Goal: Information Seeking & Learning: Learn about a topic

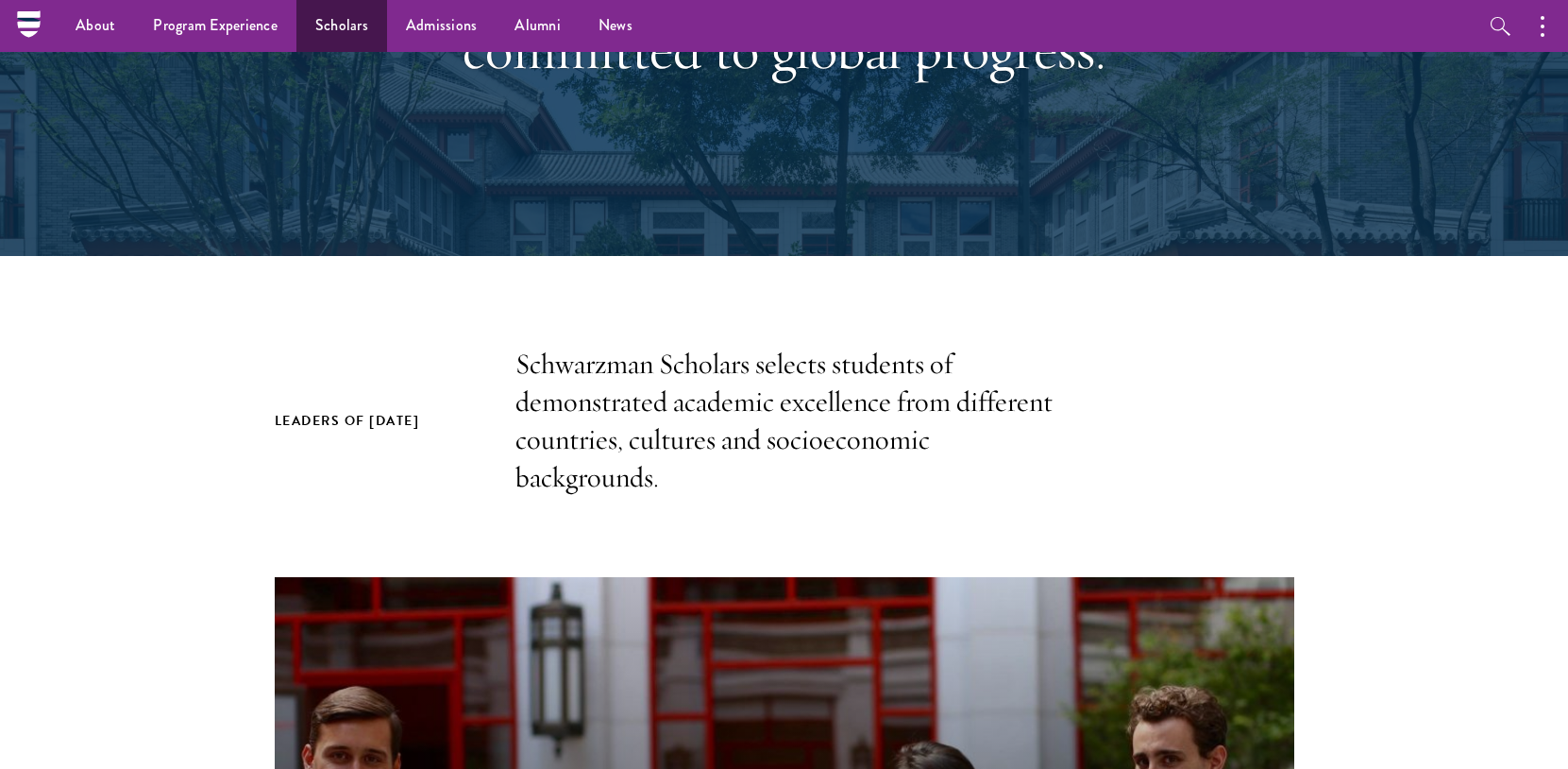
scroll to position [95, 0]
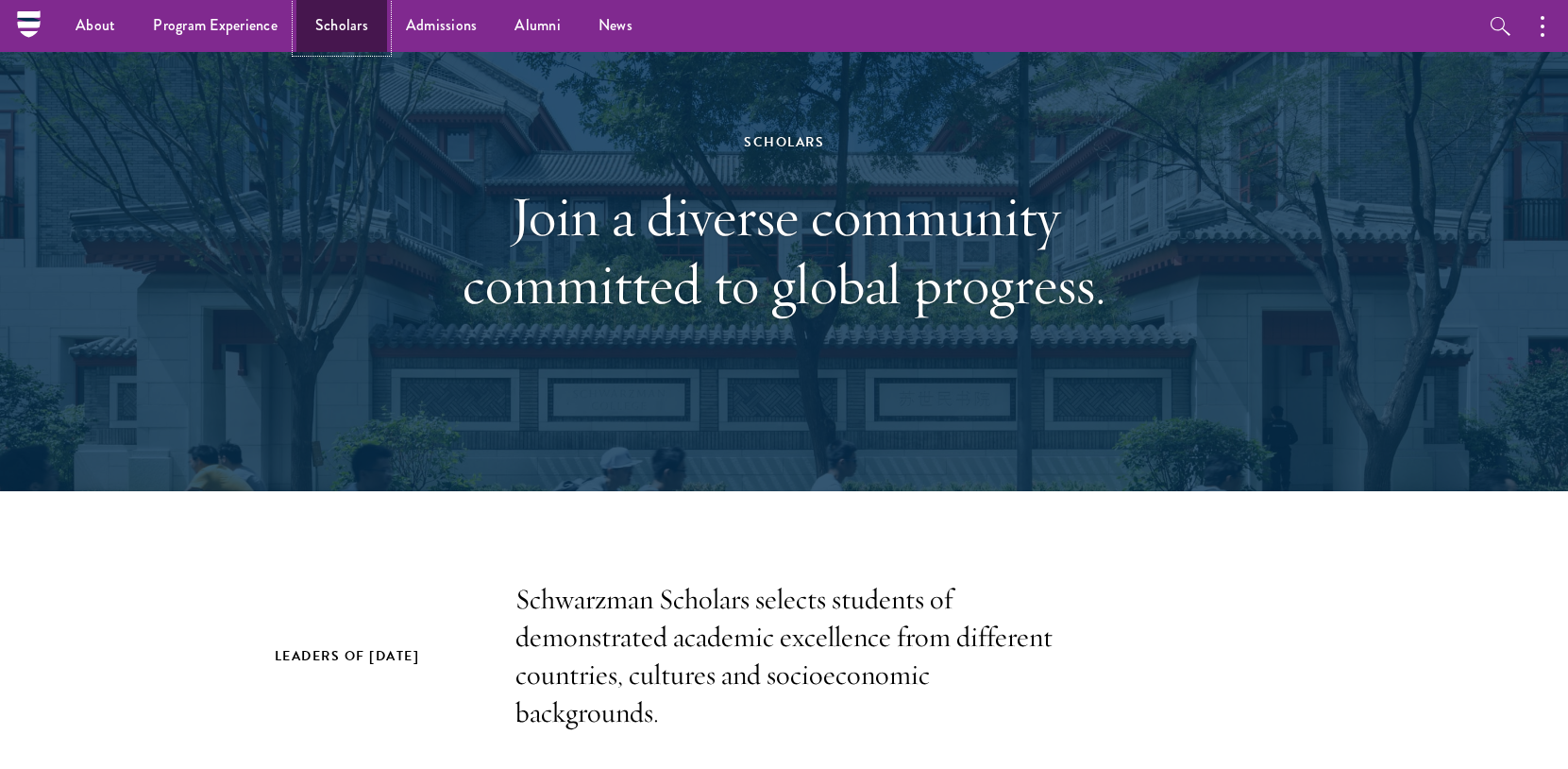
click at [348, 46] on link "Scholars" at bounding box center [342, 26] width 91 height 52
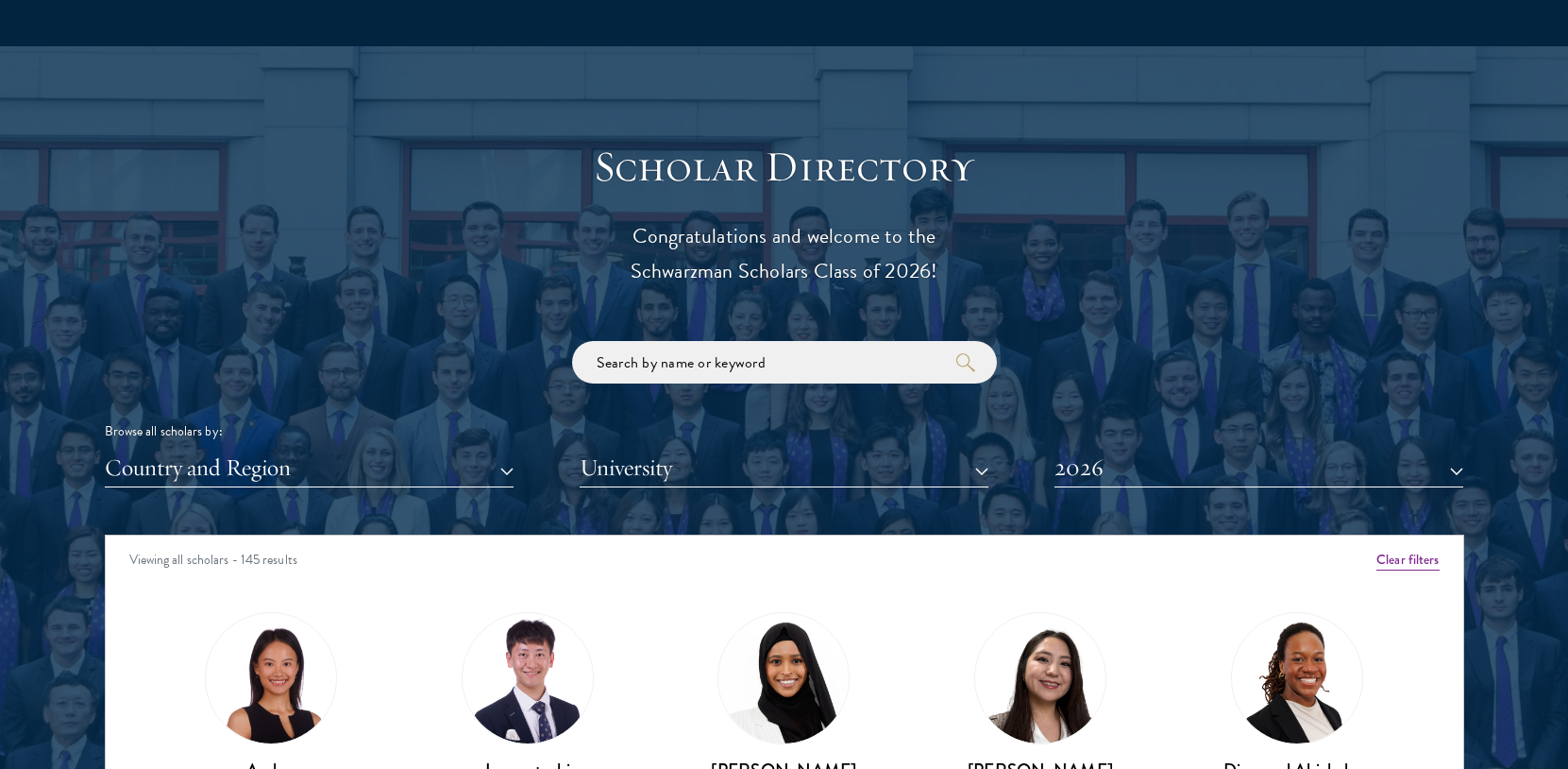
scroll to position [2266, 0]
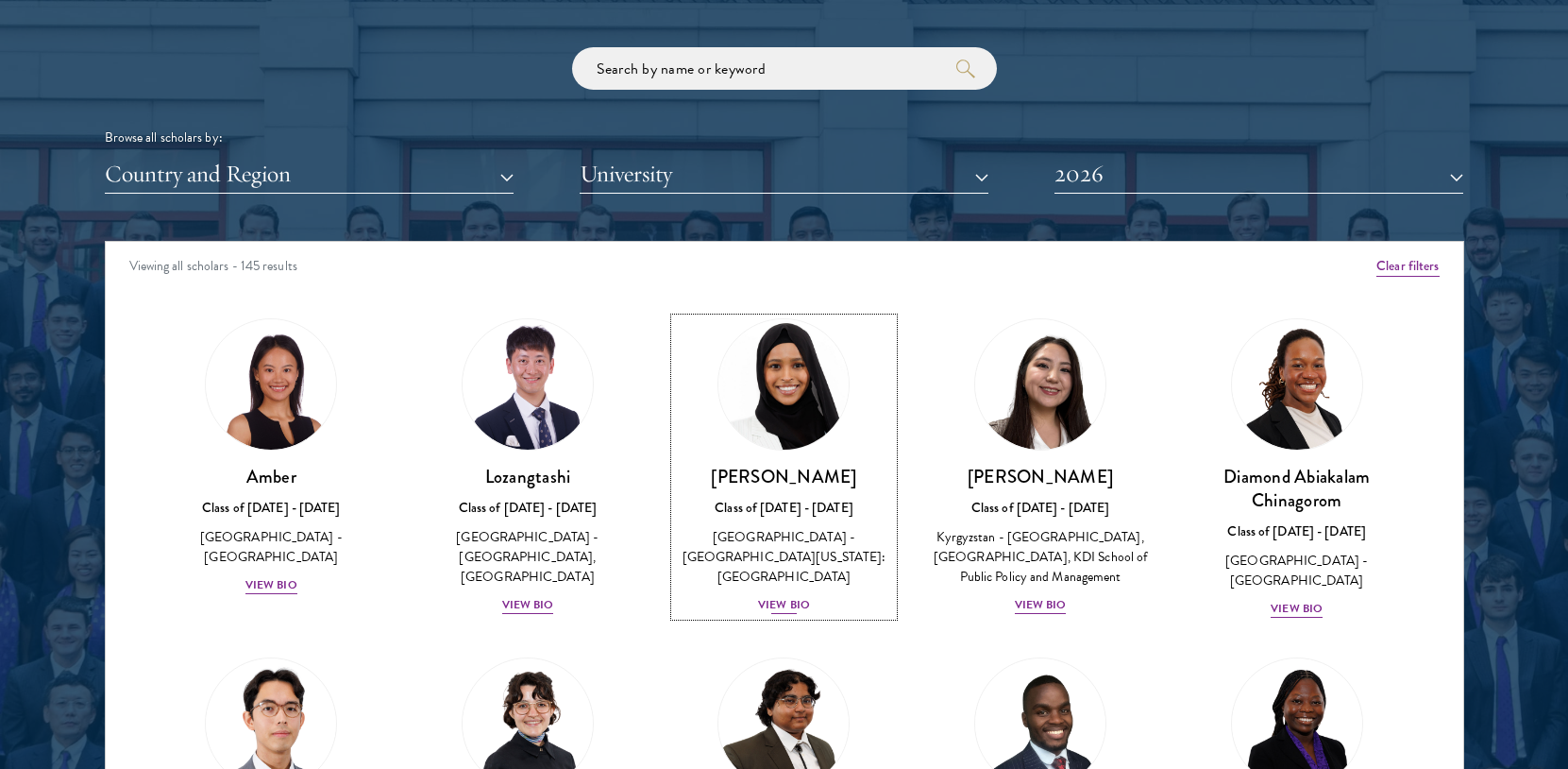
click at [787, 596] on div "View Bio" at bounding box center [784, 605] width 52 height 18
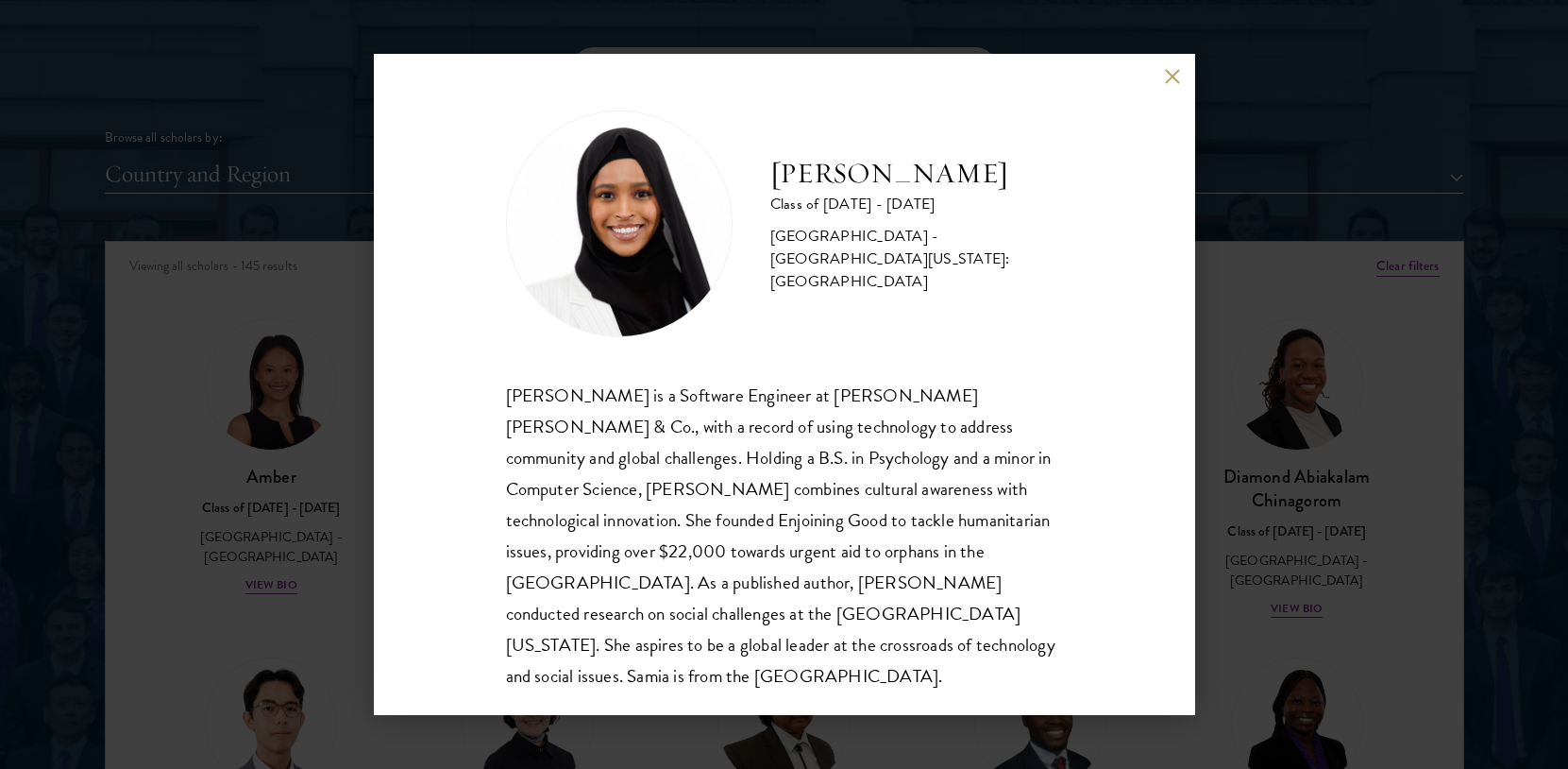
click at [1370, 403] on div "[PERSON_NAME] Class of [DATE] - [DATE] [GEOGRAPHIC_DATA] - [GEOGRAPHIC_DATA][US…" at bounding box center [784, 384] width 1568 height 769
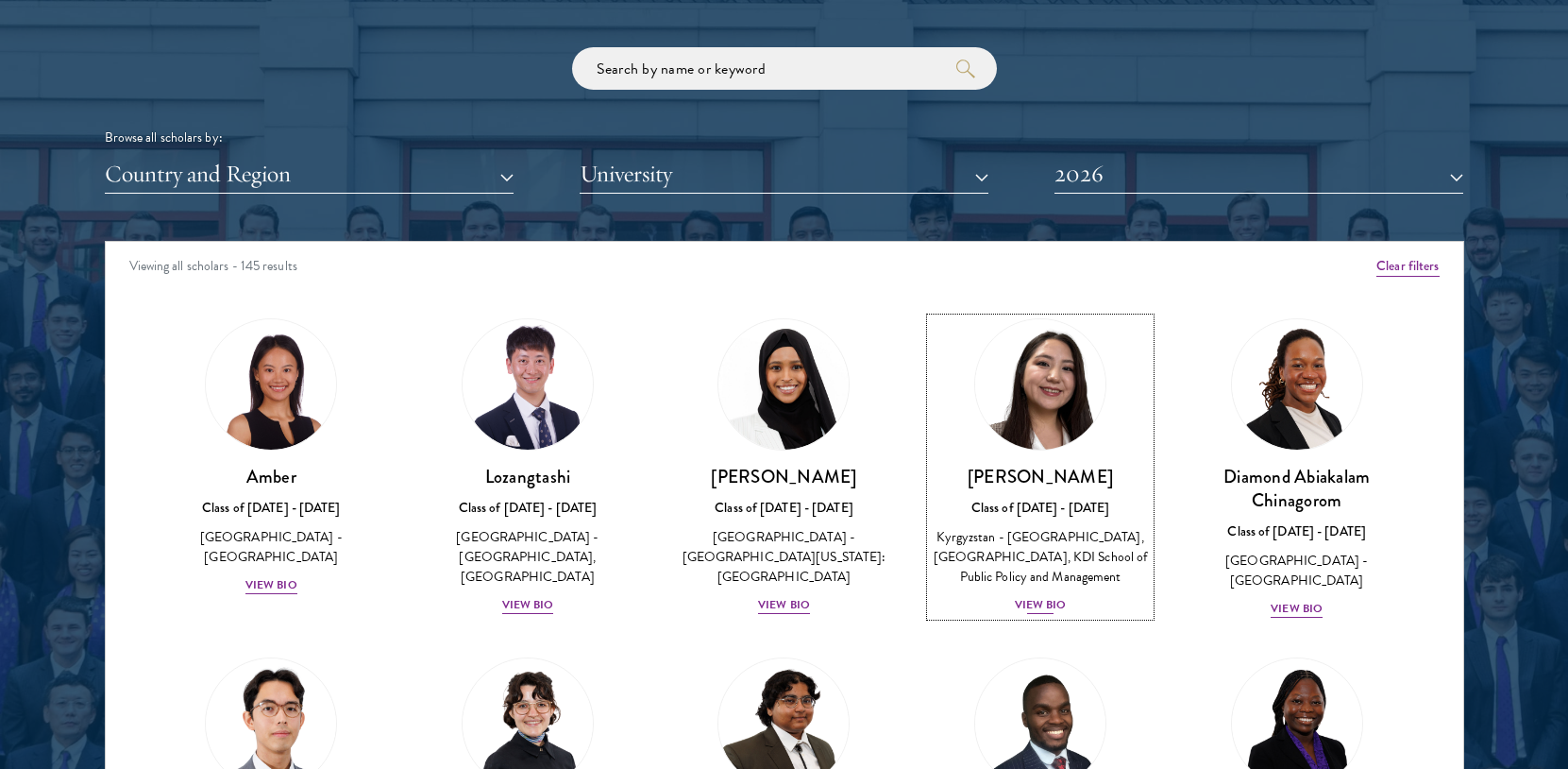
click at [1038, 614] on div "Nurzada Abdivalieva Class of 2025 - 2026 Kyrgyzstan - American University of Ce…" at bounding box center [1040, 540] width 219 height 151
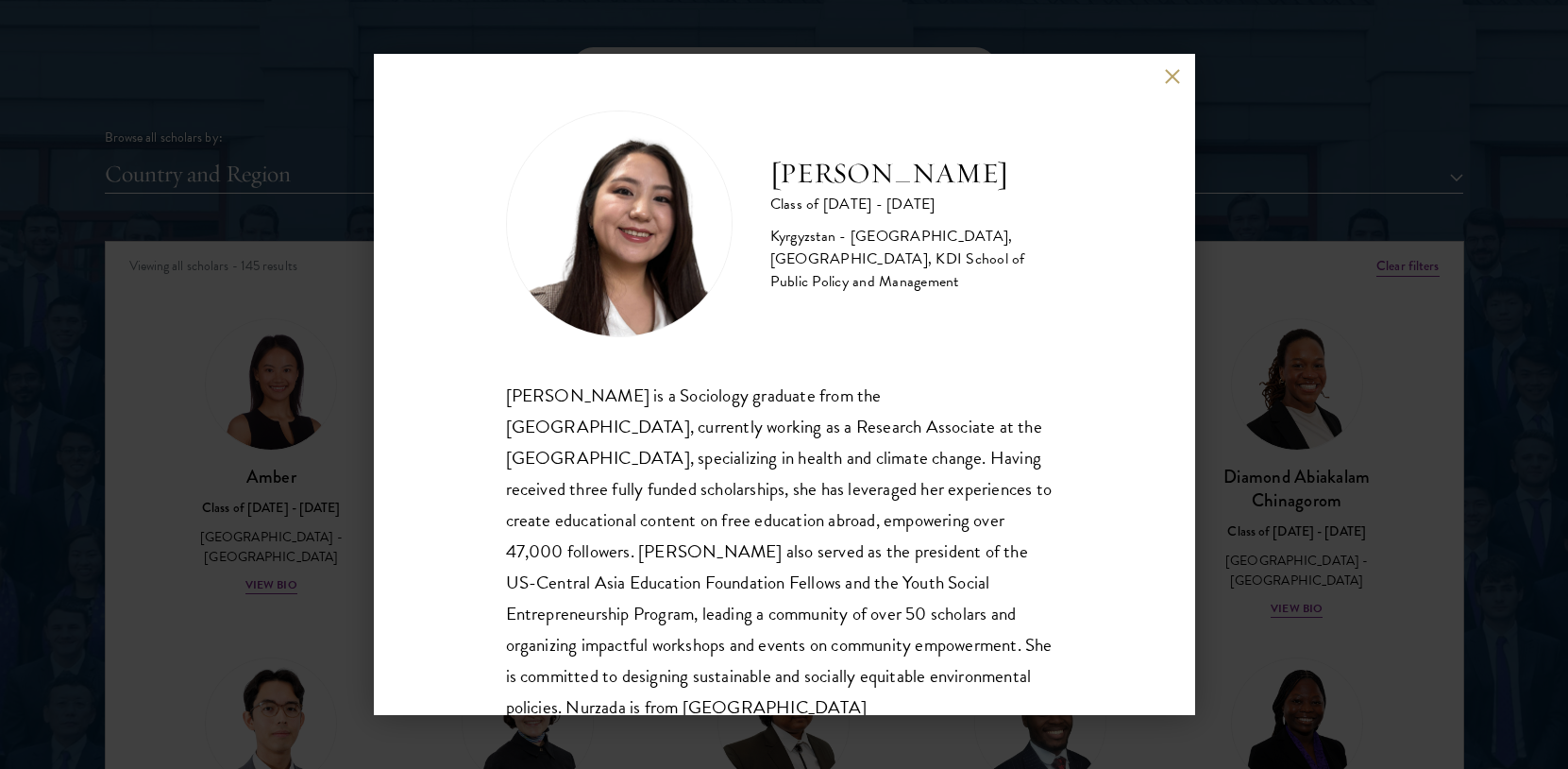
click at [1393, 539] on div "Nurzada Abdivalieva Class of 2025 - 2026 Kyrgyzstan - American University of Ce…" at bounding box center [784, 384] width 1568 height 769
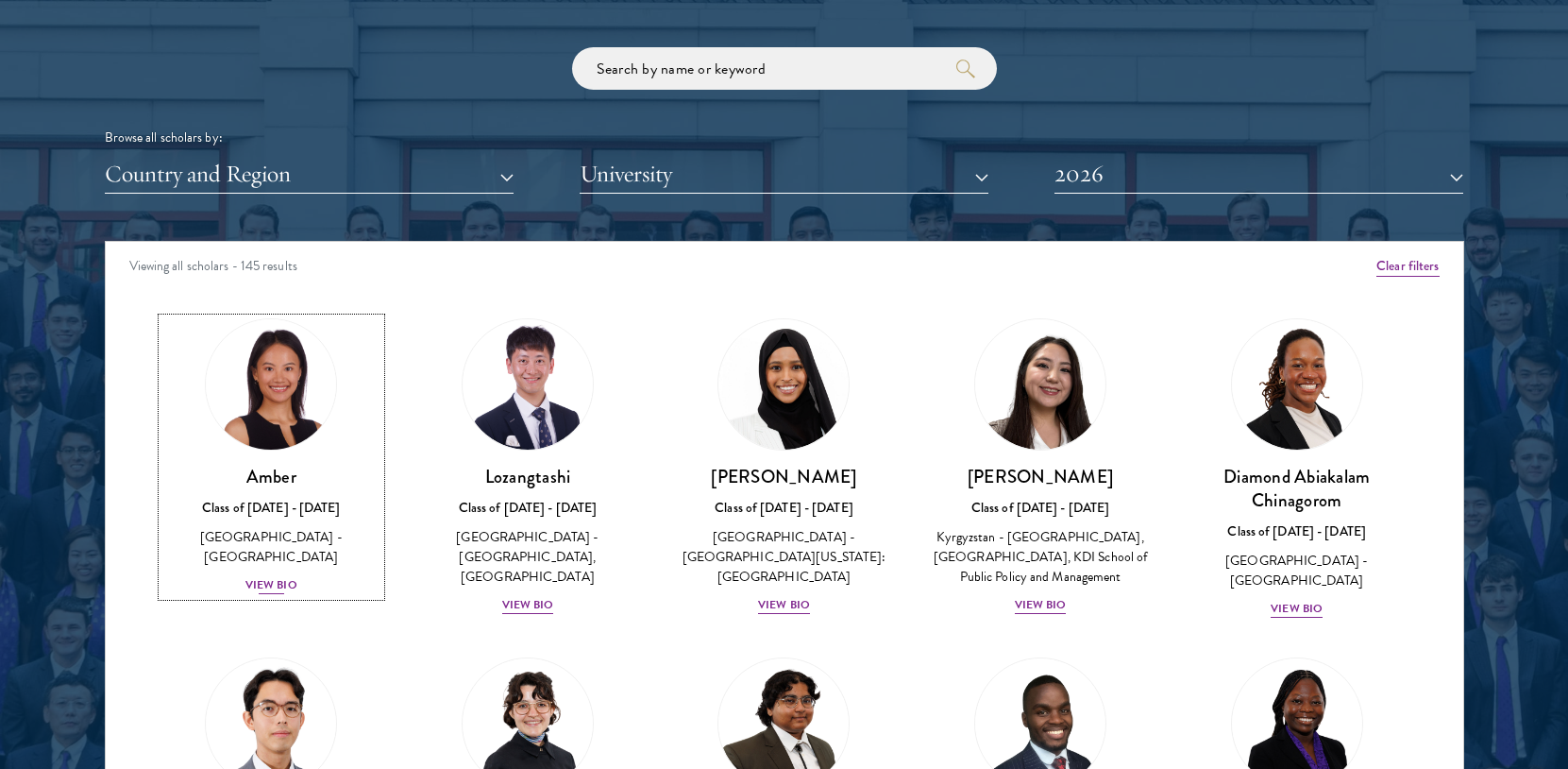
click at [268, 576] on div "View Bio" at bounding box center [271, 585] width 52 height 18
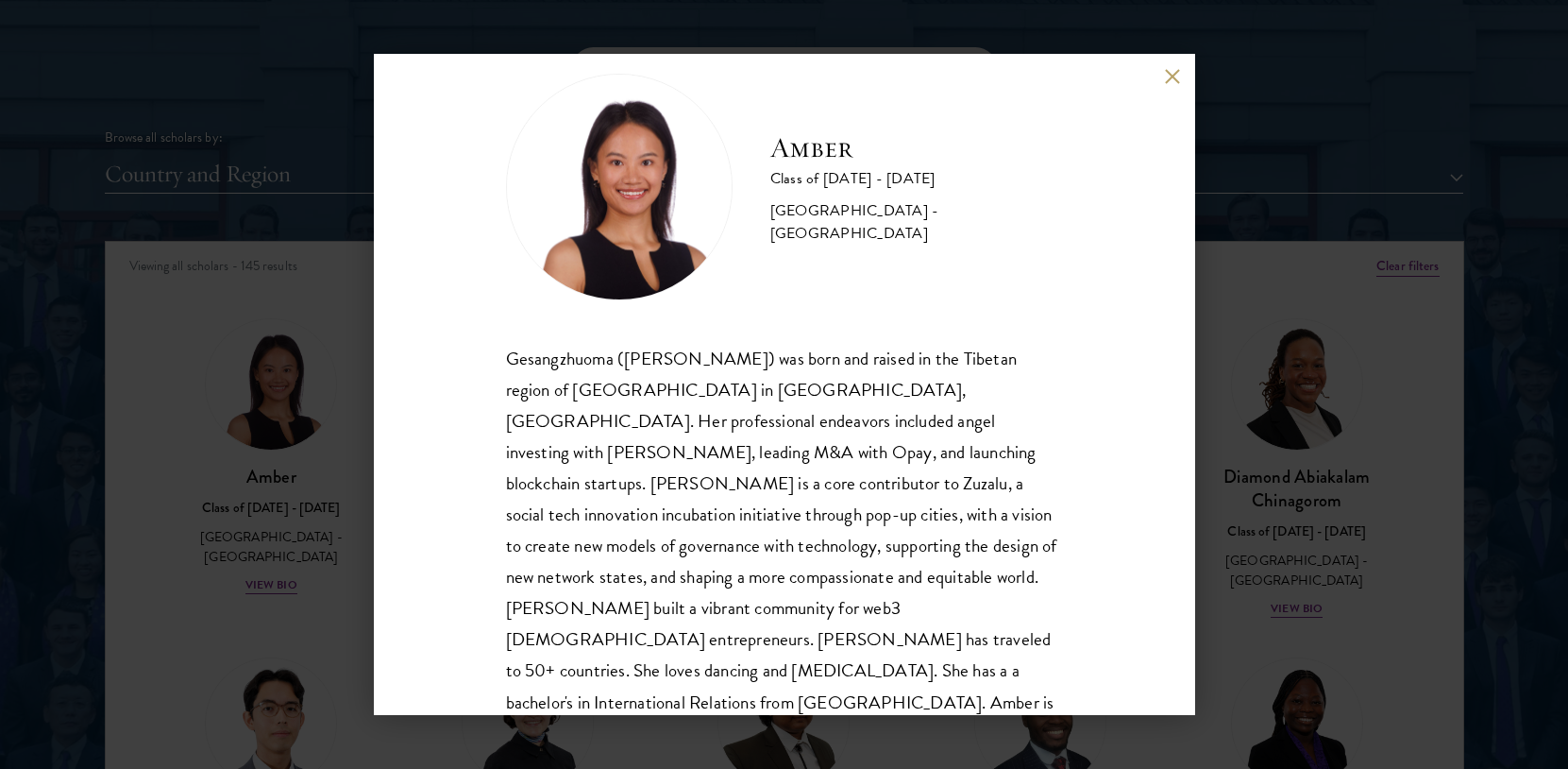
scroll to position [65, 0]
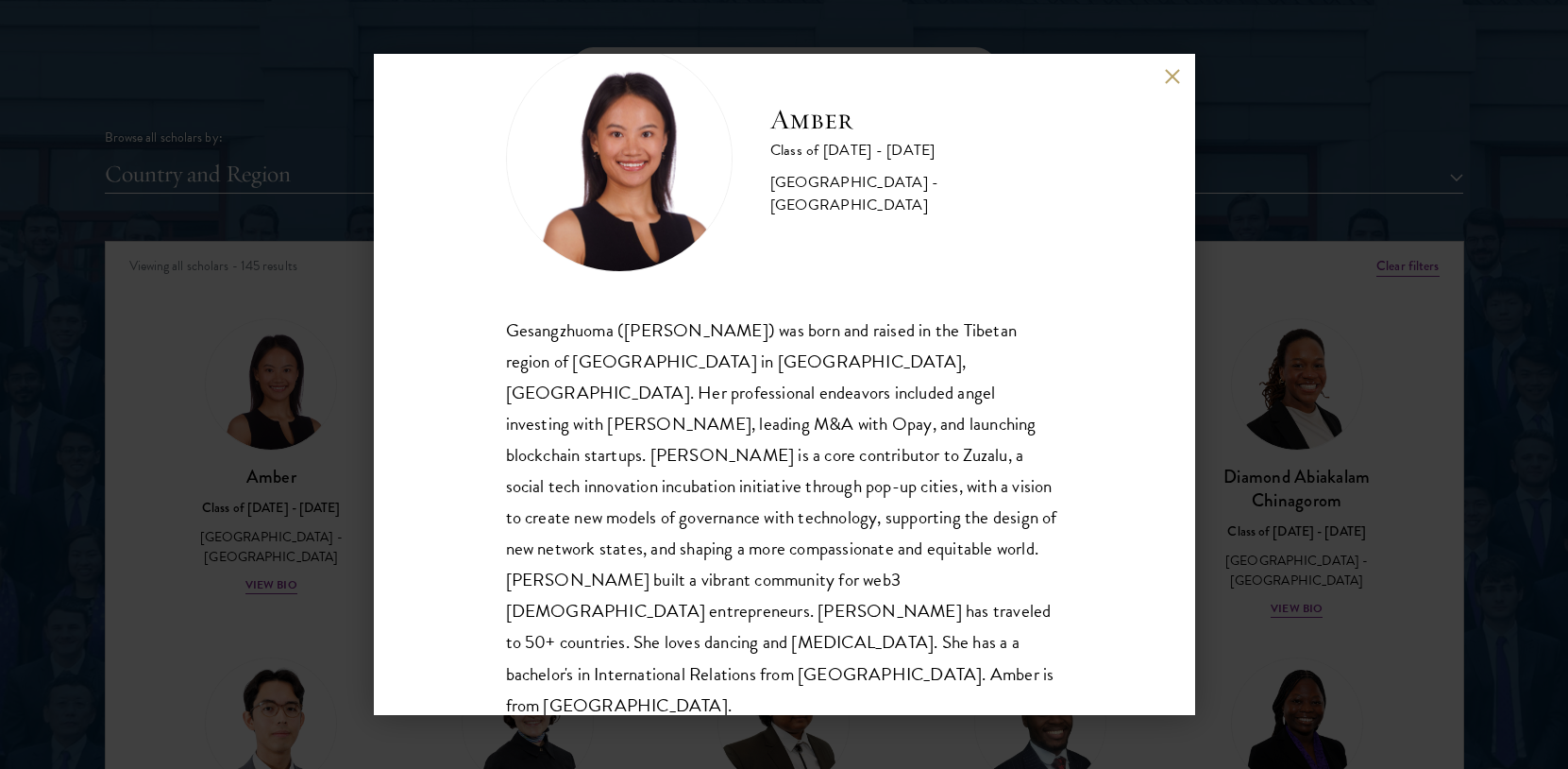
click at [1308, 582] on div "Amber Class of 2025 - 2026 China - Peking University Gesangzhuoma (Amber) was b…" at bounding box center [784, 384] width 1568 height 769
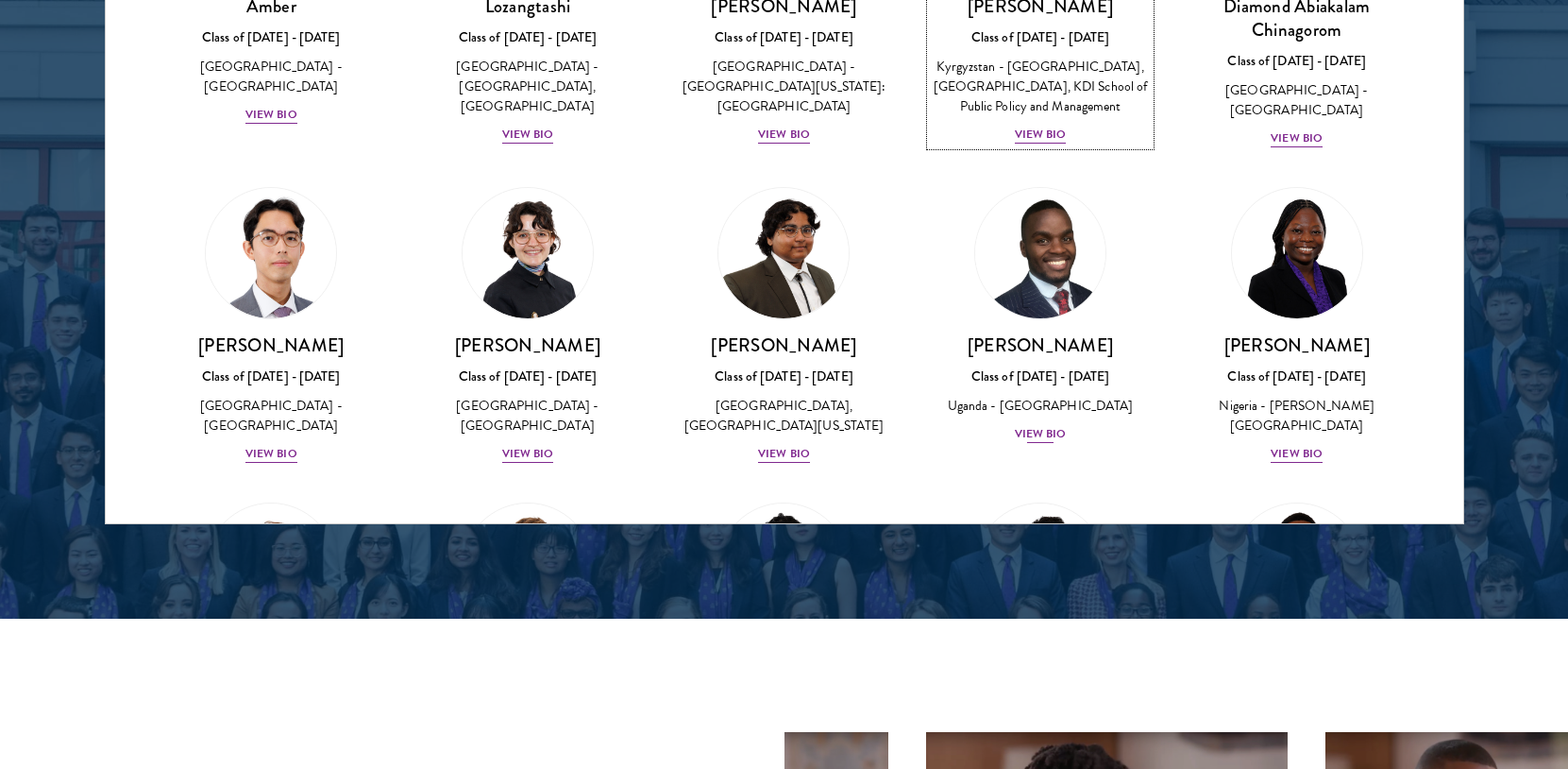
scroll to position [189, 0]
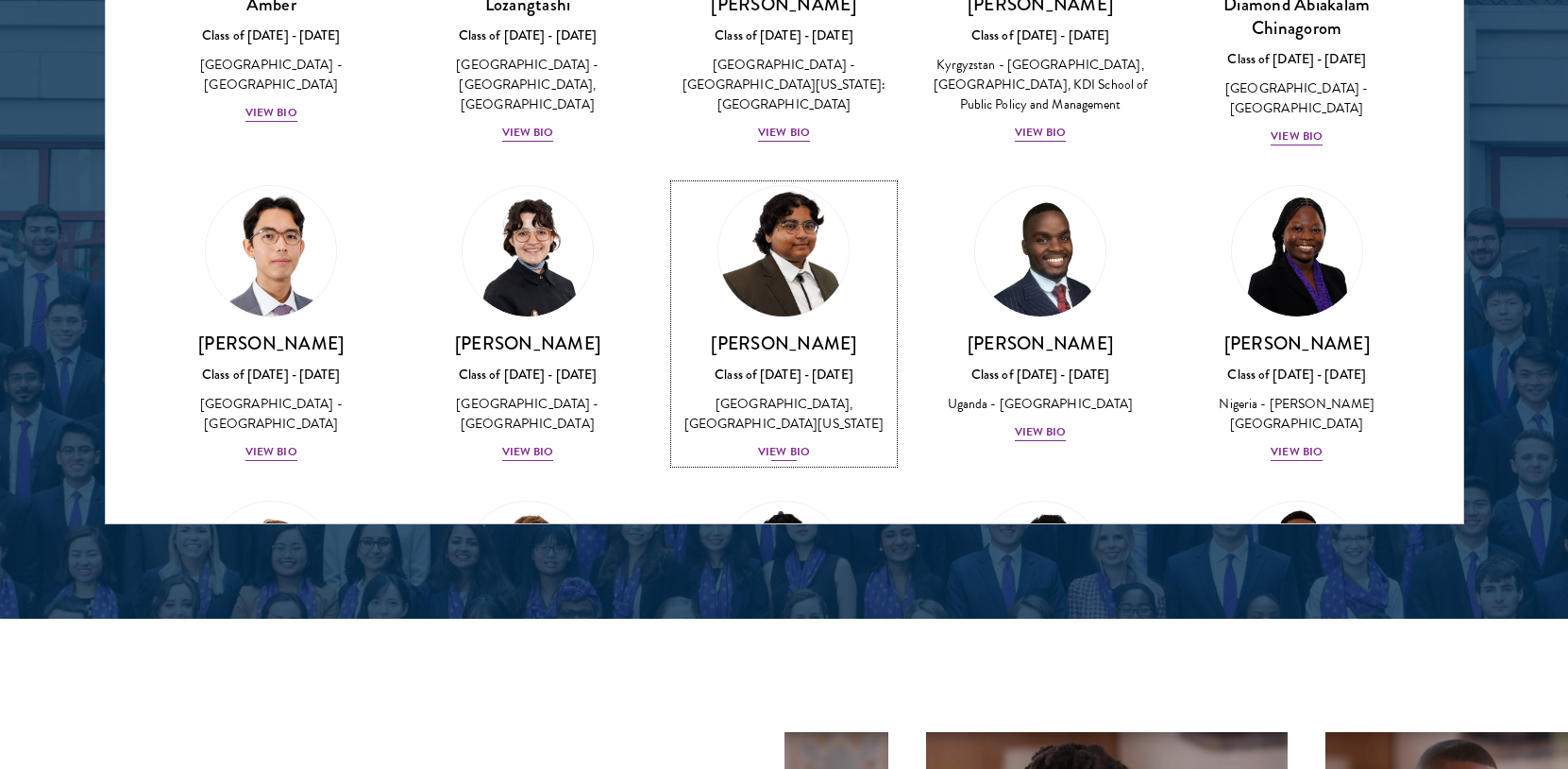
click at [765, 461] on div "View Bio" at bounding box center [784, 452] width 52 height 18
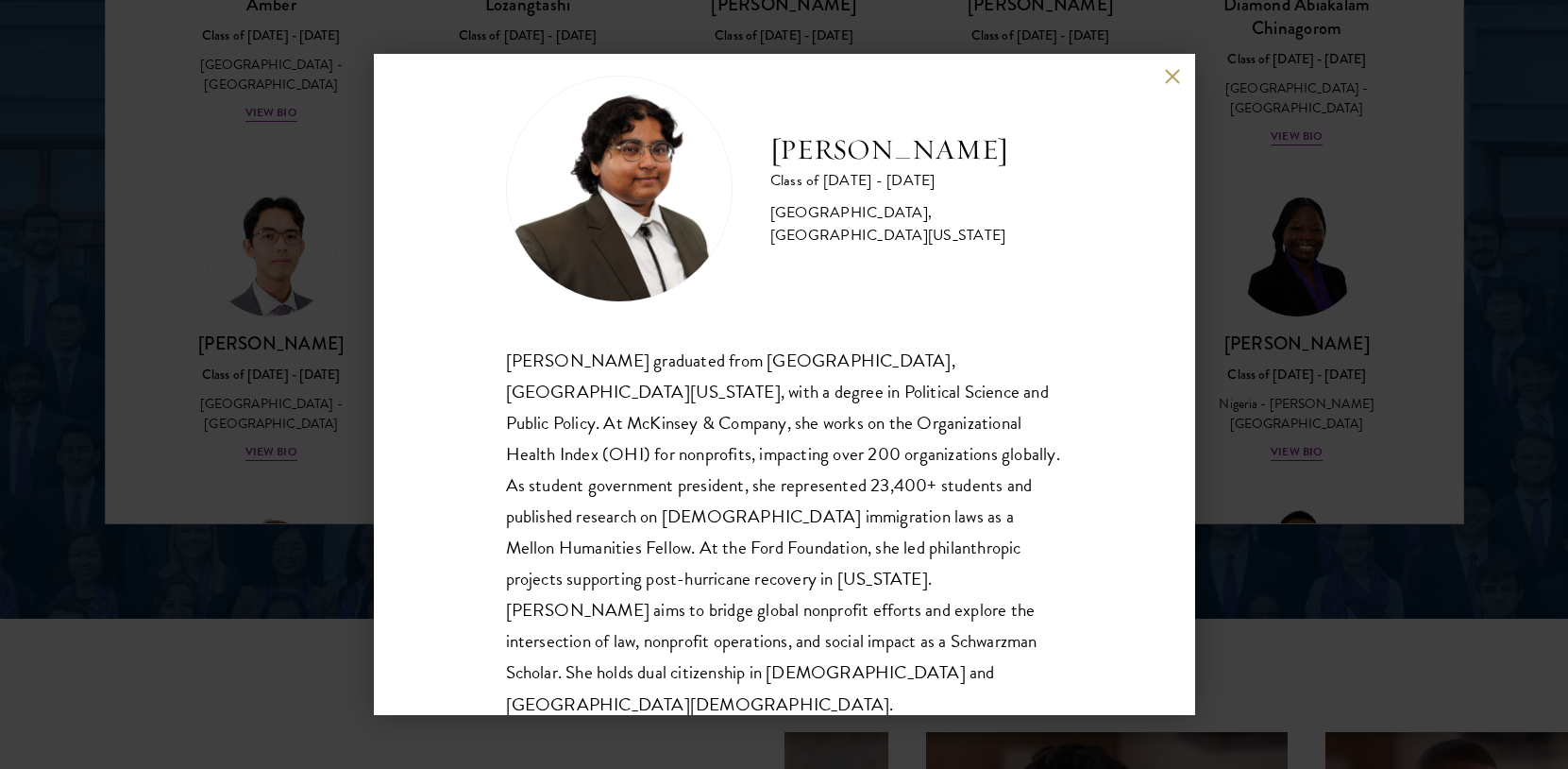
scroll to position [0, 0]
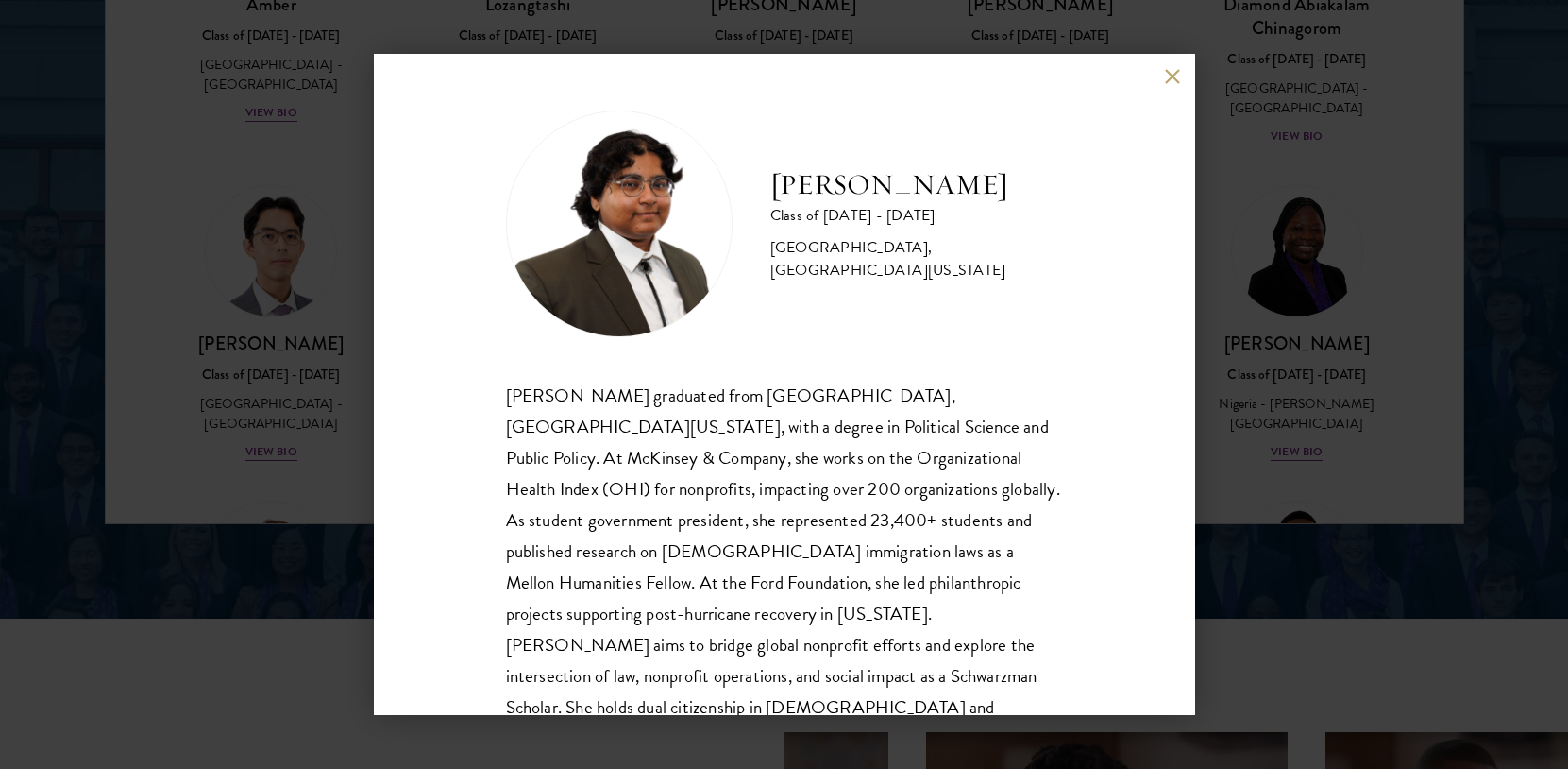
click at [1286, 427] on div "Ariana Ahmed Class of 2025 - 2026 United States of America - Hunter College, Th…" at bounding box center [784, 384] width 1568 height 769
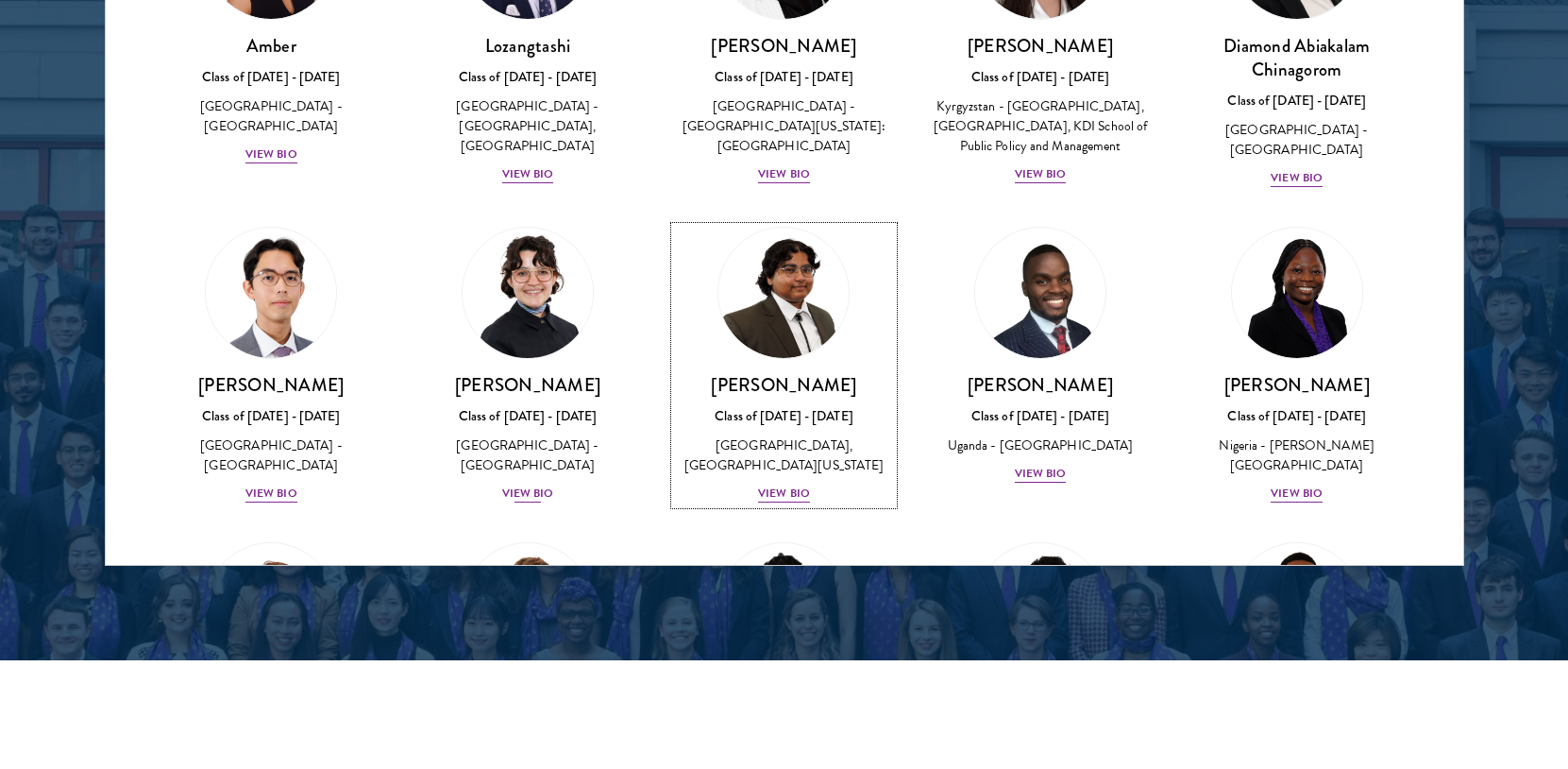
scroll to position [144, 0]
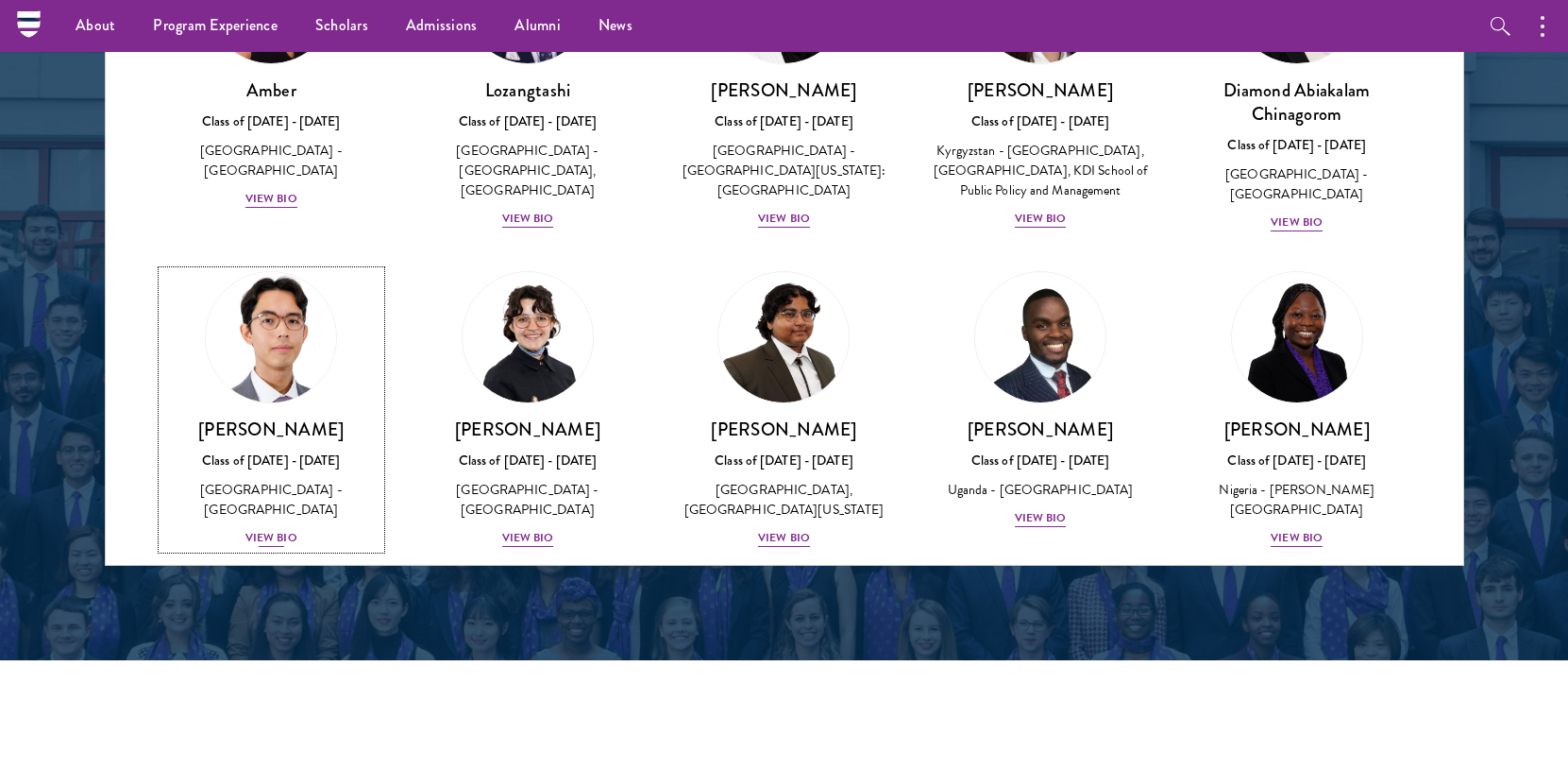
click at [288, 517] on div "Jason Adelhoefer Class of 2025 - 2026 Germany - Berlin Humboldt University View…" at bounding box center [272, 482] width 219 height 131
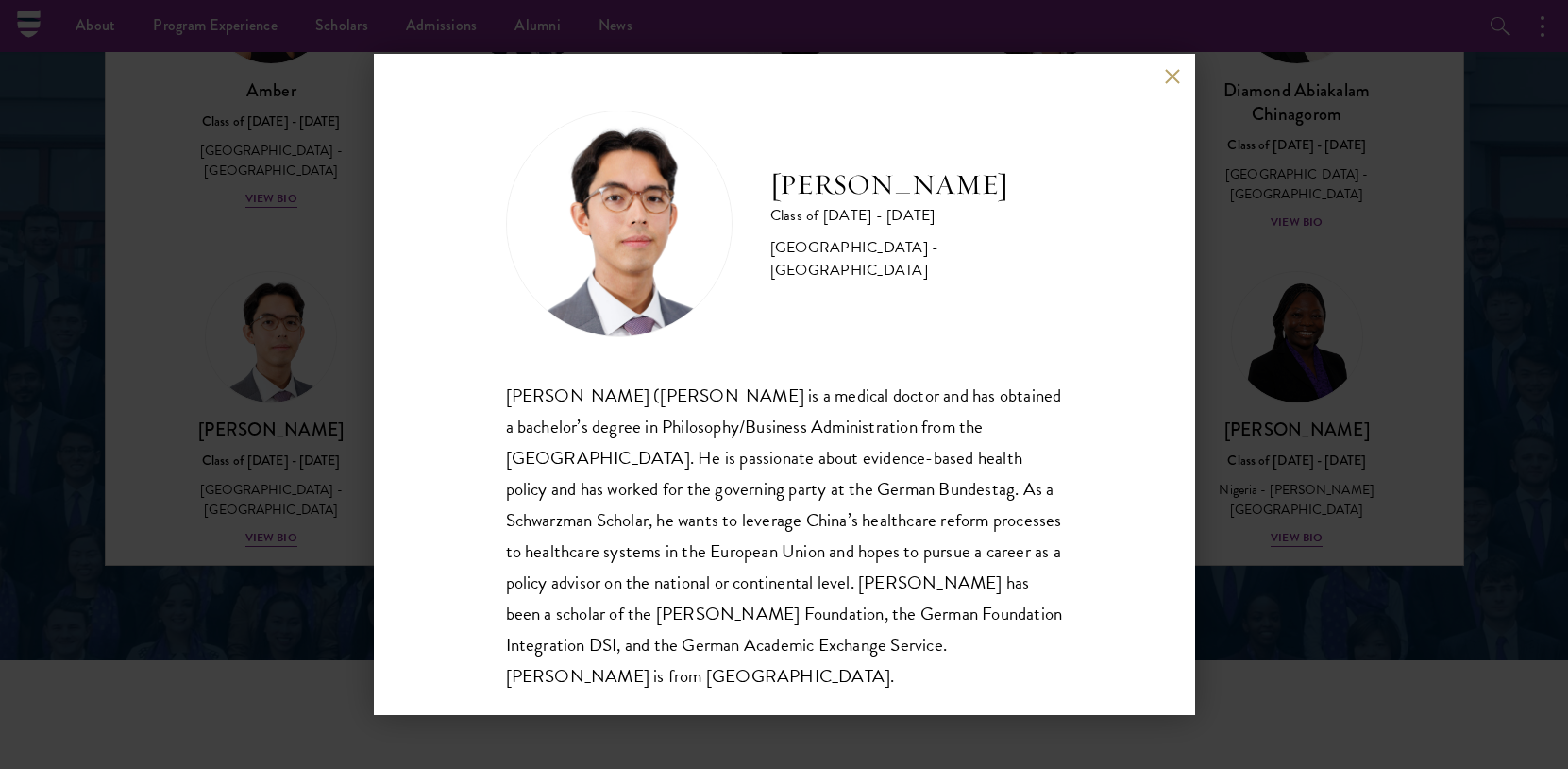
drag, startPoint x: 1307, startPoint y: 477, endPoint x: 1239, endPoint y: 485, distance: 68.5
click at [1306, 477] on div "Jason Adelhoefer Class of 2025 - 2026 Germany - Berlin Humboldt University Sieg…" at bounding box center [784, 384] width 1568 height 769
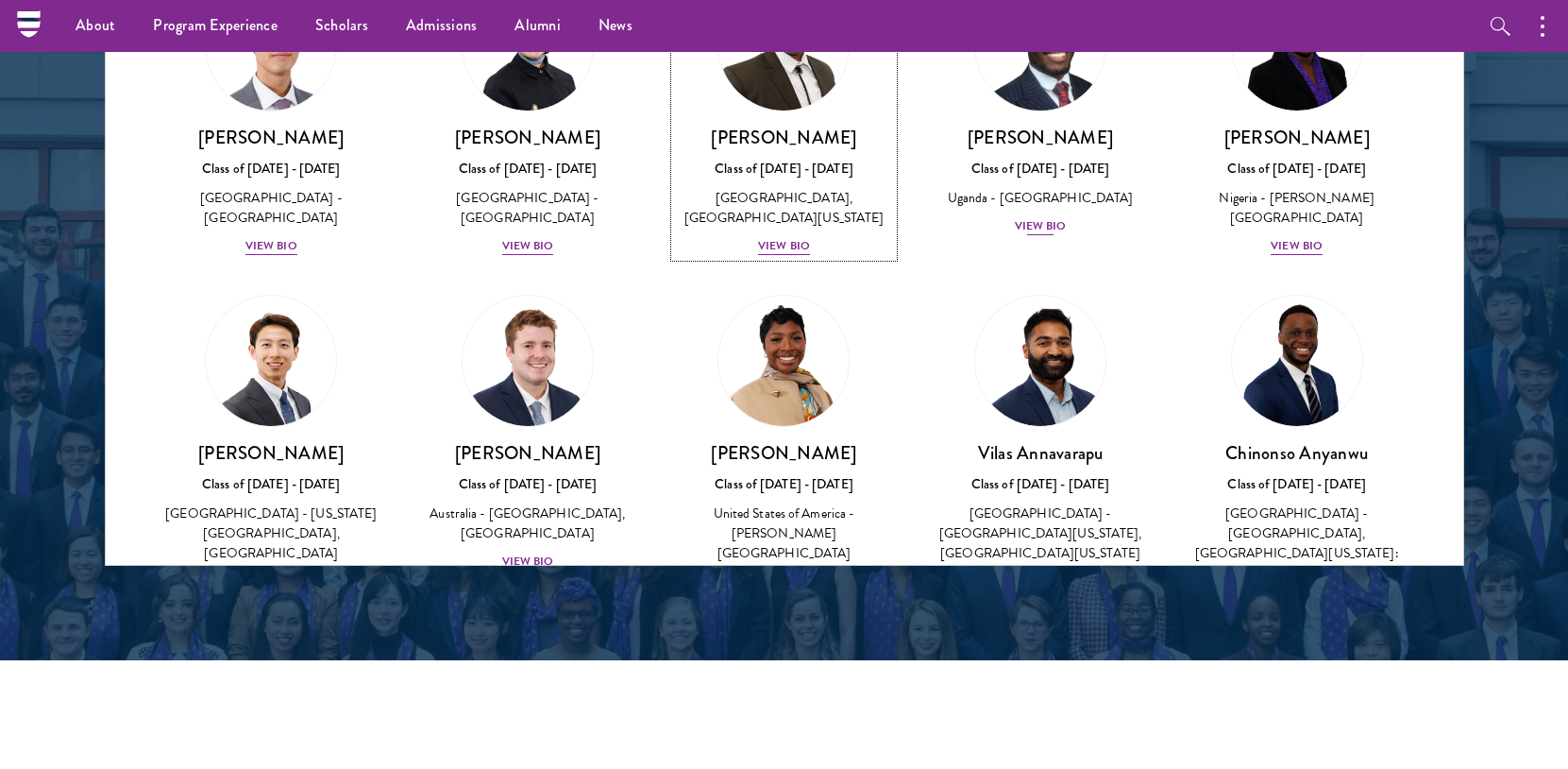
scroll to position [522, 0]
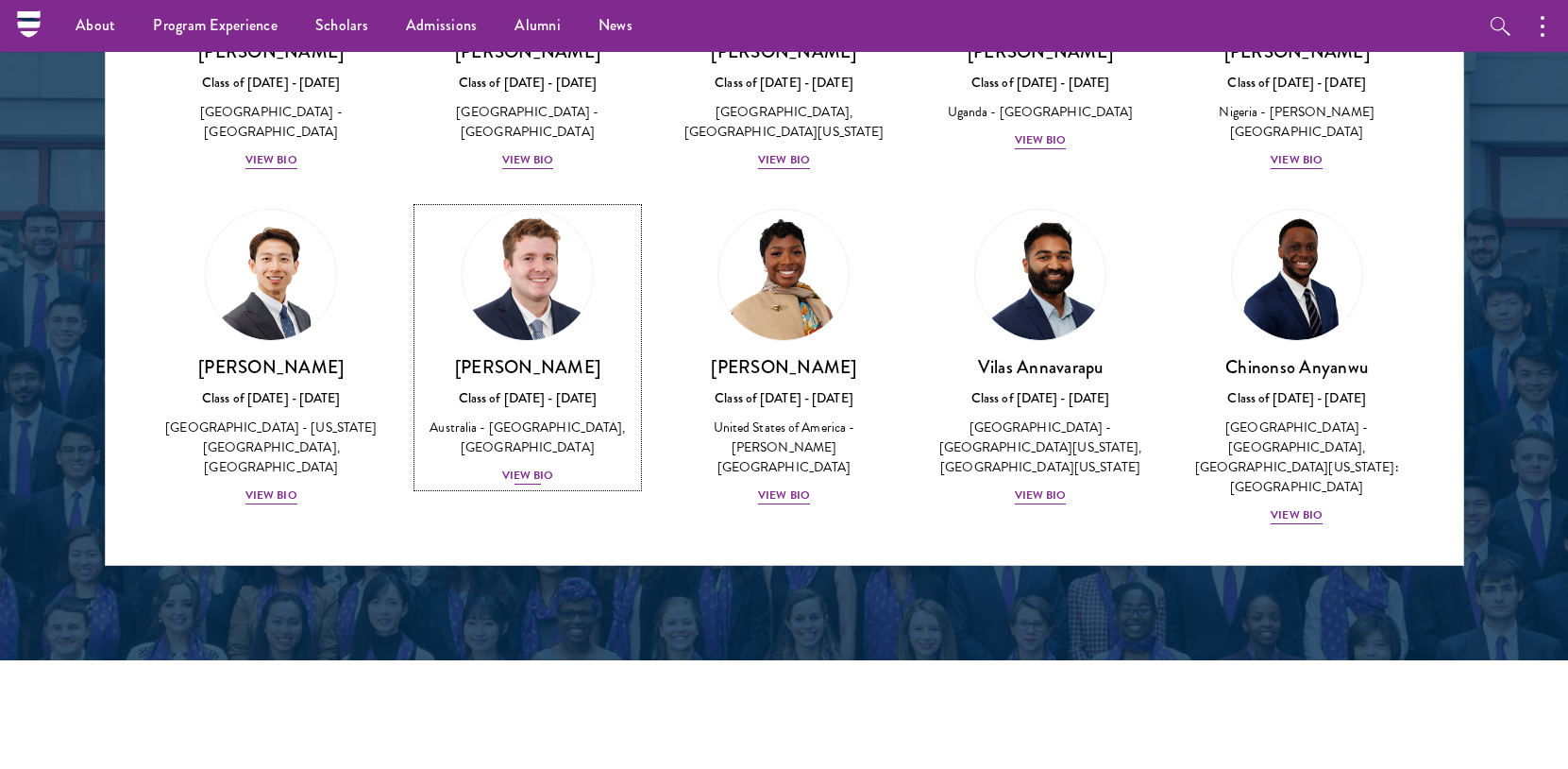
click at [532, 484] on div "View Bio" at bounding box center [528, 475] width 52 height 18
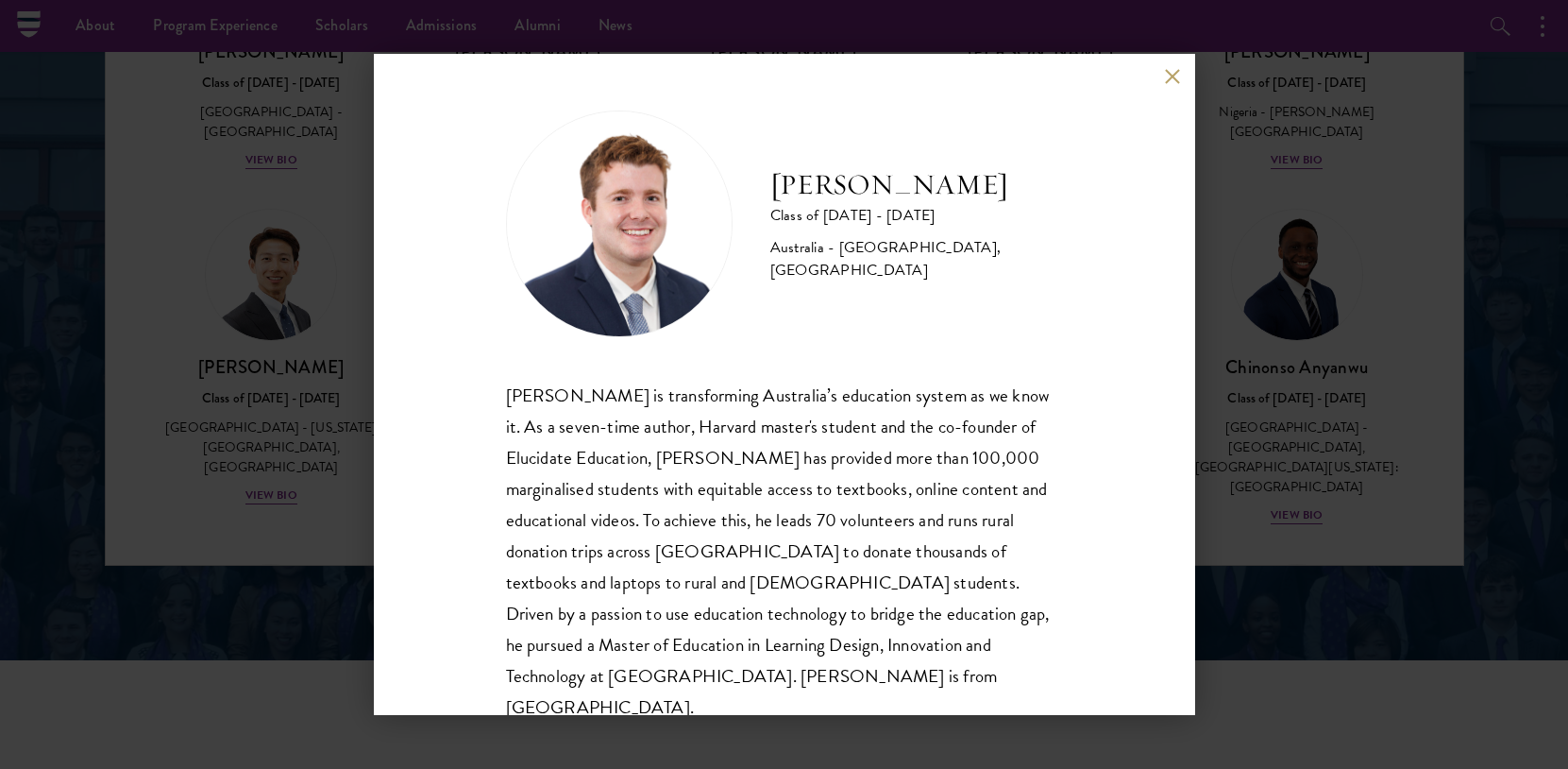
click at [1273, 367] on div "Jack Anderson Class of 2025 - 2026 Australia - University of Western Australia,…" at bounding box center [784, 384] width 1568 height 769
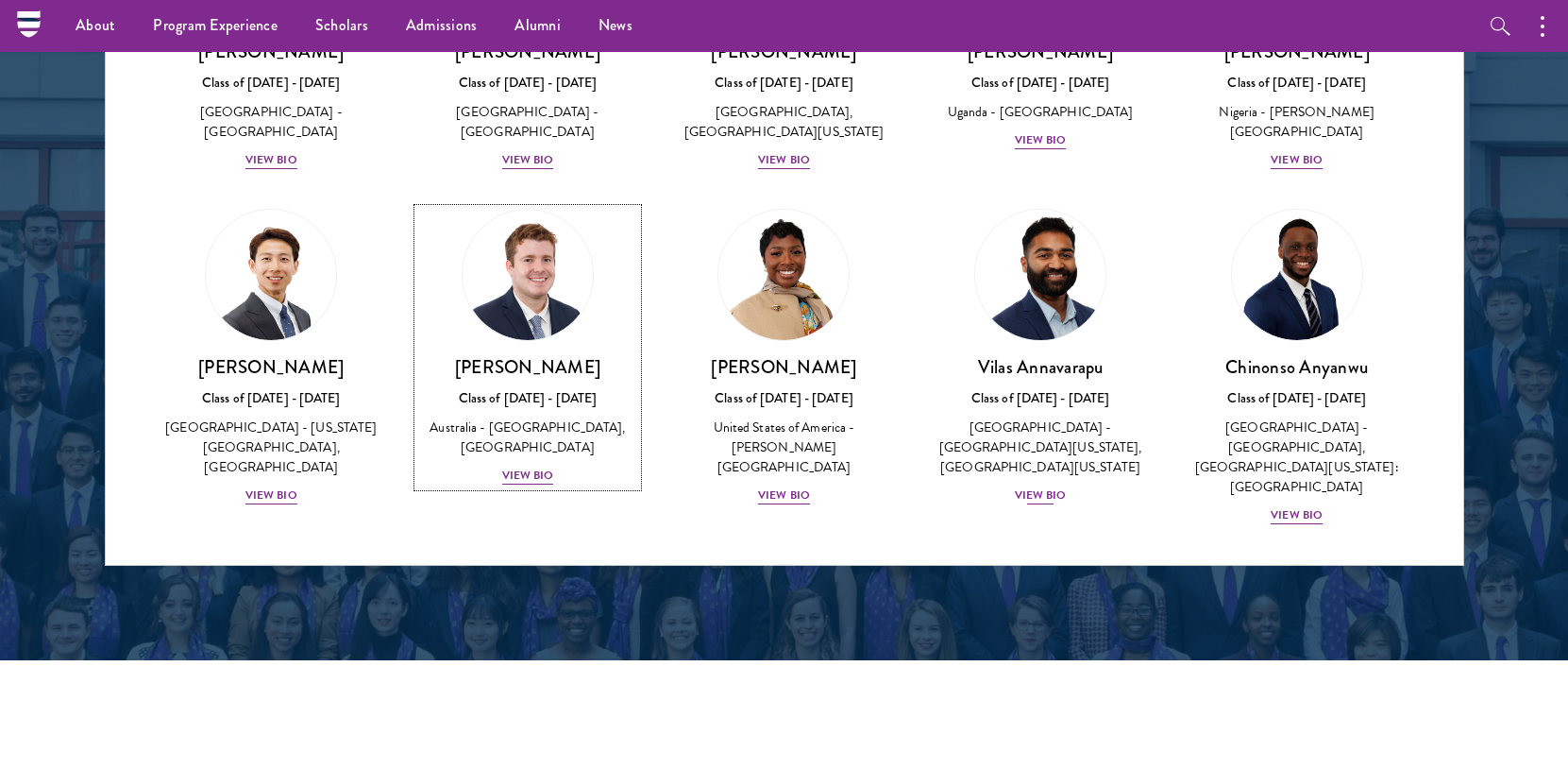
scroll to position [603, 0]
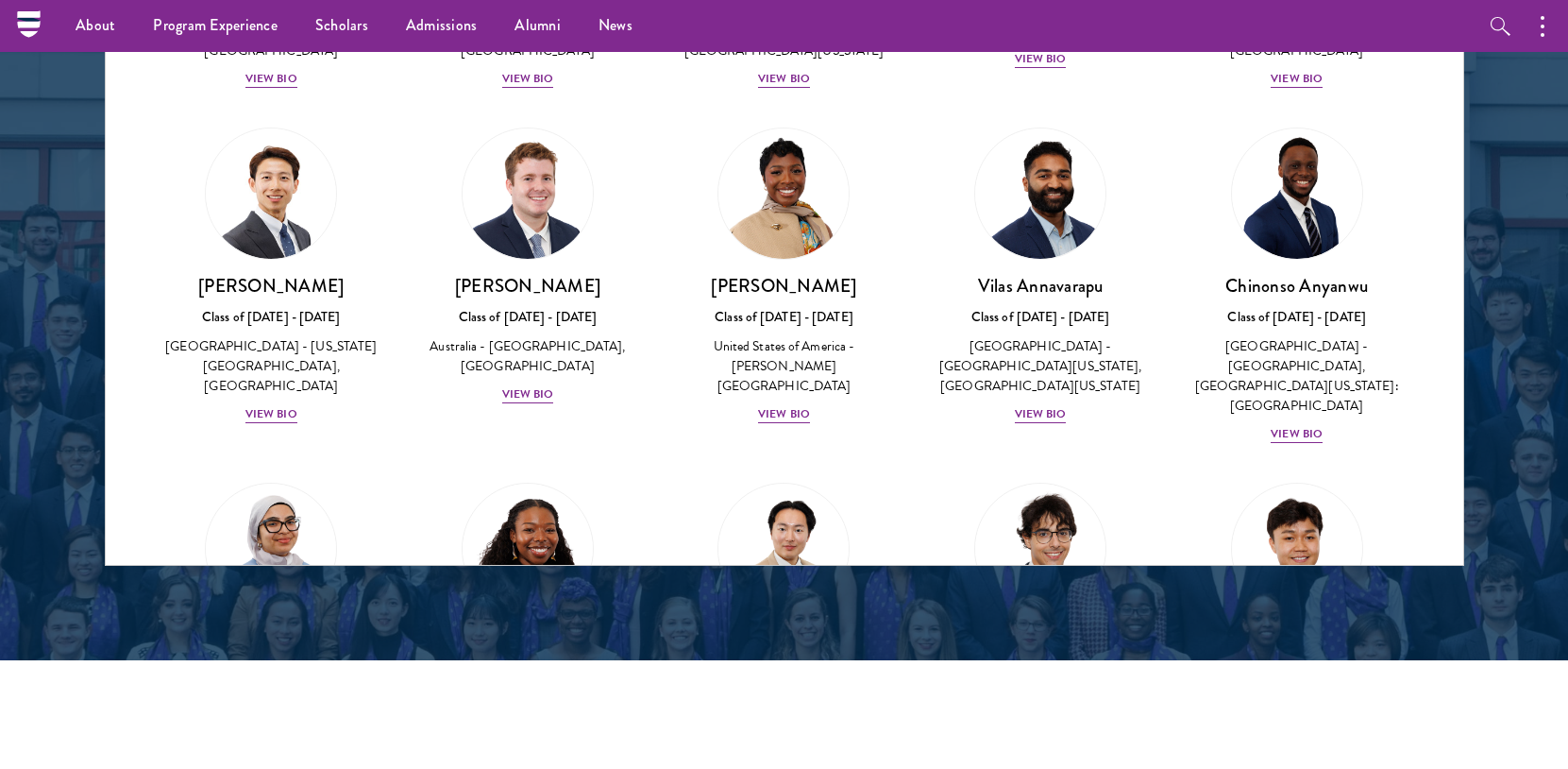
click at [888, 214] on div "Amara Anigbo Class of 2025 - 2026 United States of America - Dickinson College …" at bounding box center [784, 276] width 257 height 335
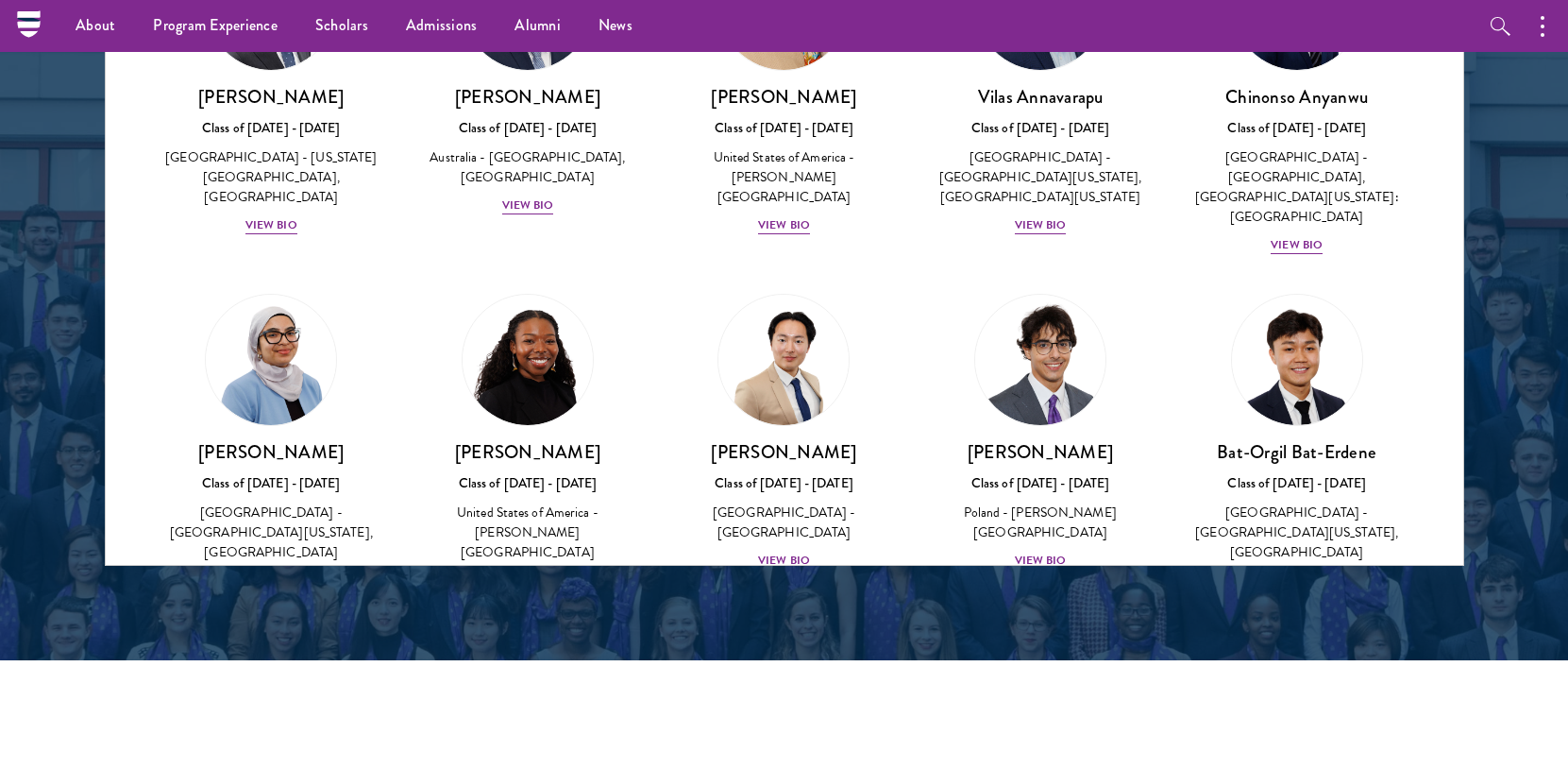
scroll to position [887, 0]
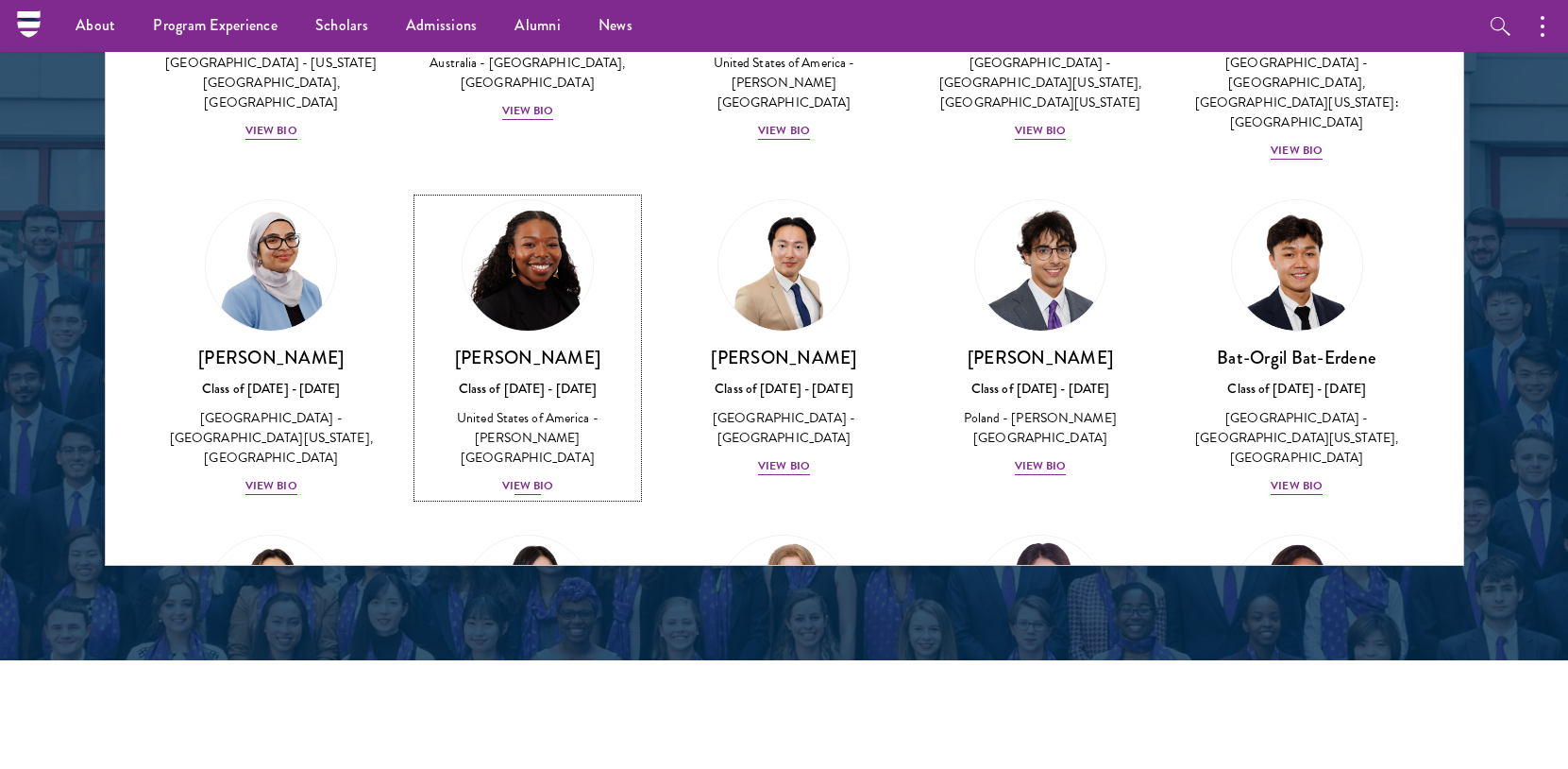
click at [502, 476] on div "View Bio" at bounding box center [528, 485] width 52 height 18
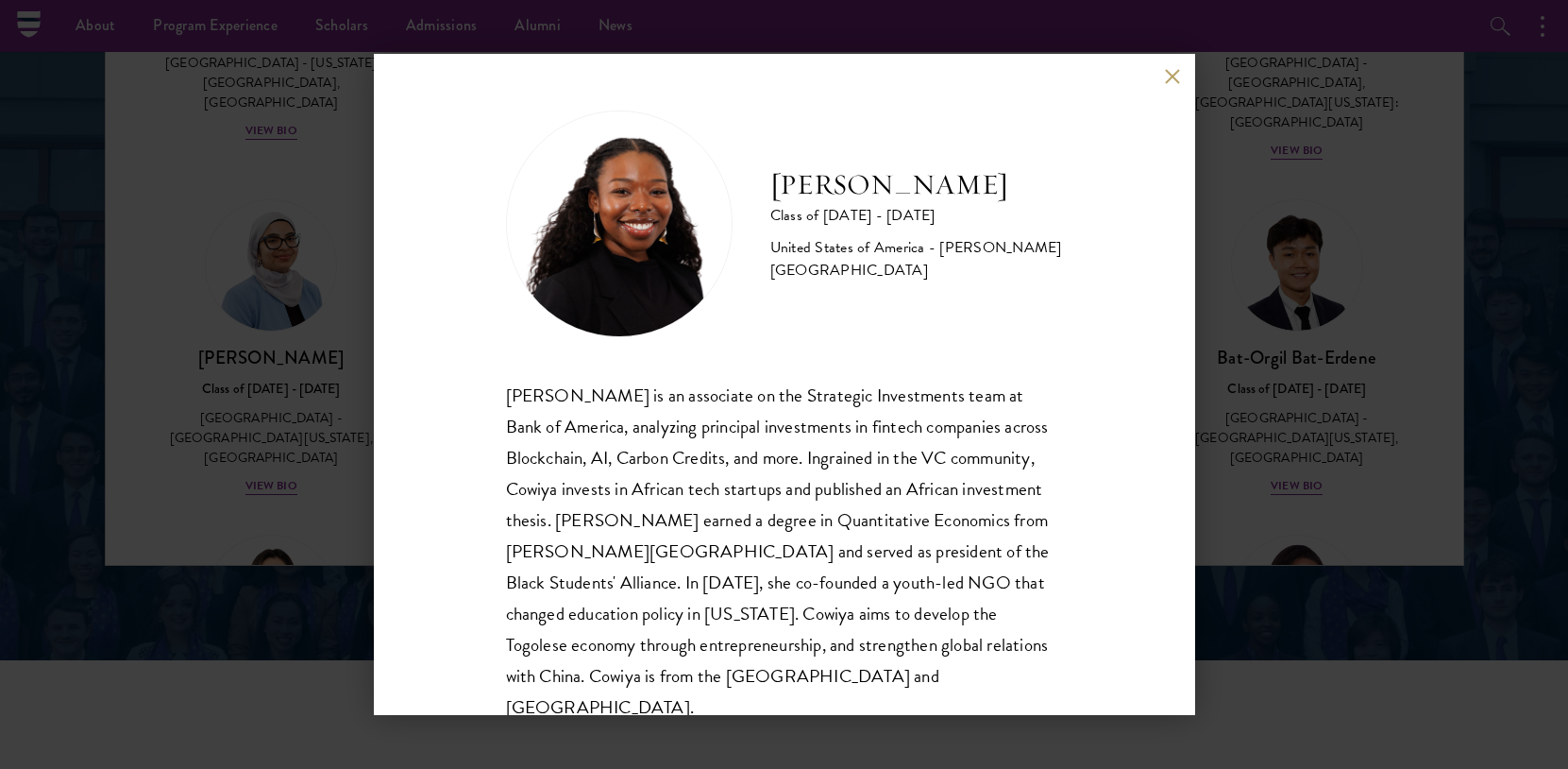
click at [1238, 502] on div "Cowiya Arouna Class of 2025 - 2026 United States of America - Smith College Cow…" at bounding box center [784, 384] width 1568 height 769
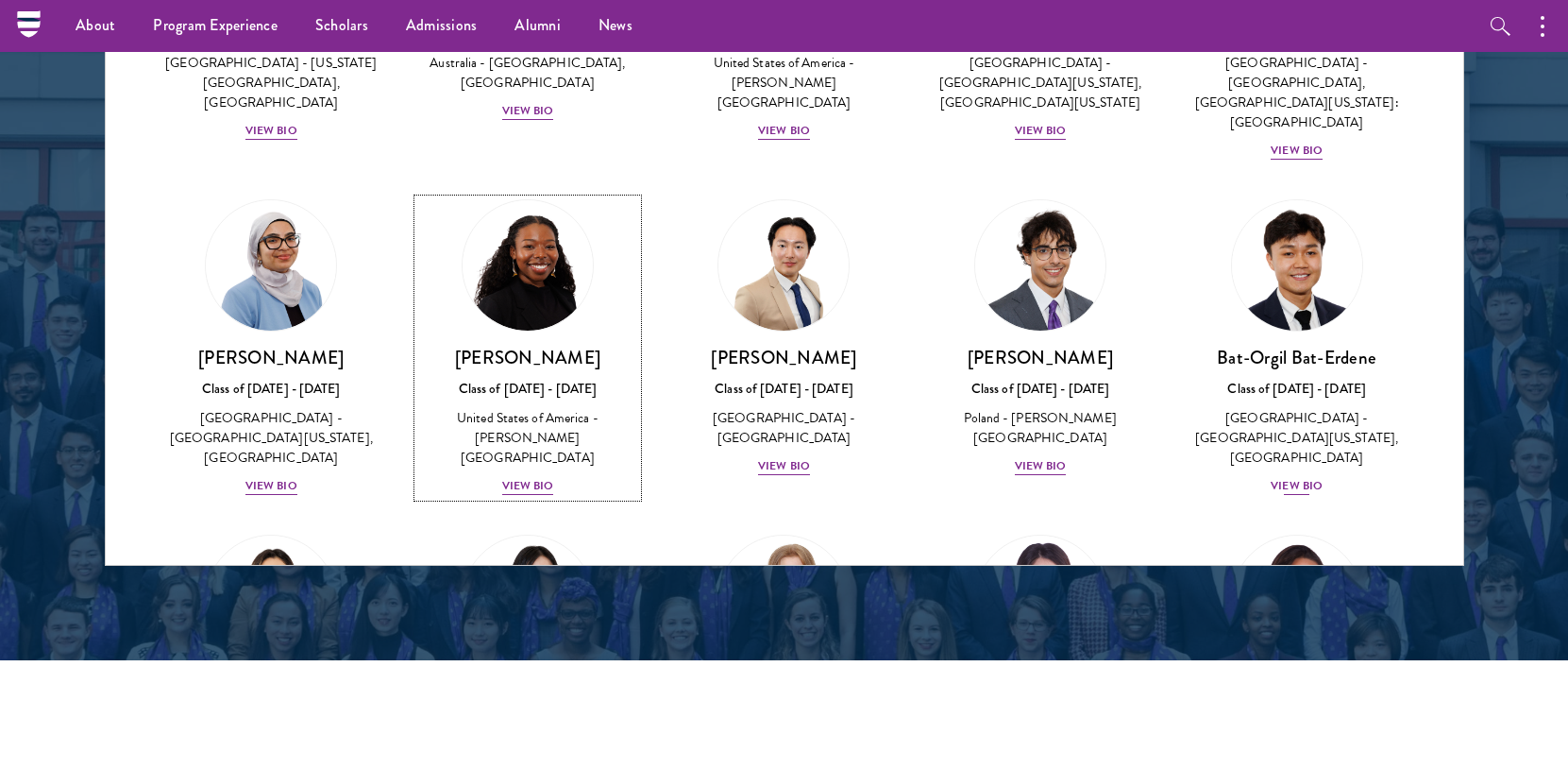
scroll to position [795, 0]
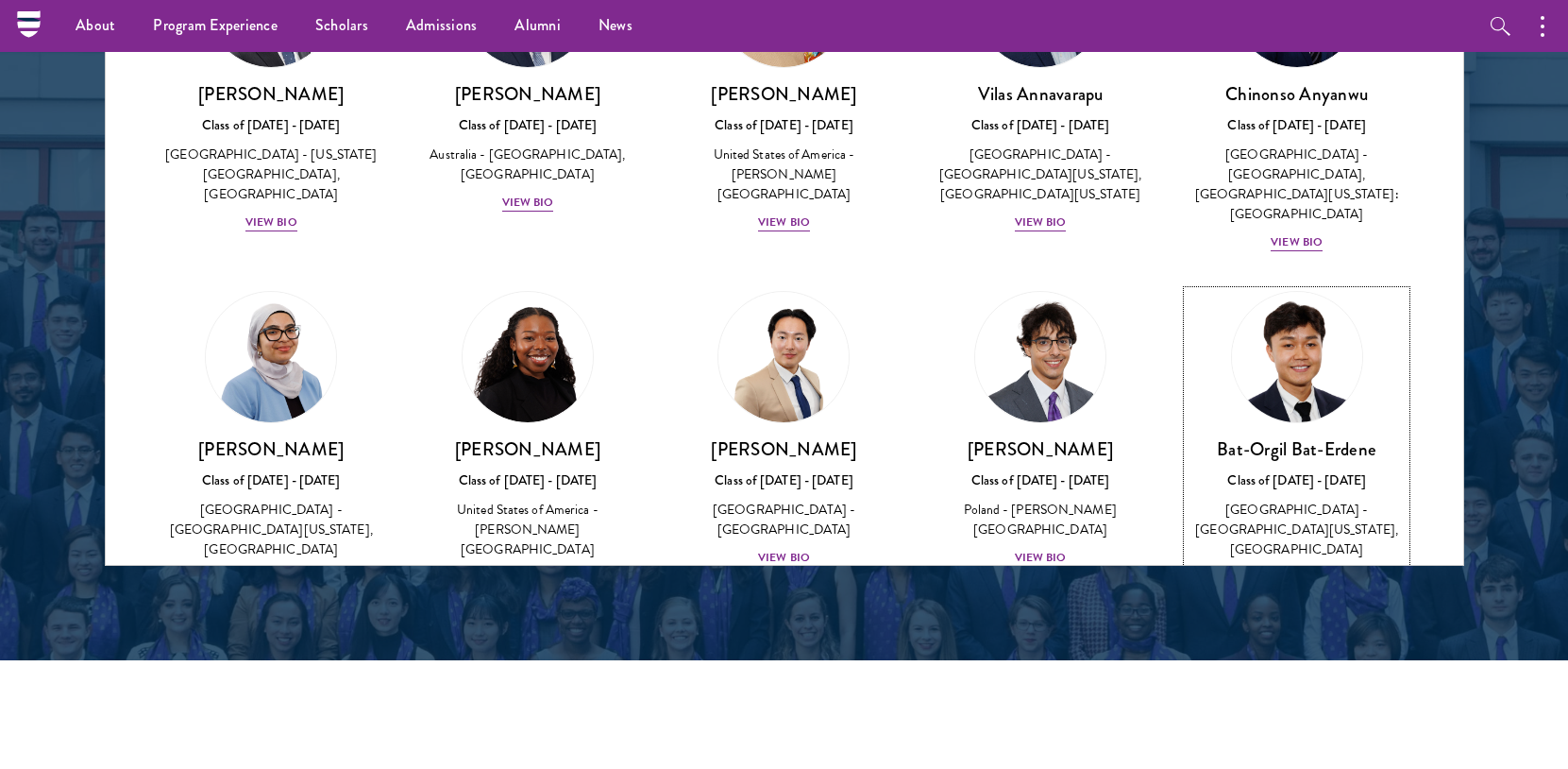
click at [1188, 492] on div "Bat-Orgil Bat-Erdene Class of 2025 - 2026 Mongolia - University of Arizona, Uni…" at bounding box center [1297, 512] width 219 height 151
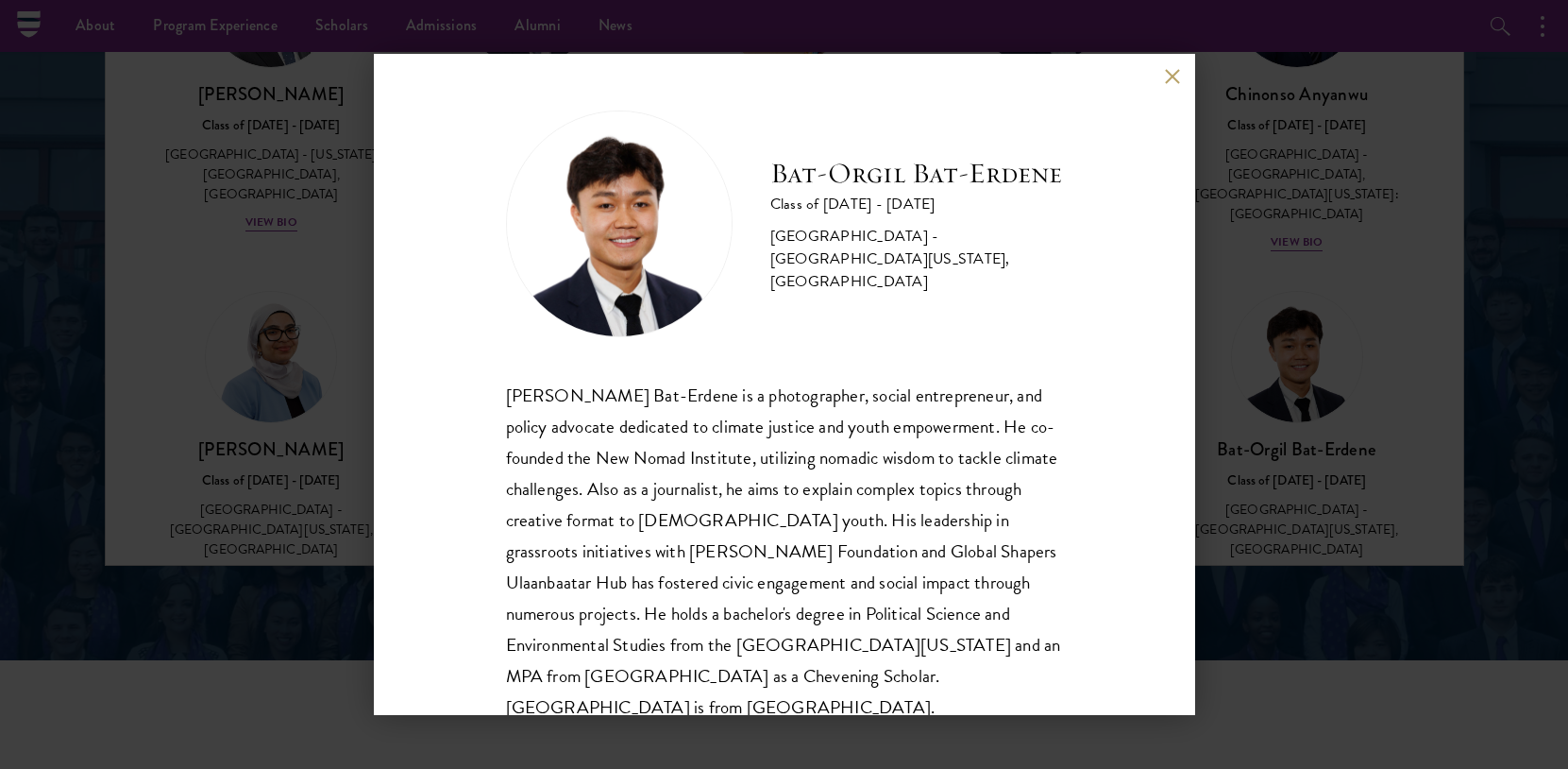
click at [1213, 402] on div "Bat-Orgil Bat-Erdene Class of 2025 - 2026 Mongolia - University of Arizona, Uni…" at bounding box center [784, 384] width 1568 height 769
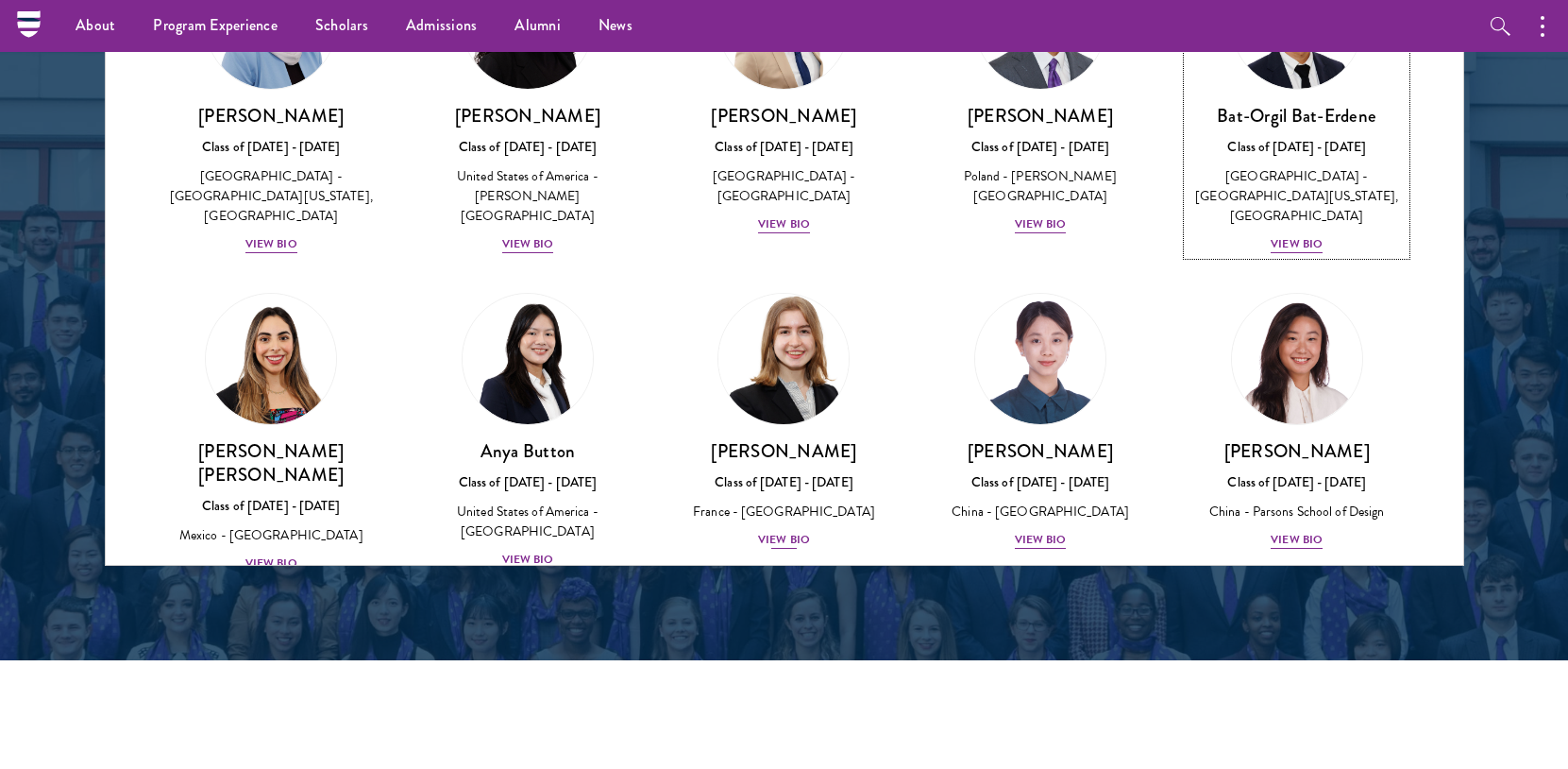
scroll to position [1267, 0]
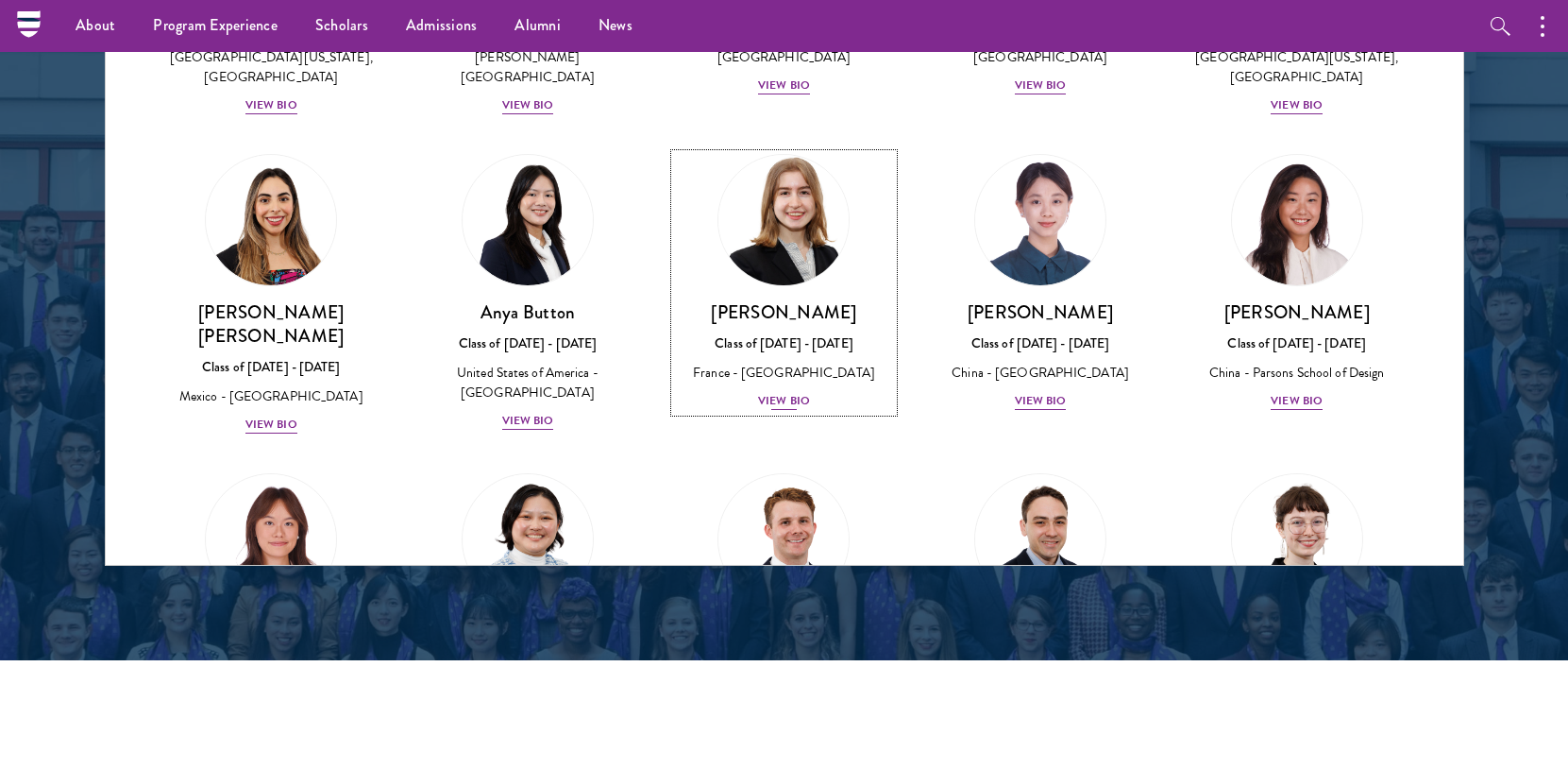
click at [778, 391] on div "View Bio" at bounding box center [784, 400] width 52 height 18
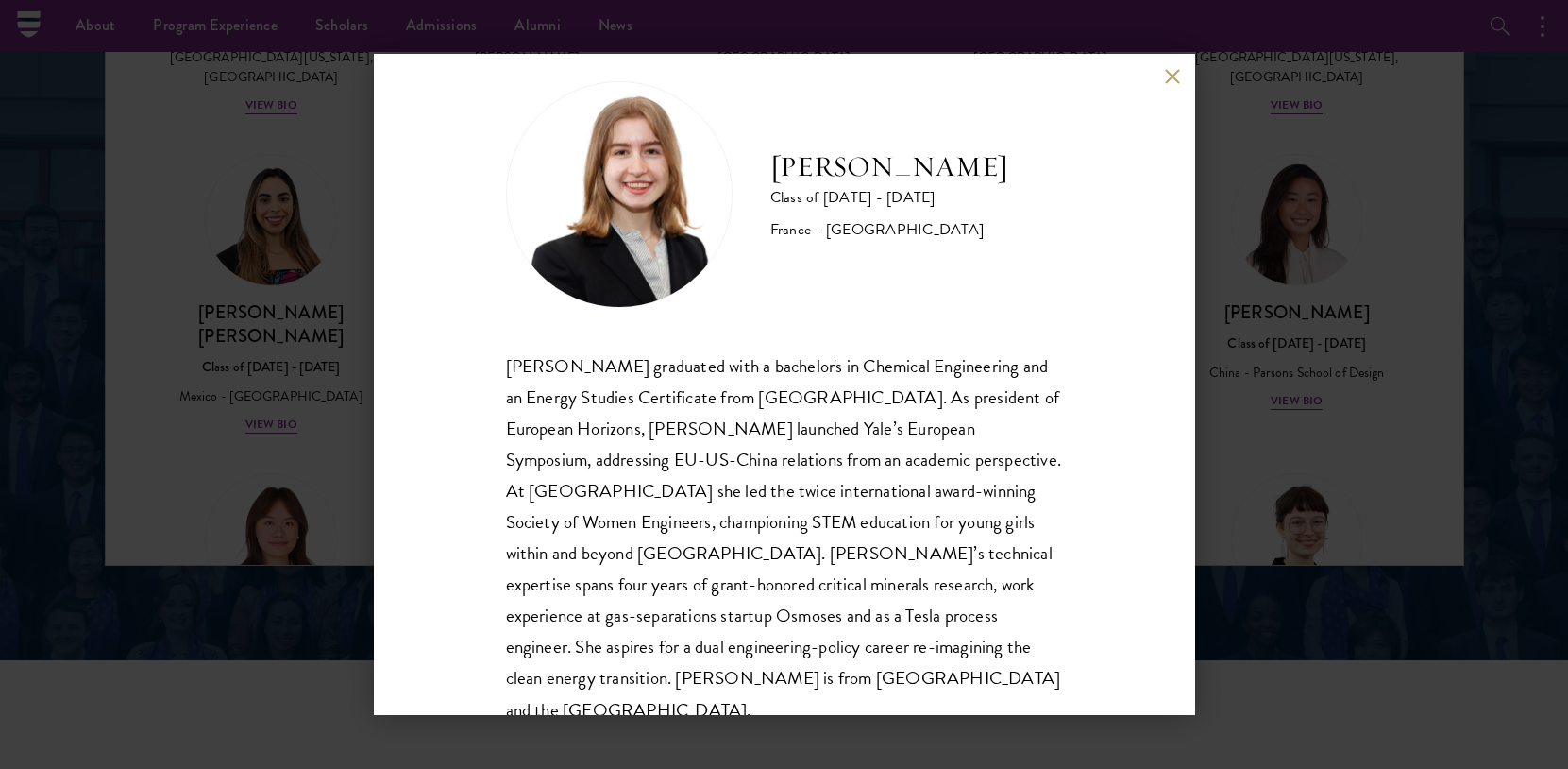
scroll to position [65, 0]
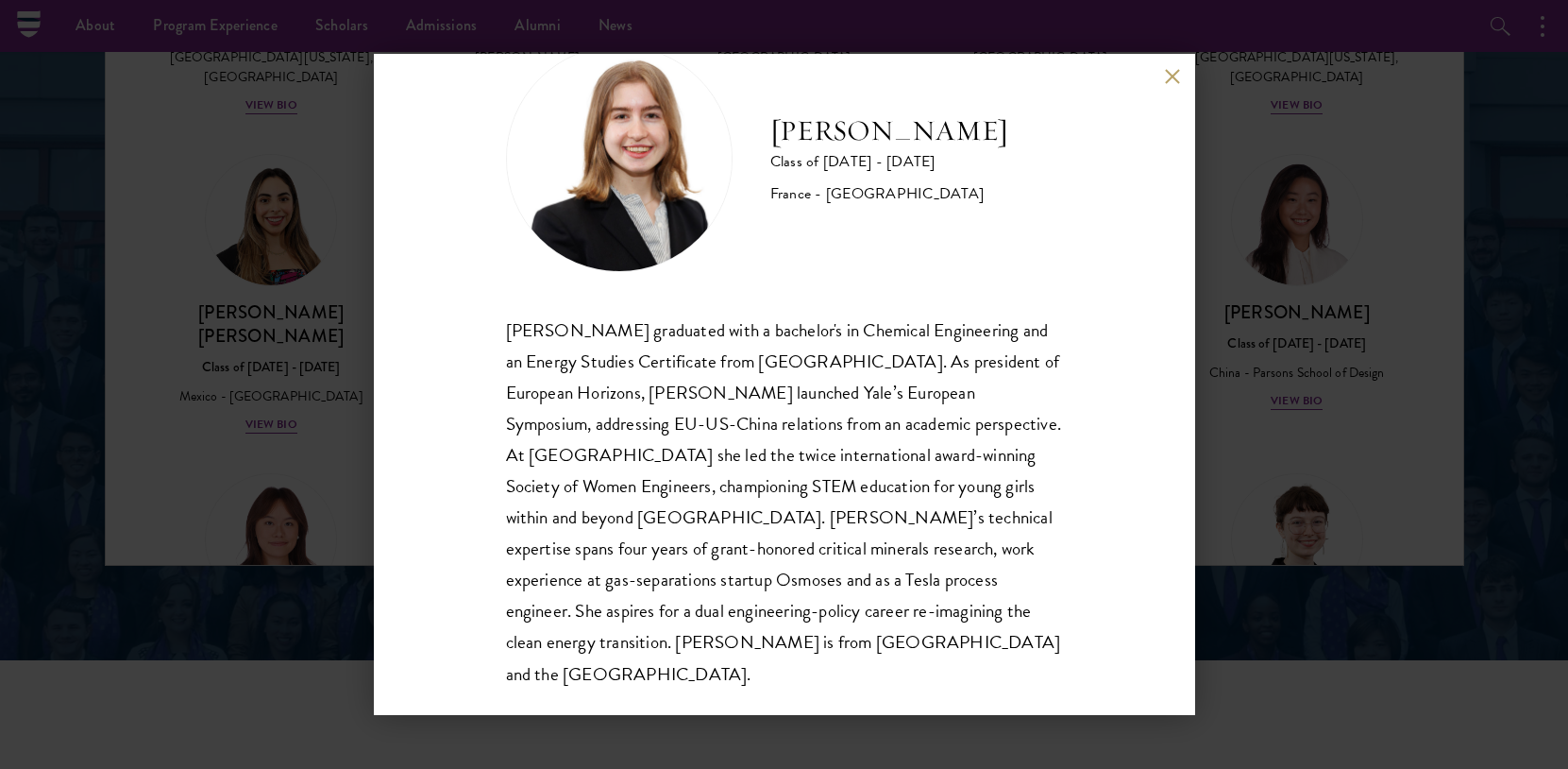
click at [1290, 361] on div "Anne-Amélie Campant Class of 2025 - 2026 France - Yale University Anne-Amélie C…" at bounding box center [784, 384] width 1568 height 769
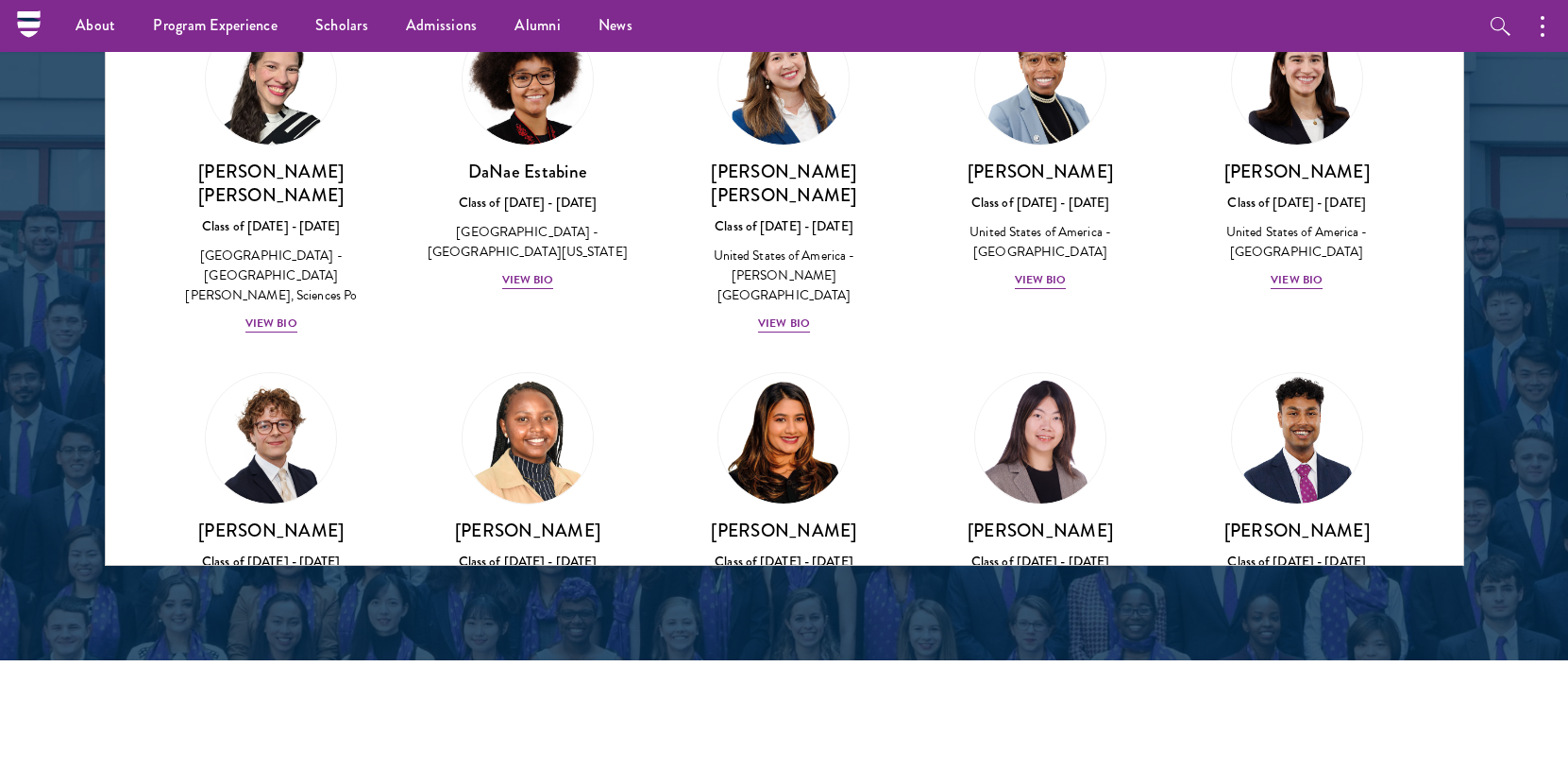
scroll to position [2472, 0]
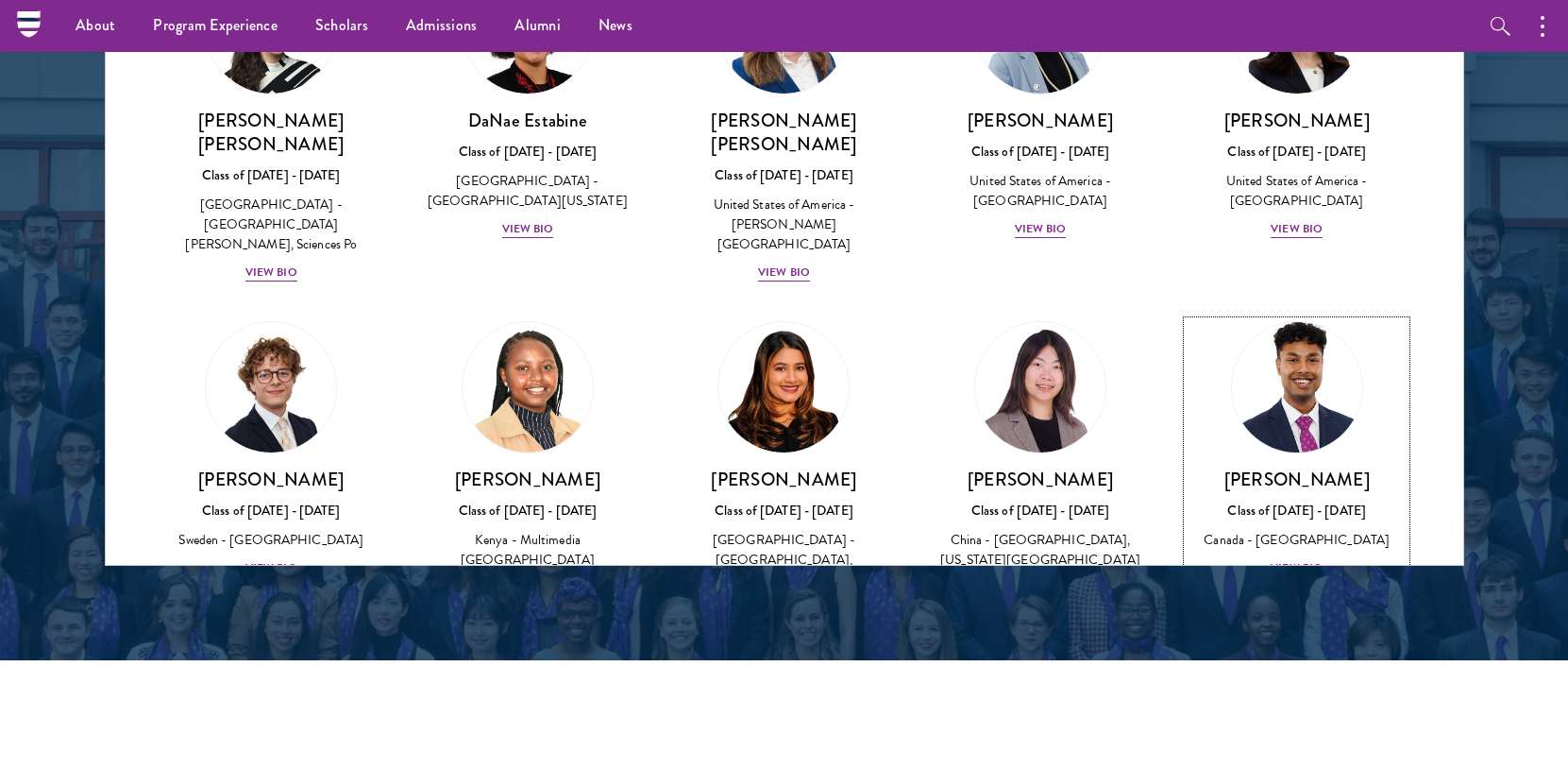
click at [1295, 559] on div "View Bio" at bounding box center [1296, 568] width 52 height 18
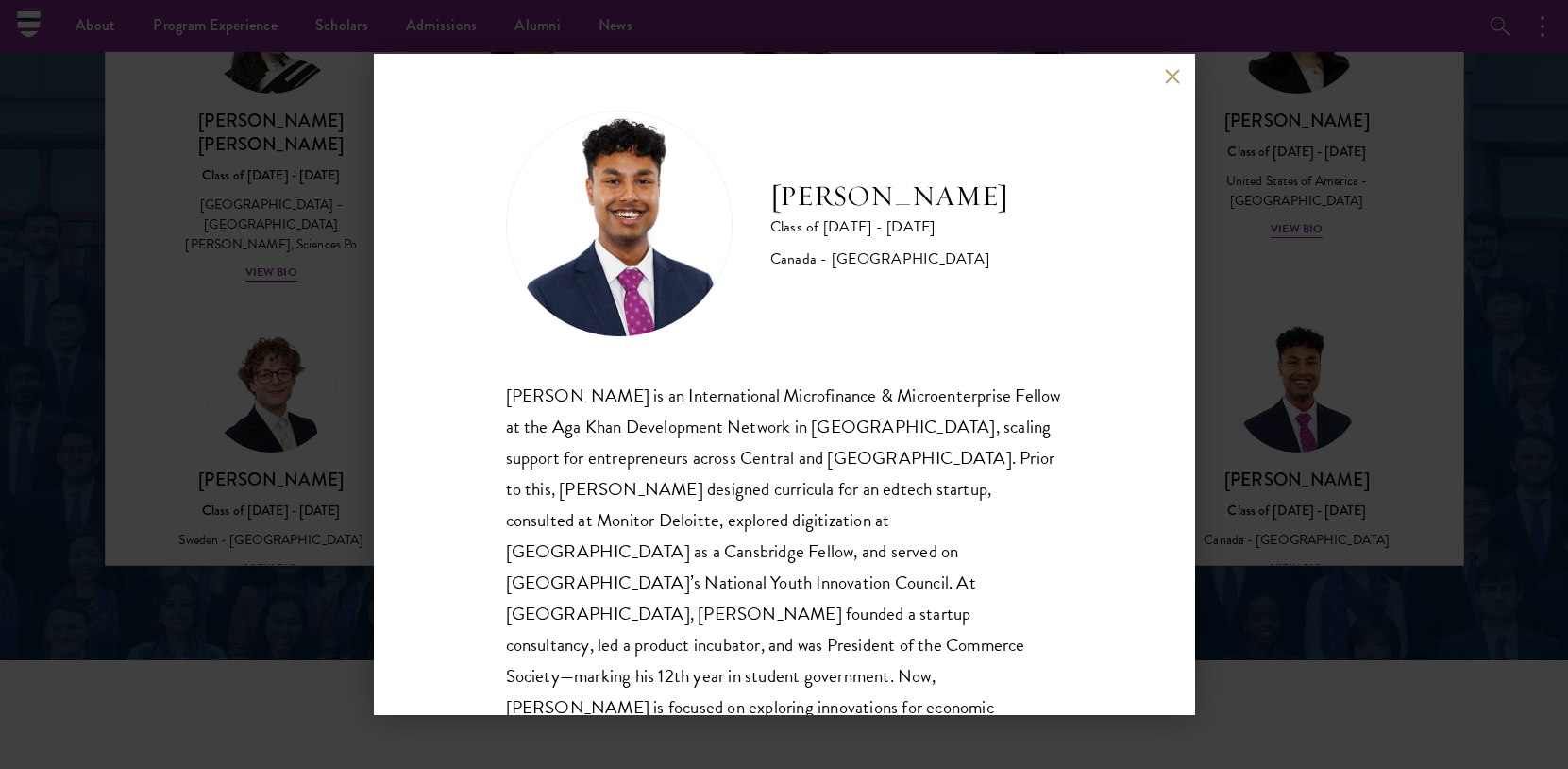
click at [1228, 515] on div "Mahir Hamid Class of 2025 - 2026 Canada - Queen's University Mahir Hamid is an …" at bounding box center [784, 384] width 1568 height 769
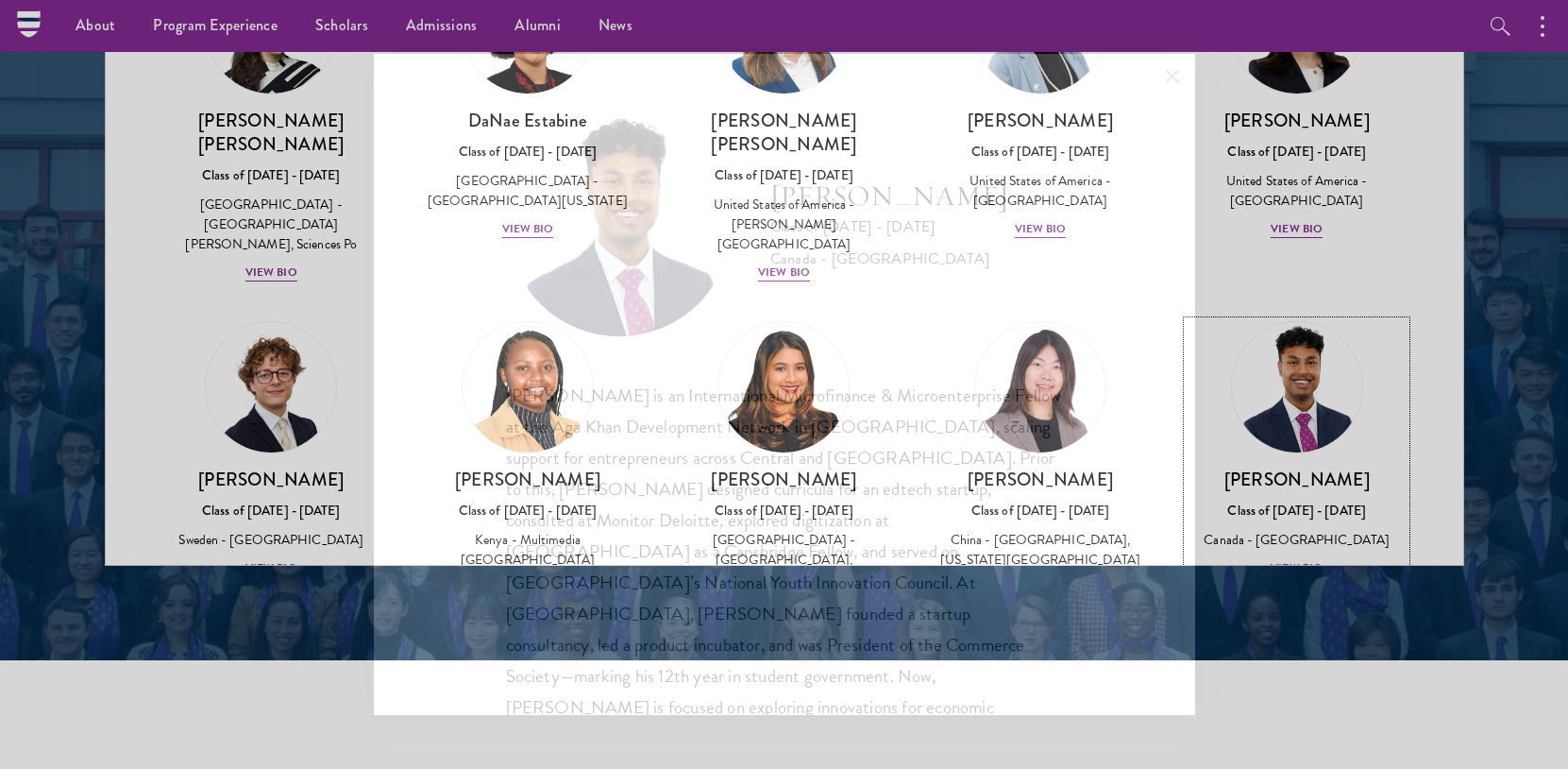
scroll to position [2529, 0]
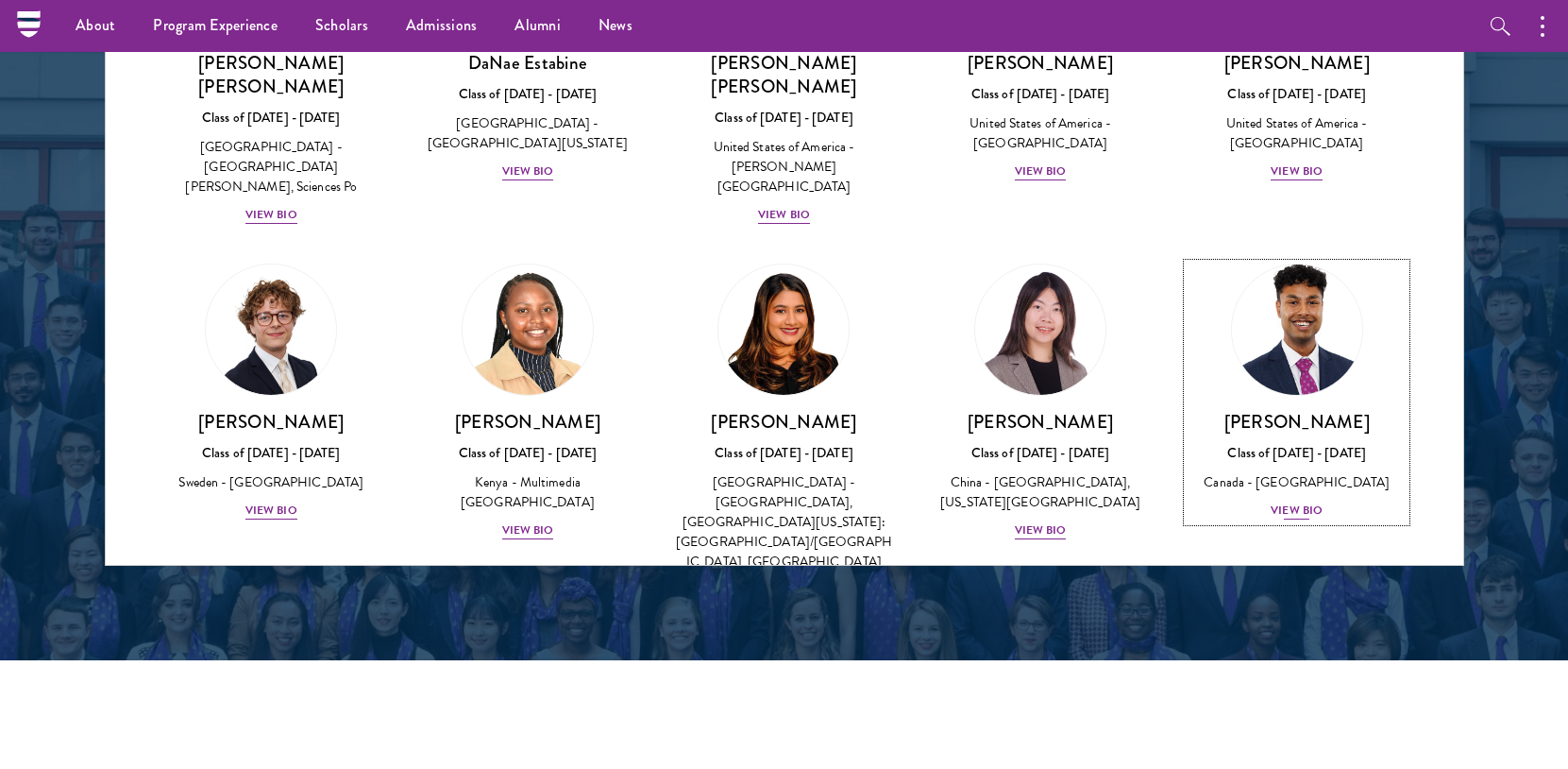
click at [1271, 501] on div "View Bio" at bounding box center [1296, 510] width 52 height 18
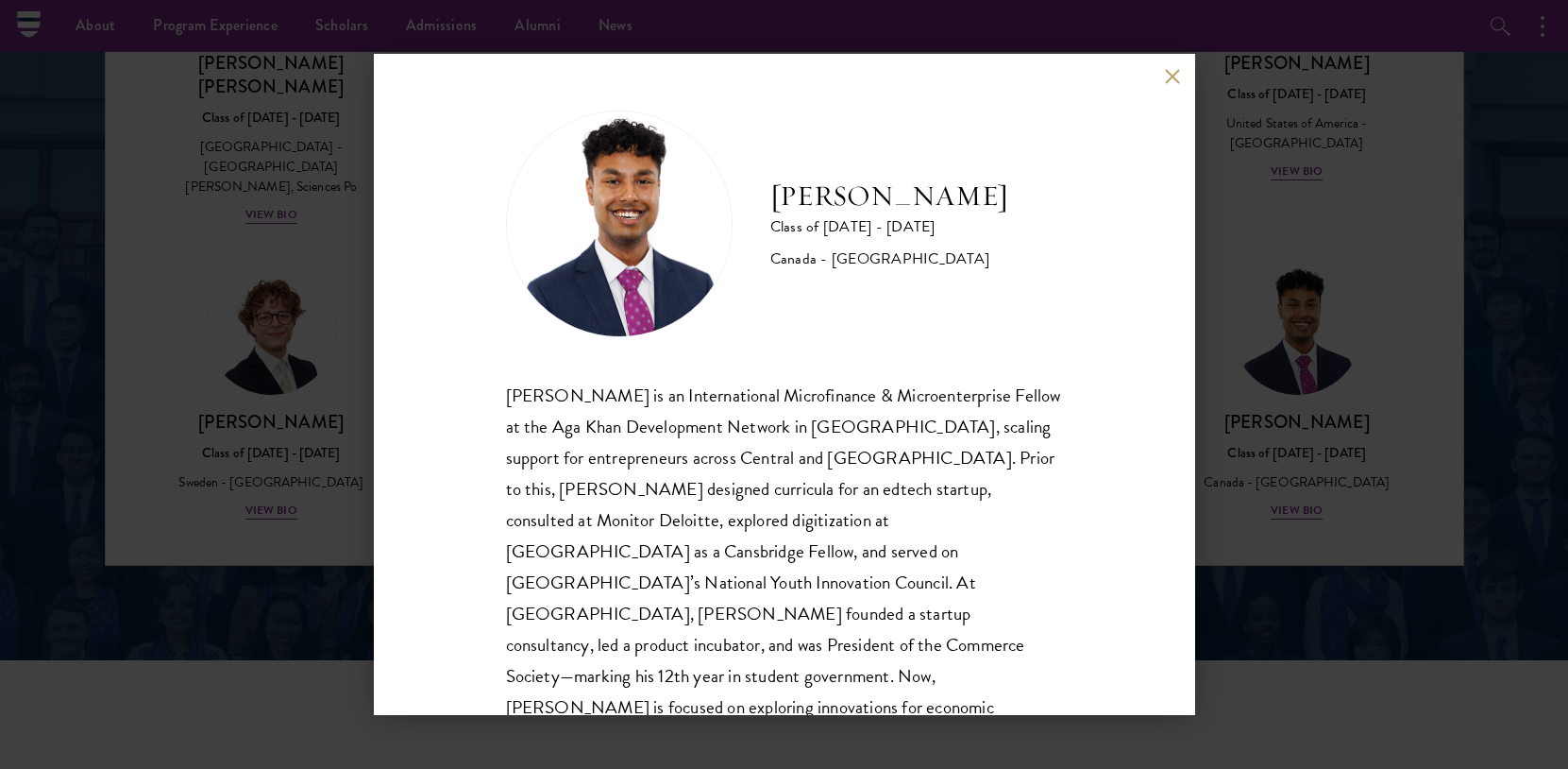
click at [1231, 456] on div "Mahir Hamid Class of 2025 - 2026 Canada - Queen's University Mahir Hamid is an …" at bounding box center [784, 384] width 1568 height 769
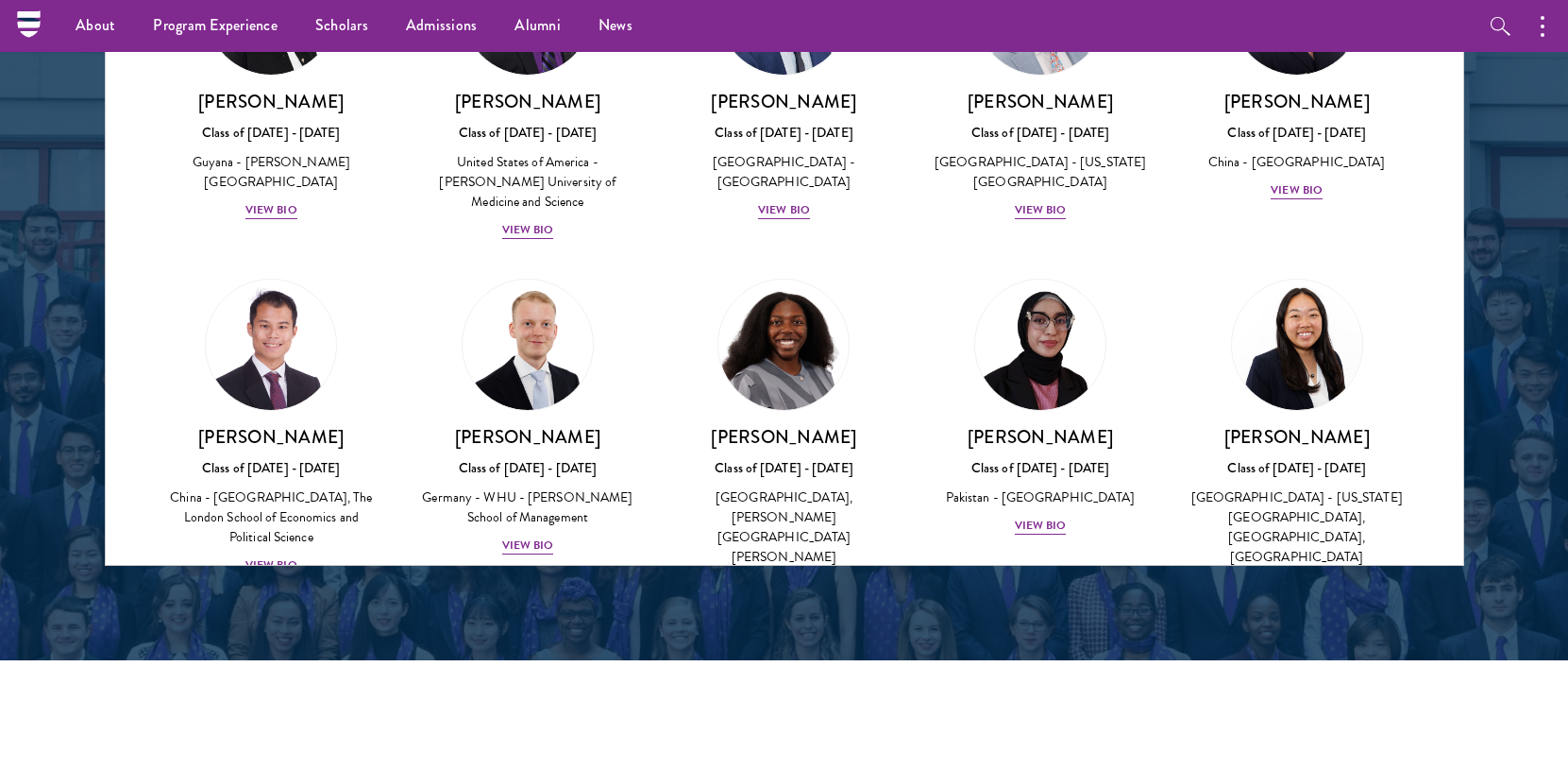
scroll to position [3285, 0]
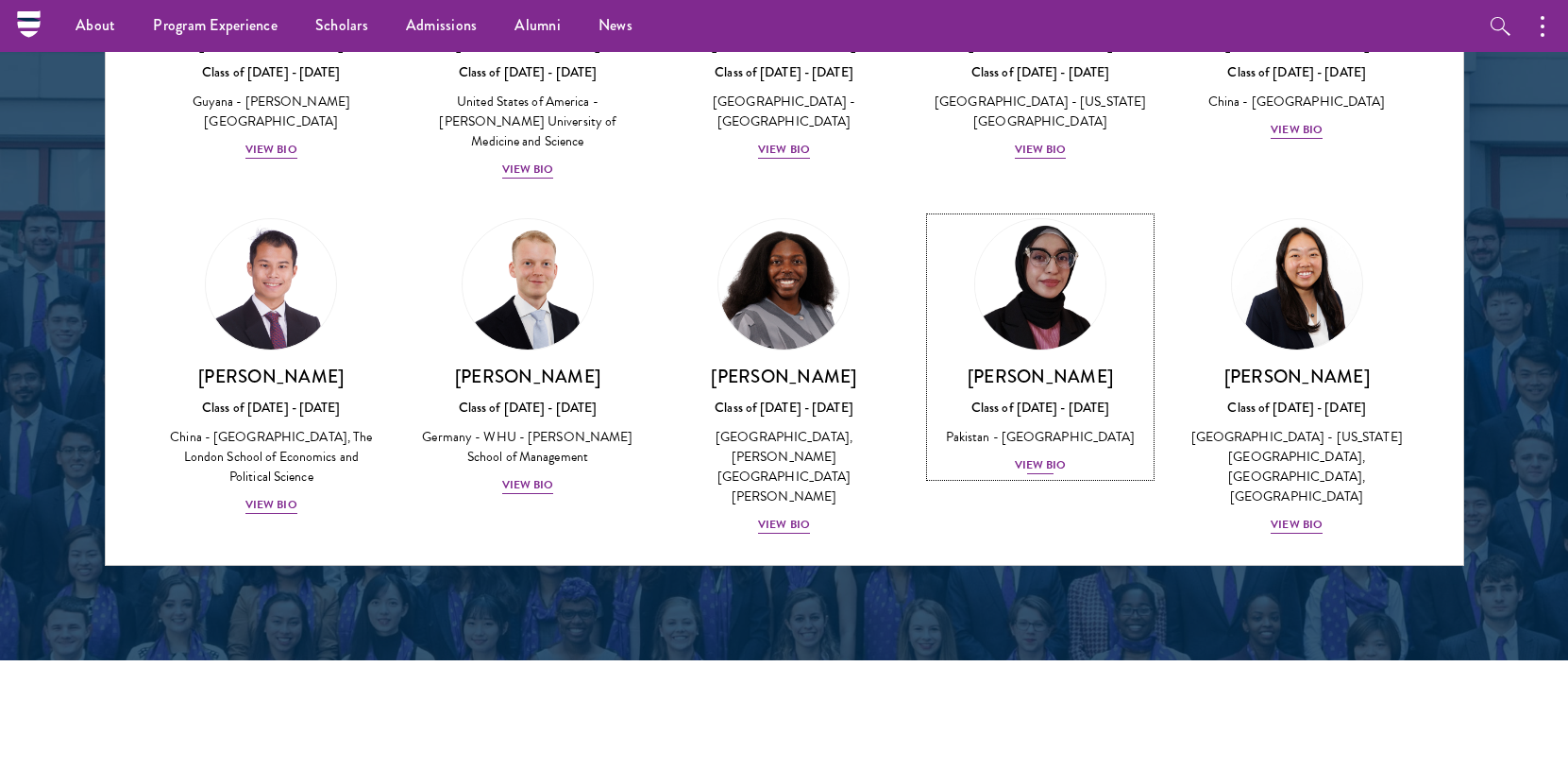
click at [1041, 456] on div "View Bio" at bounding box center [1040, 465] width 52 height 18
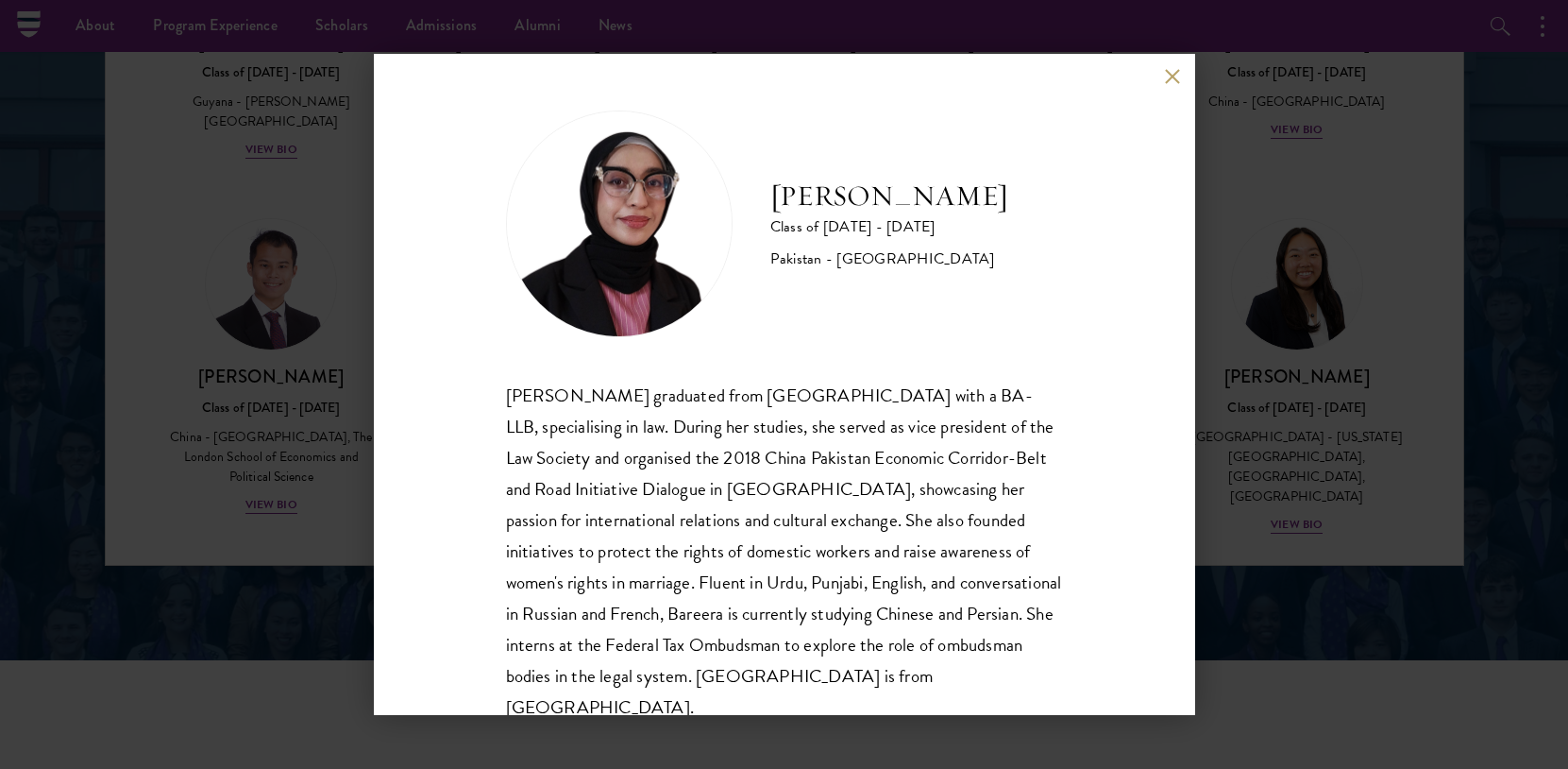
click at [1241, 387] on div "Bree Javed Class of 2025 - 2026 Pakistan - Bahria University Bareera Javed grad…" at bounding box center [784, 384] width 1568 height 769
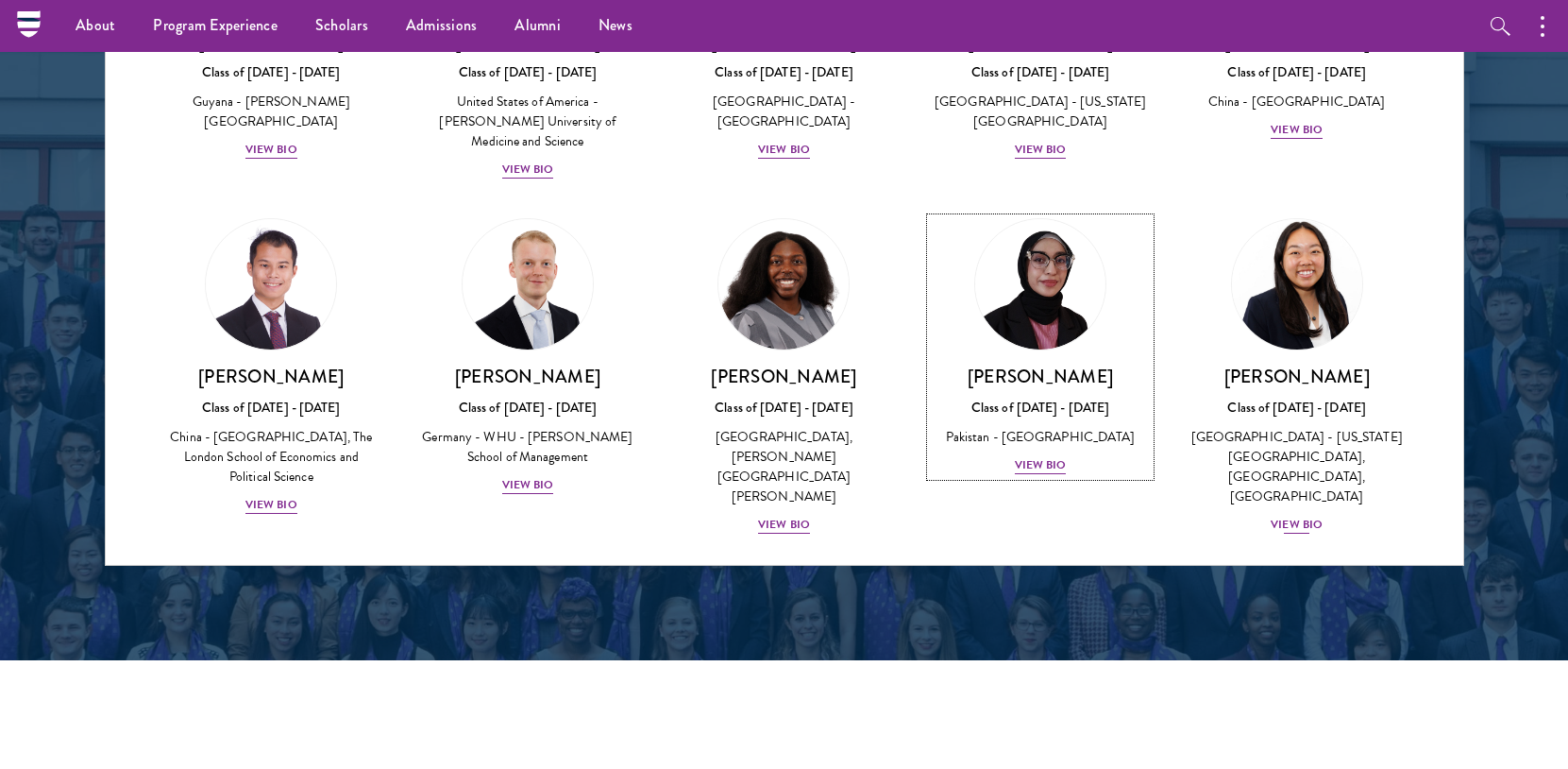
scroll to position [3219, 0]
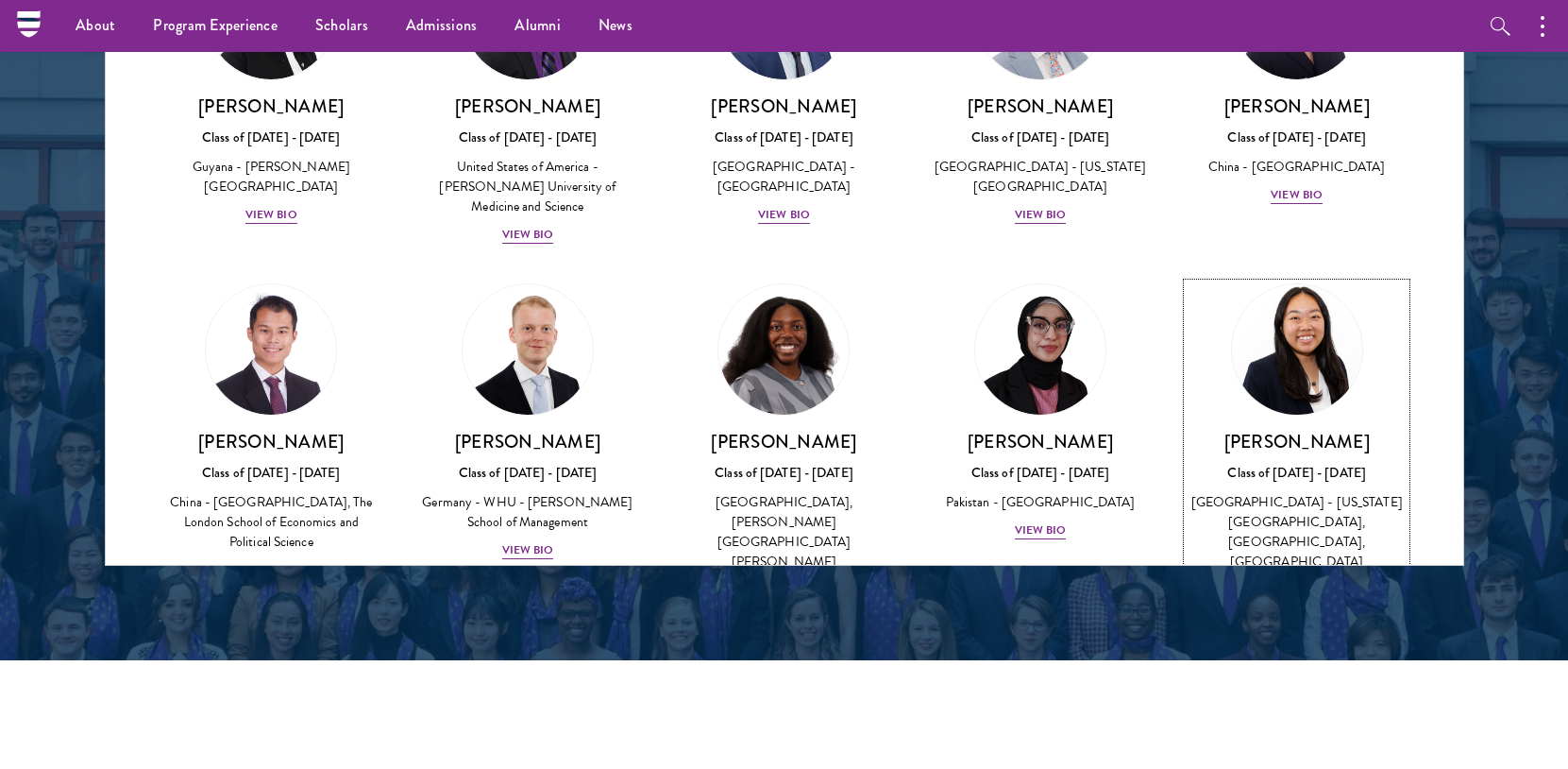
click at [1188, 492] on div "[GEOGRAPHIC_DATA] - [US_STATE][GEOGRAPHIC_DATA], [GEOGRAPHIC_DATA], [GEOGRAPHIC…" at bounding box center [1297, 532] width 219 height 79
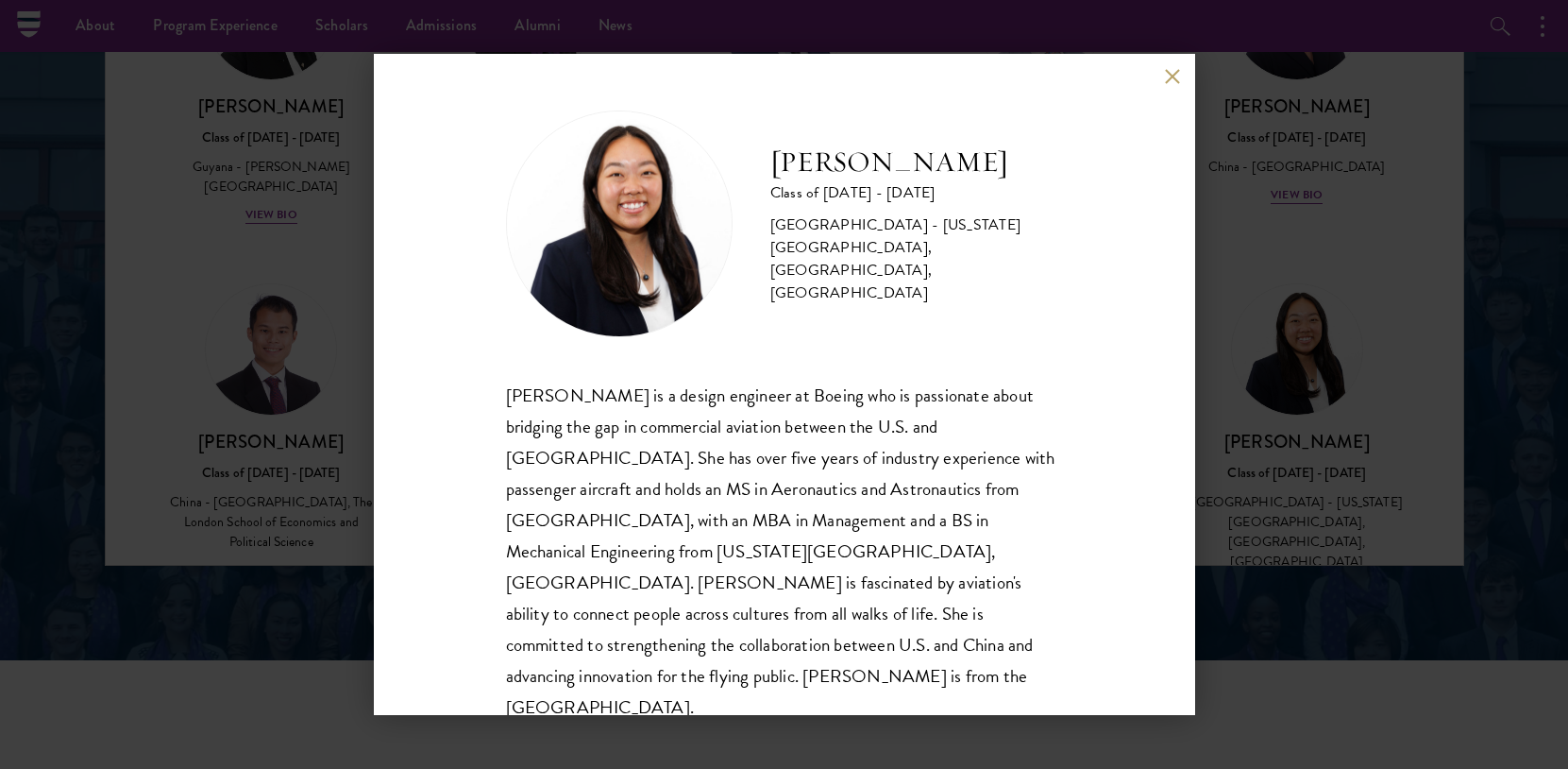
click at [1246, 448] on div "Galen Jiang Class of 2025 - 2026 United States of America - California State Un…" at bounding box center [784, 384] width 1568 height 769
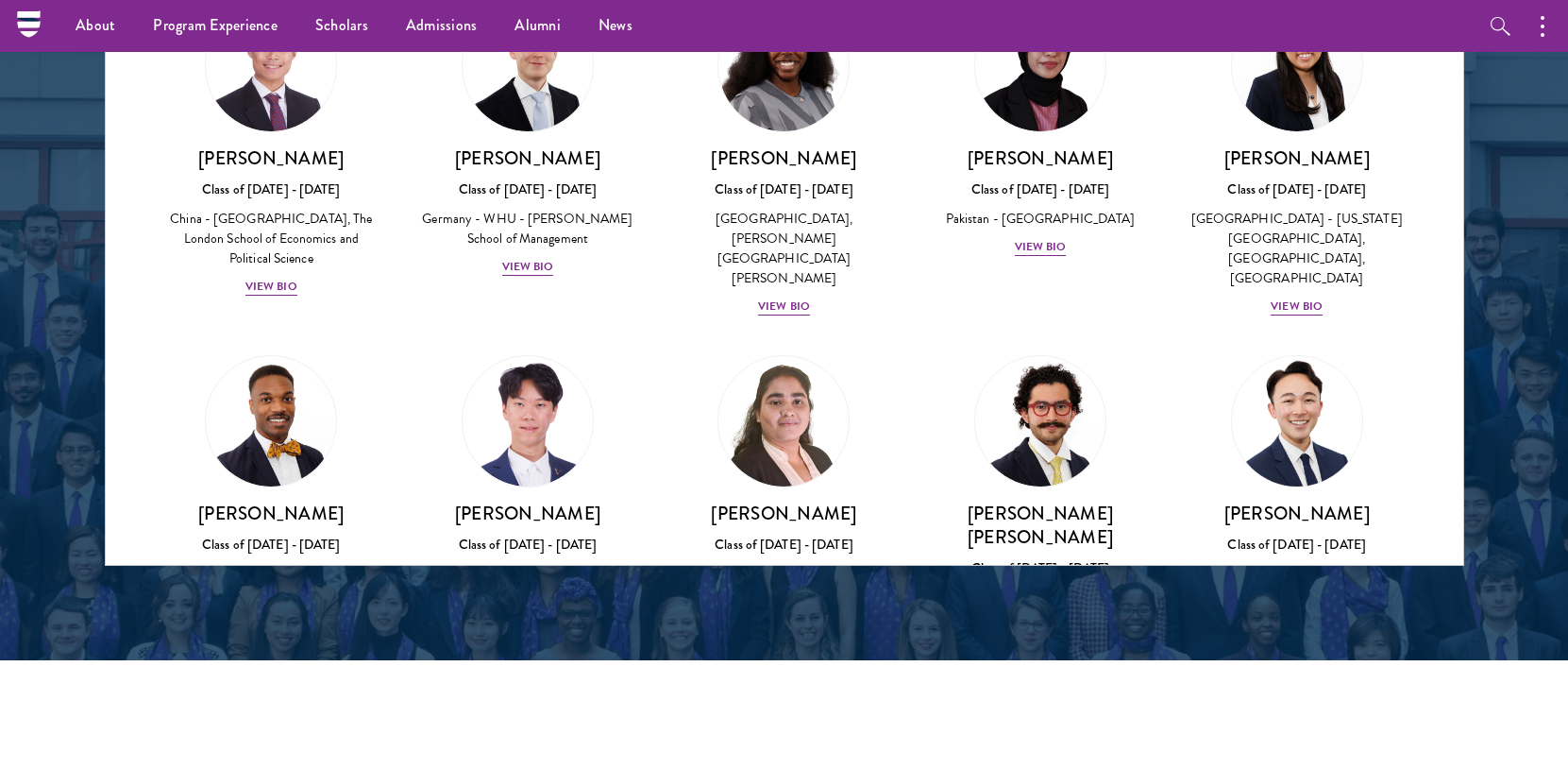
scroll to position [3597, 0]
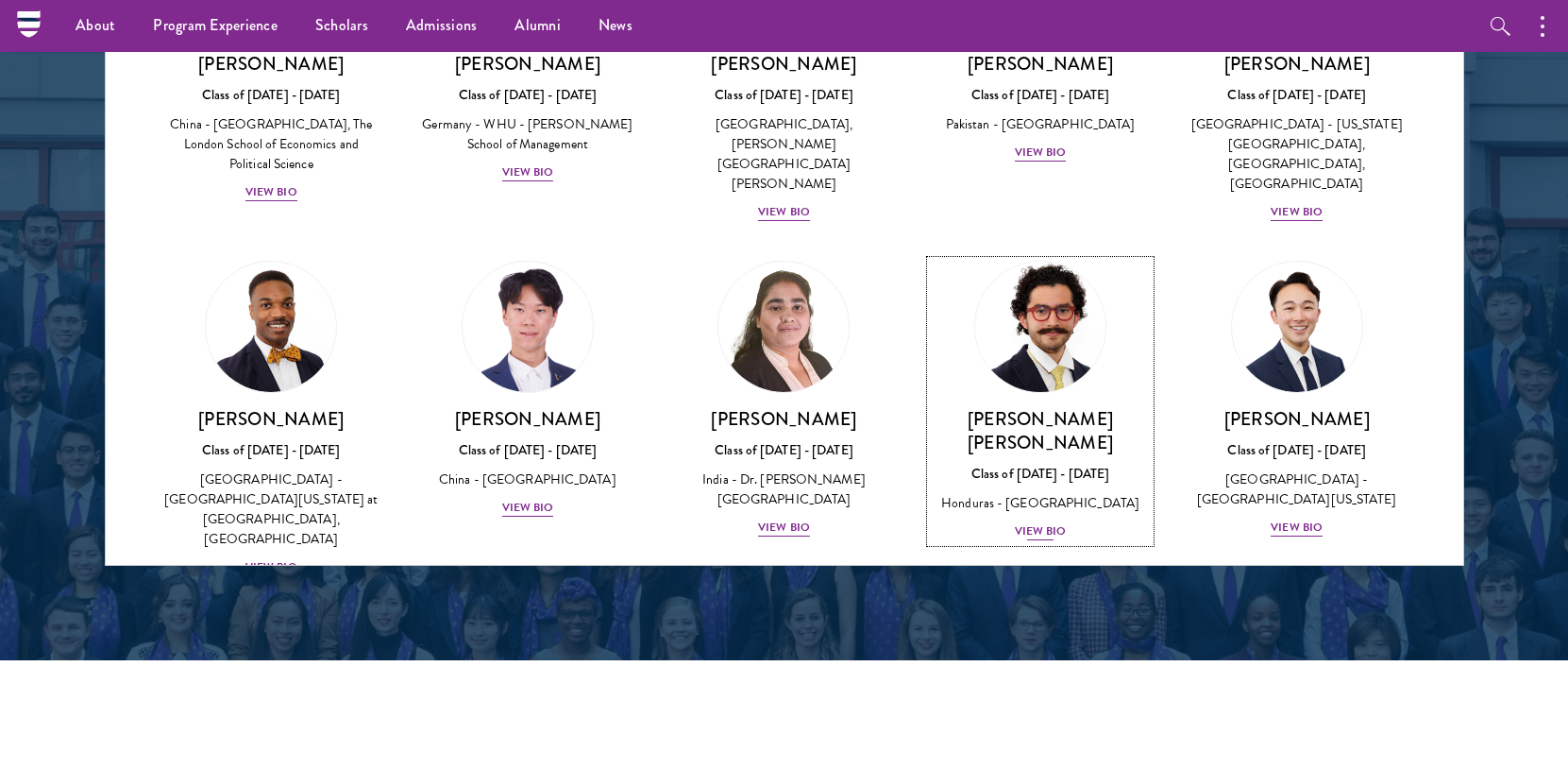
click at [1067, 407] on div "Rolando Kattan Rubi Class of 2025 - 2026 Honduras - Yale University View Bio" at bounding box center [1040, 474] width 219 height 135
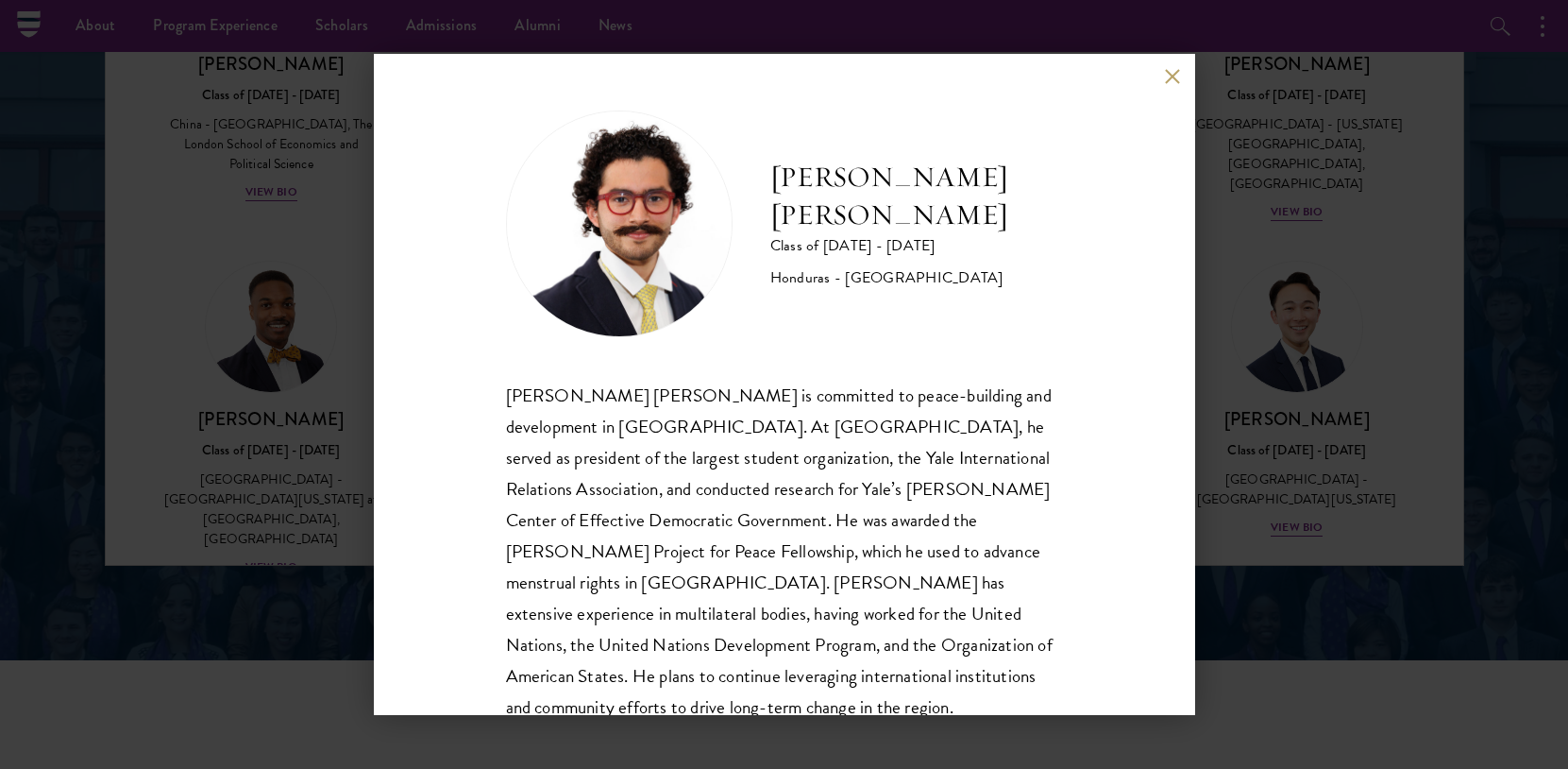
click at [1259, 420] on div "Rolando Kattan Rubi Class of 2025 - 2026 Honduras - Yale University Rolando Kat…" at bounding box center [784, 384] width 1568 height 769
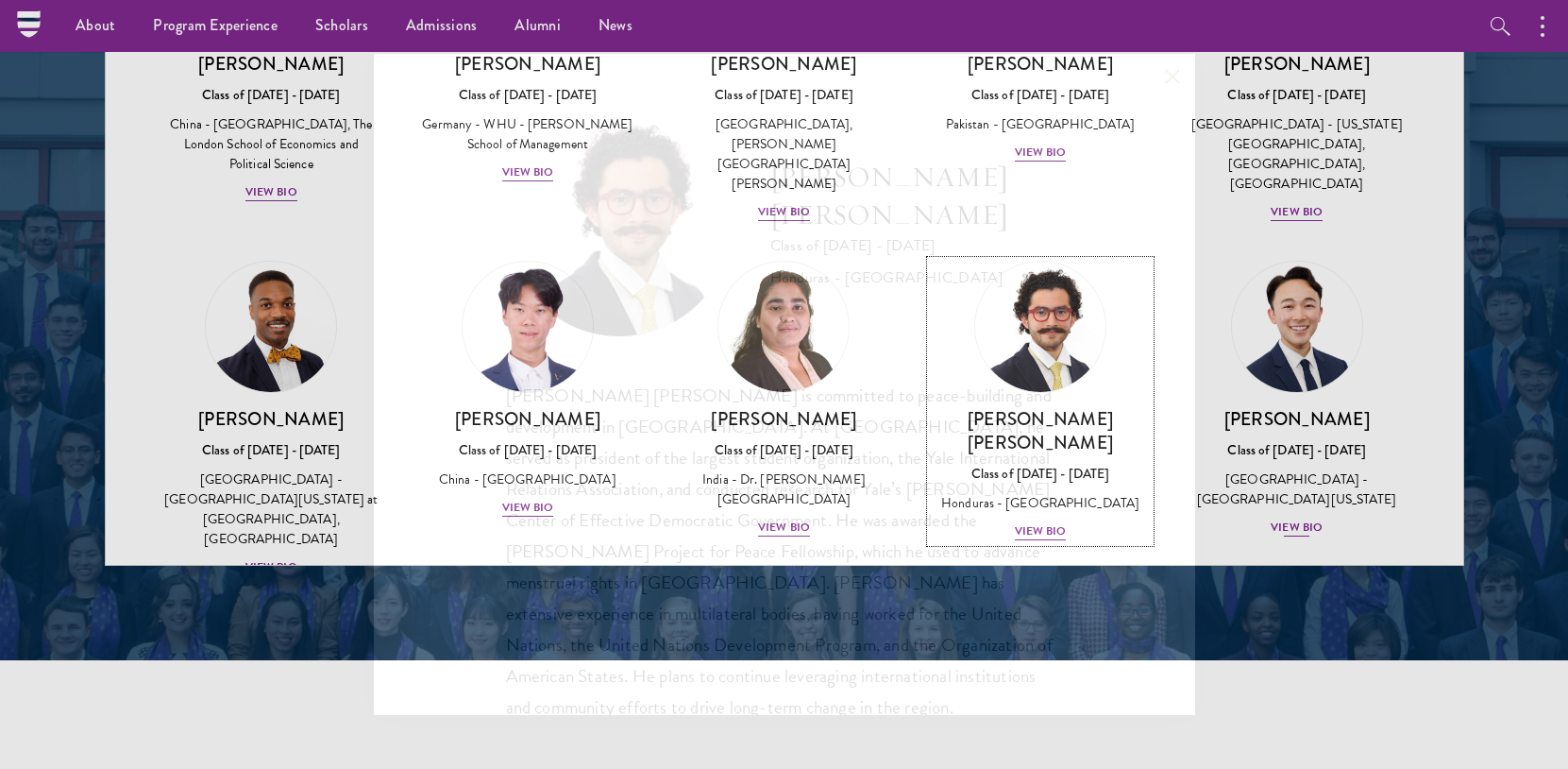
scroll to position [3401, 0]
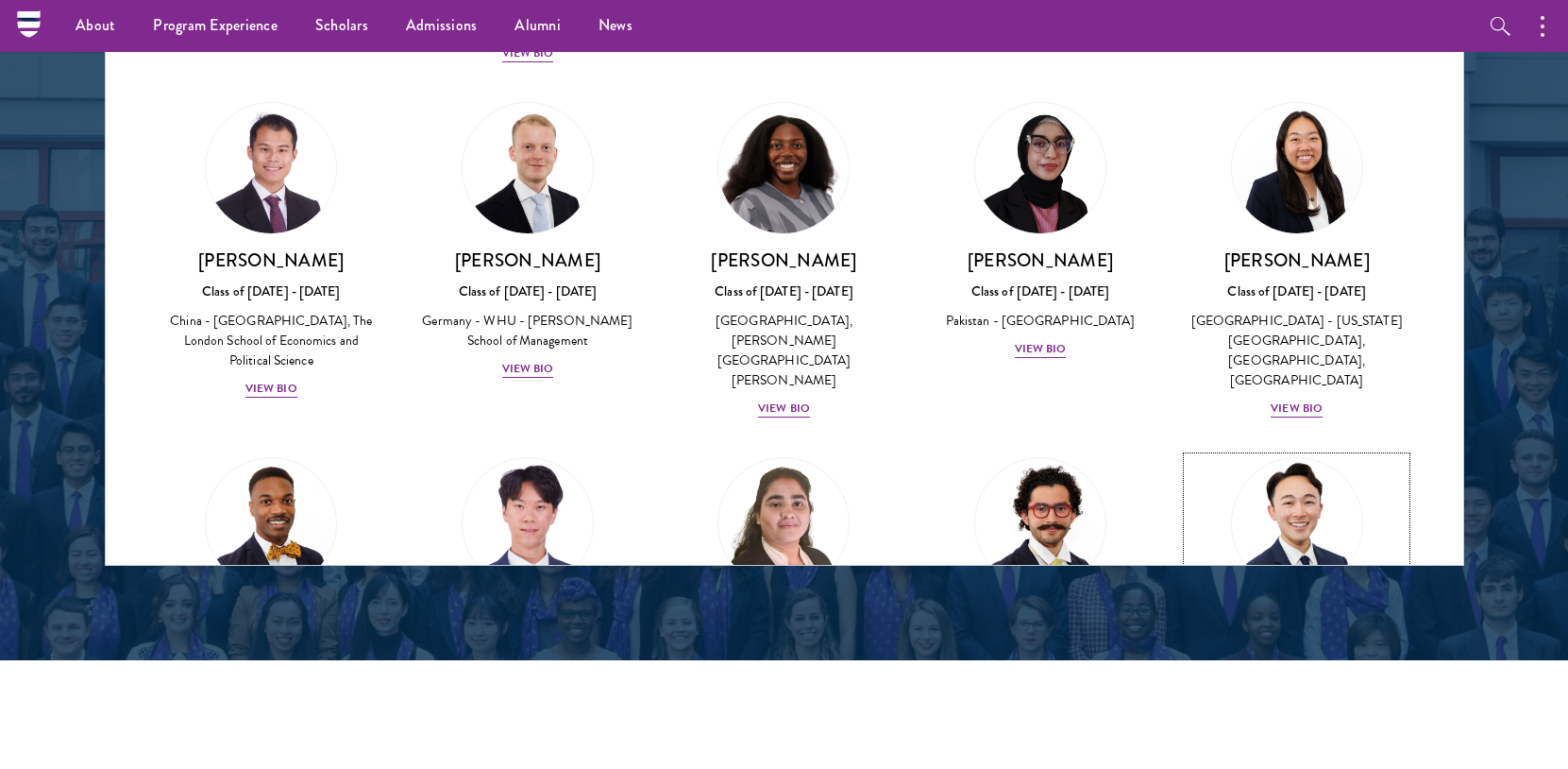
click at [1188, 457] on link "Justin Kawaguchi Class of 2025 - 2026 United States of America - University of …" at bounding box center [1297, 595] width 219 height 278
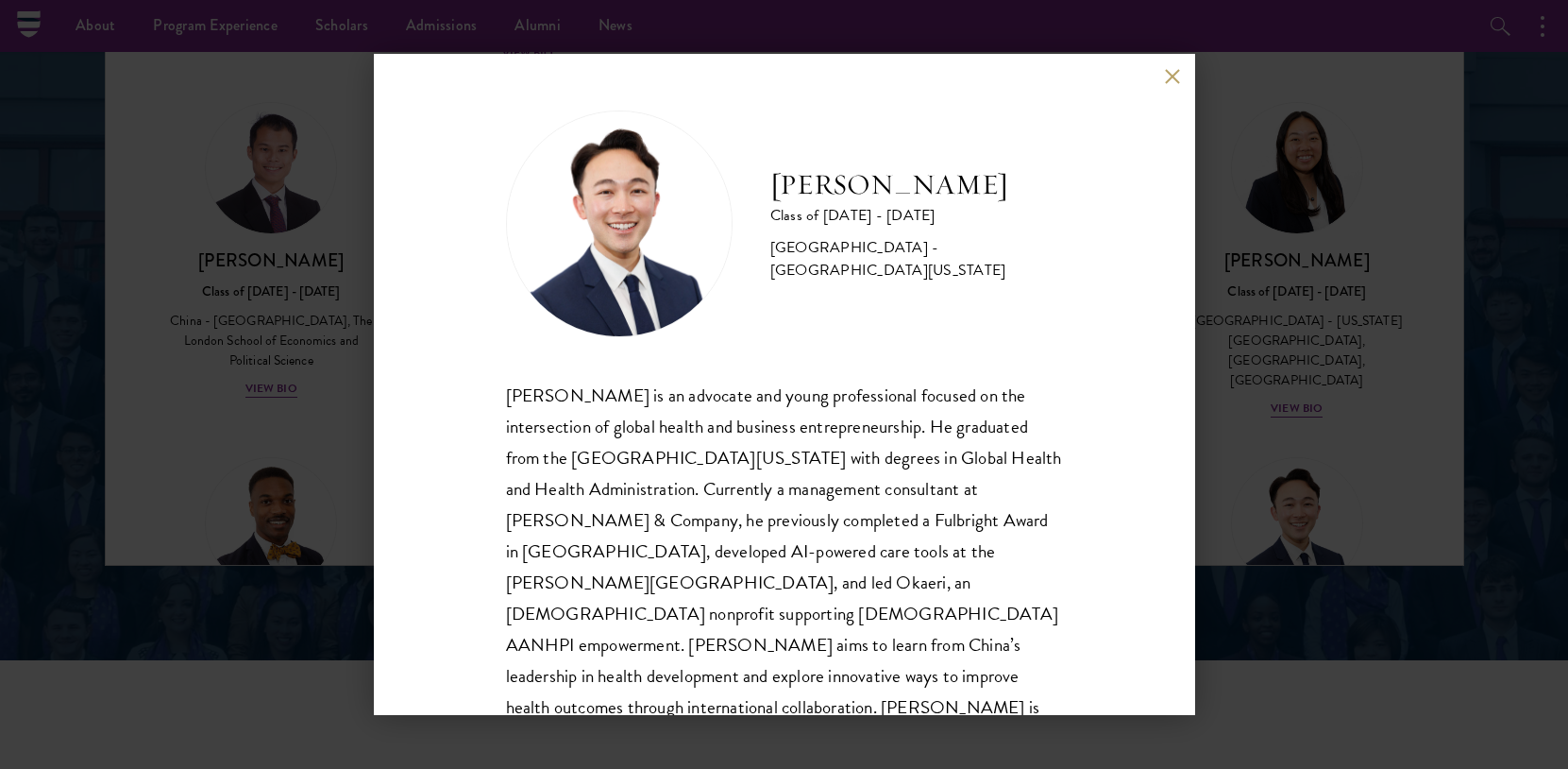
click at [1255, 391] on div "Justin Kawaguchi Class of 2025 - 2026 United States of America - University of …" at bounding box center [784, 384] width 1568 height 769
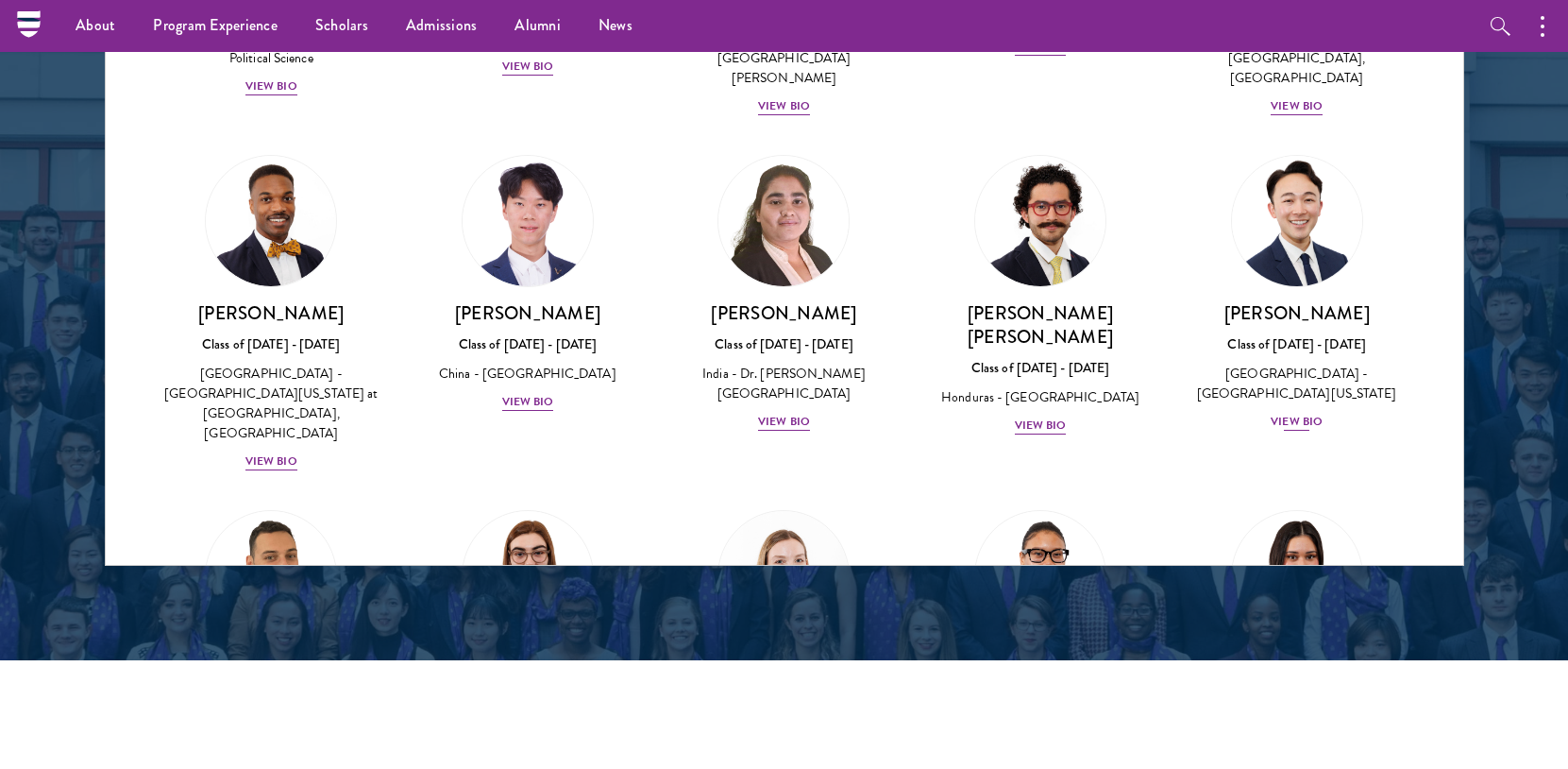
scroll to position [3799, 0]
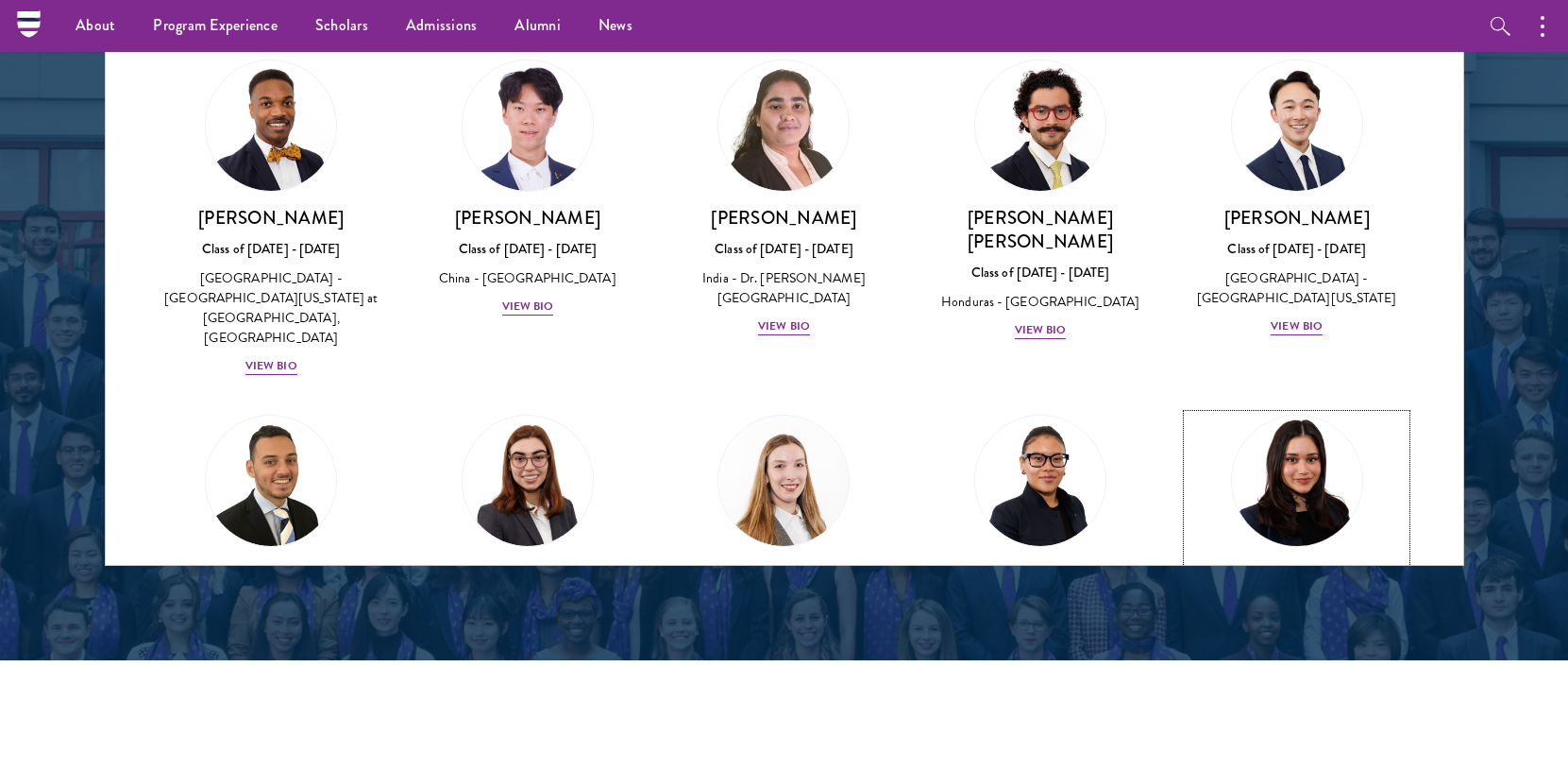
click at [1294, 672] on div "View Bio" at bounding box center [1296, 681] width 52 height 18
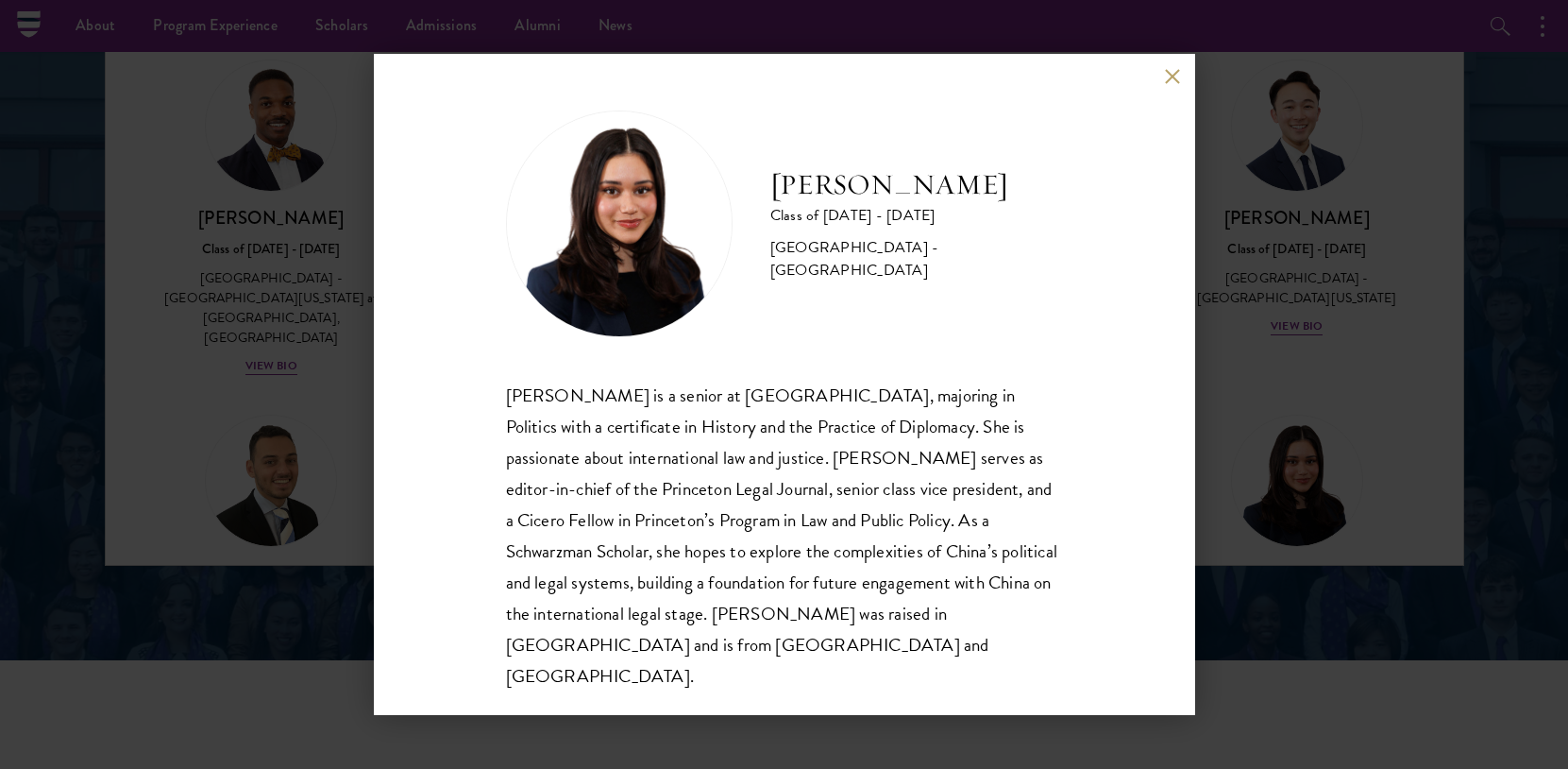
click at [1293, 496] on div "Diya Kraybill Class of 2025 - 2026 United States of America - Princeton Univers…" at bounding box center [784, 384] width 1568 height 769
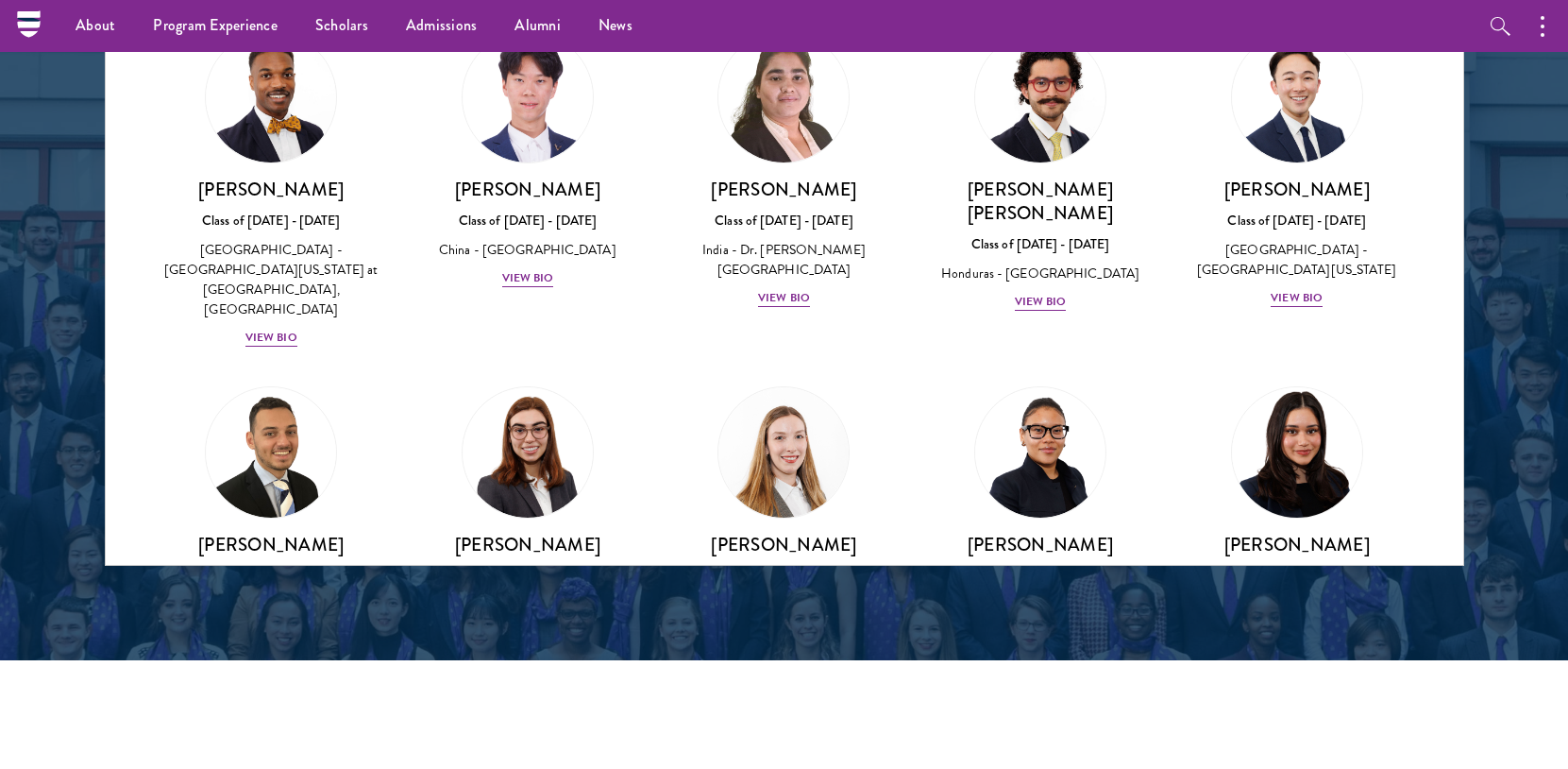
scroll to position [3805, 0]
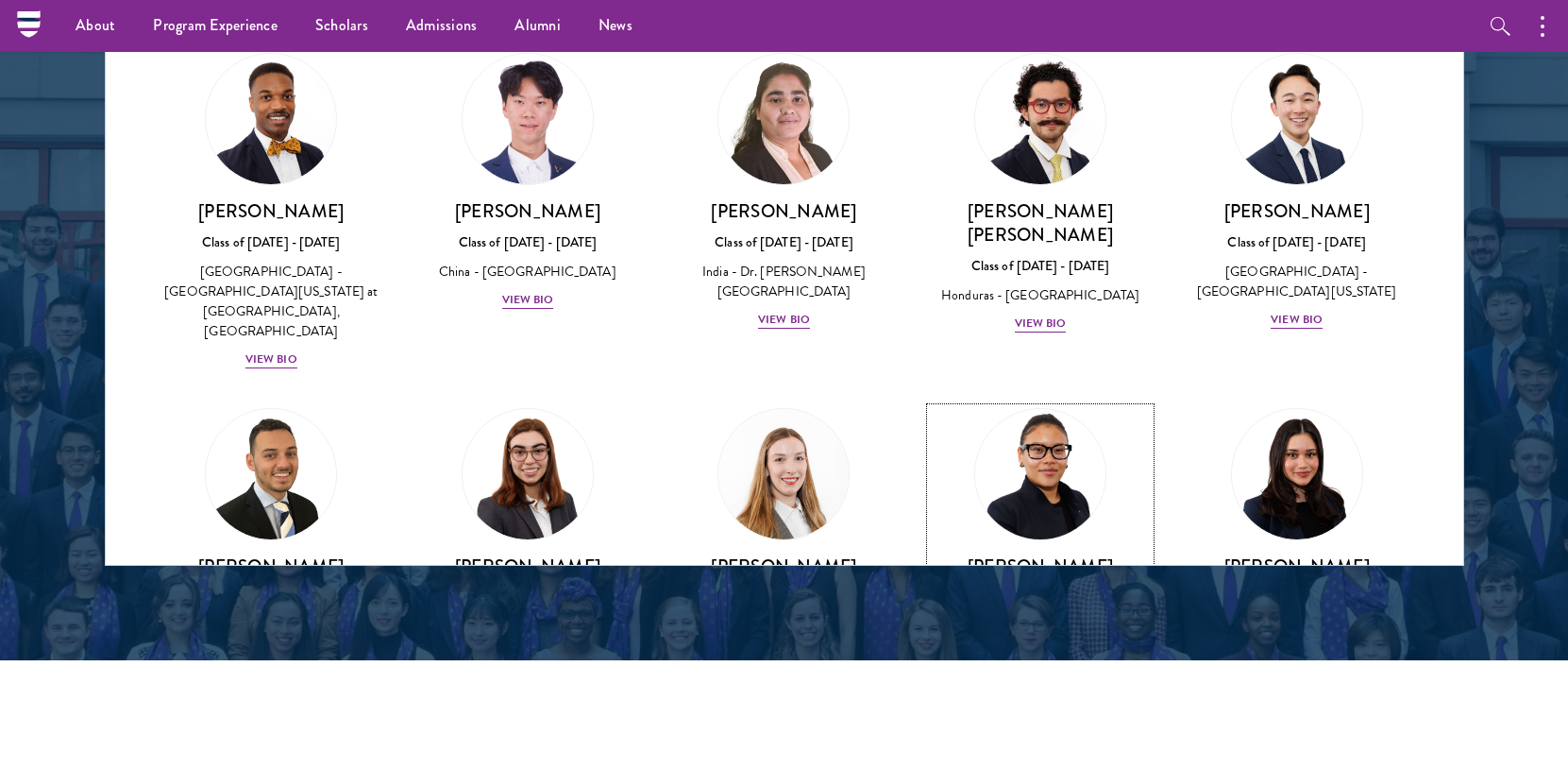
click at [1051, 665] on div "View Bio" at bounding box center [1040, 674] width 52 height 18
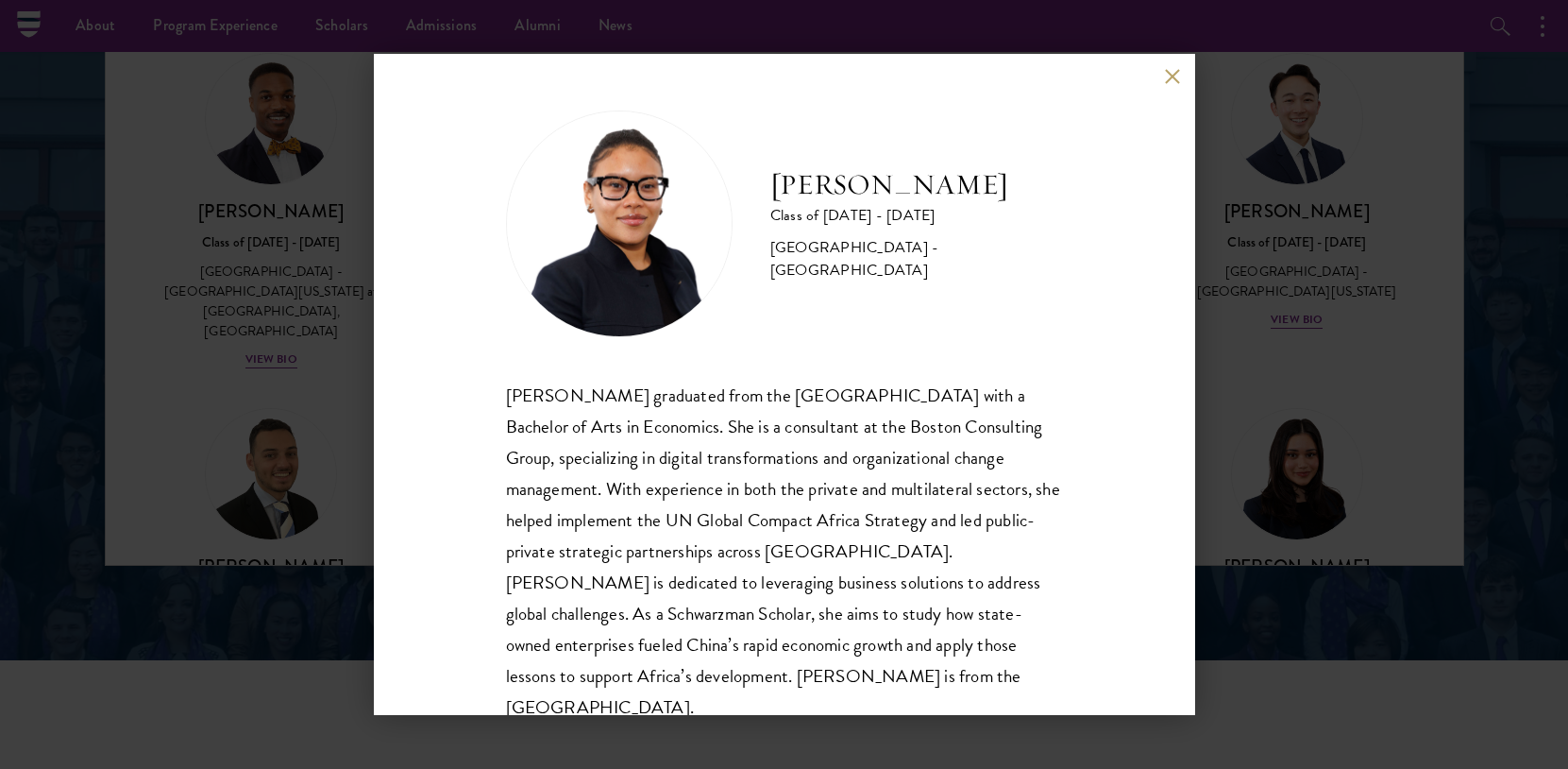
click at [1294, 517] on div "Maxime Kpangbai Class of 2025 - 2026 United States of America - University of C…" at bounding box center [784, 384] width 1568 height 769
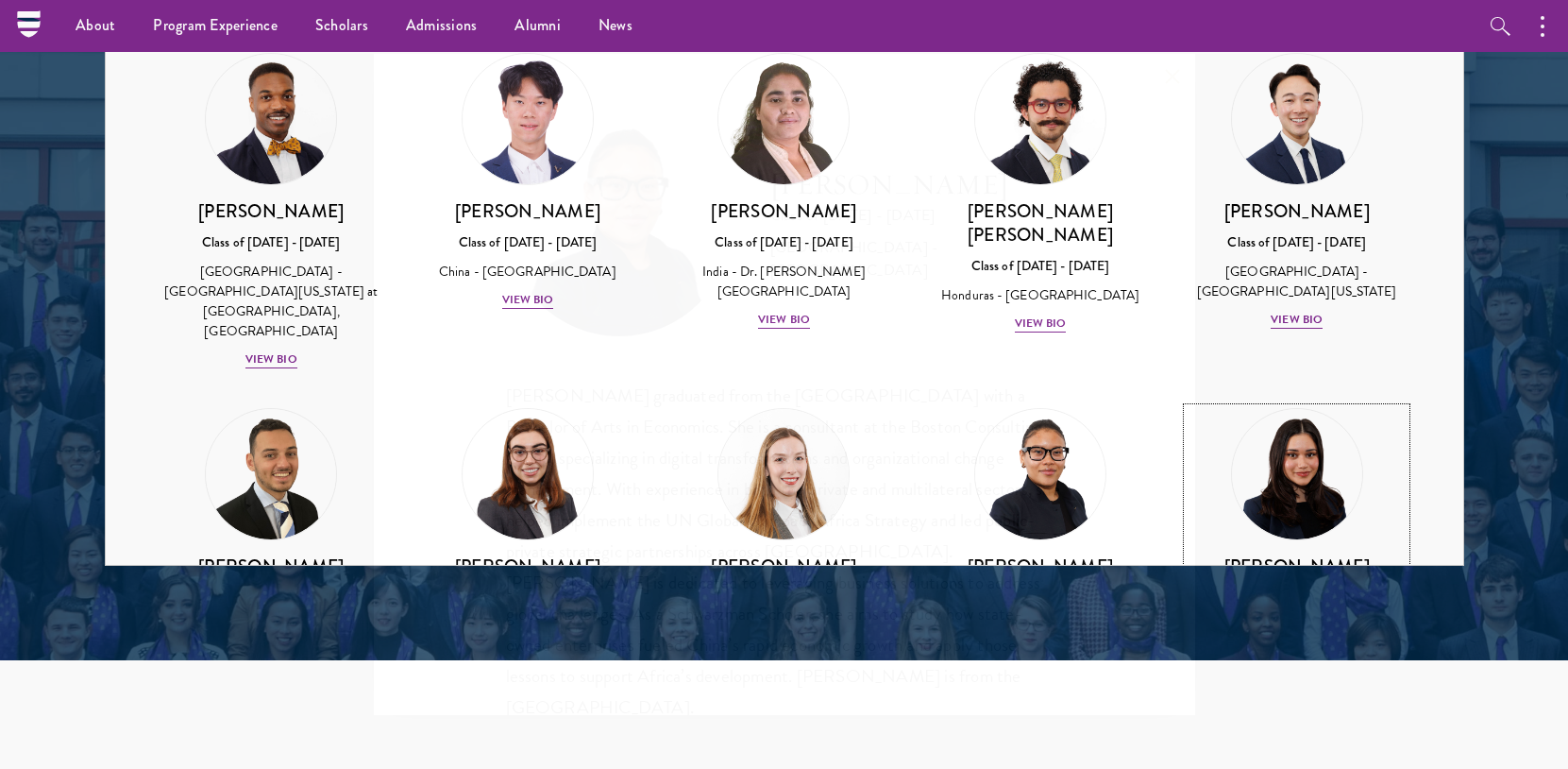
scroll to position [3899, 0]
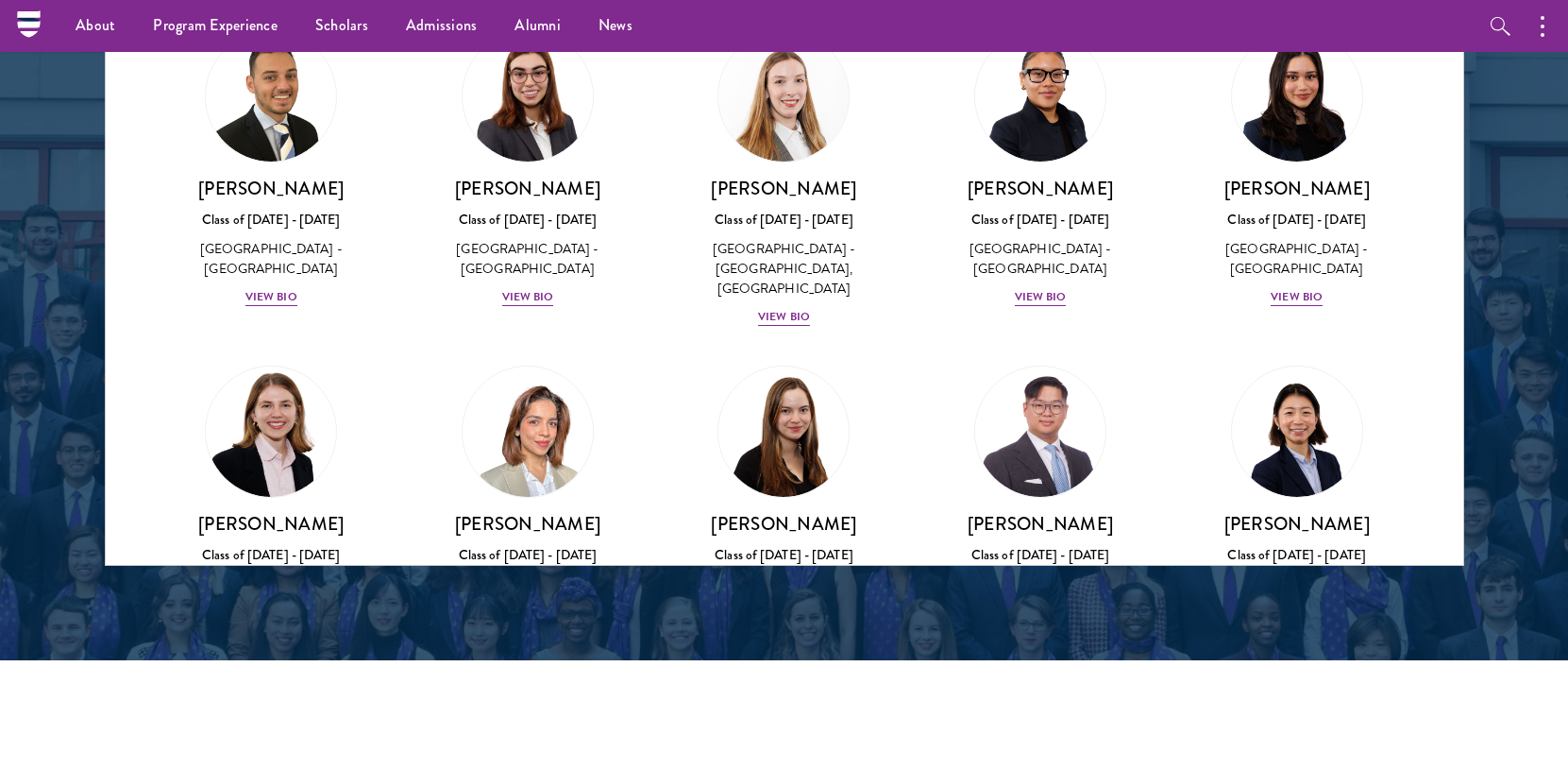
scroll to position [4655, 0]
